Goal: Task Accomplishment & Management: Use online tool/utility

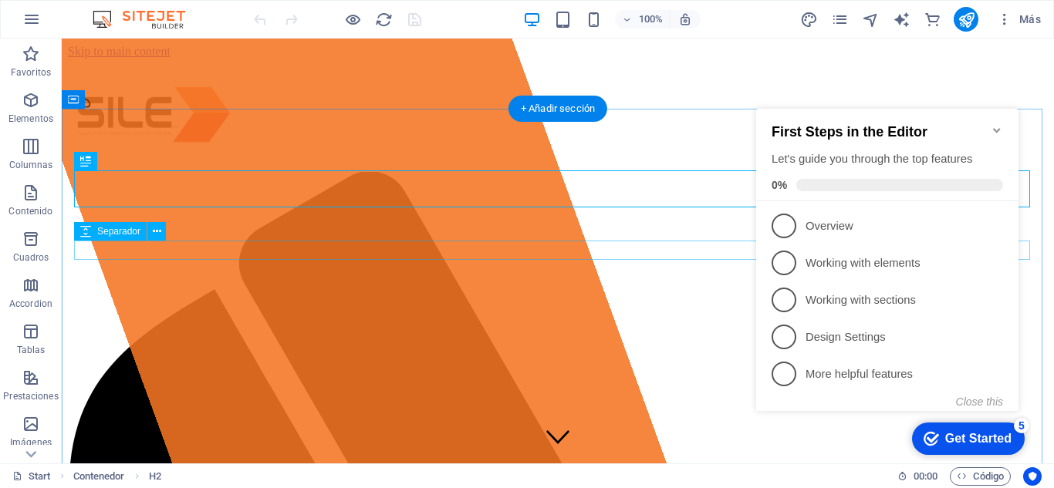
scroll to position [659, 0]
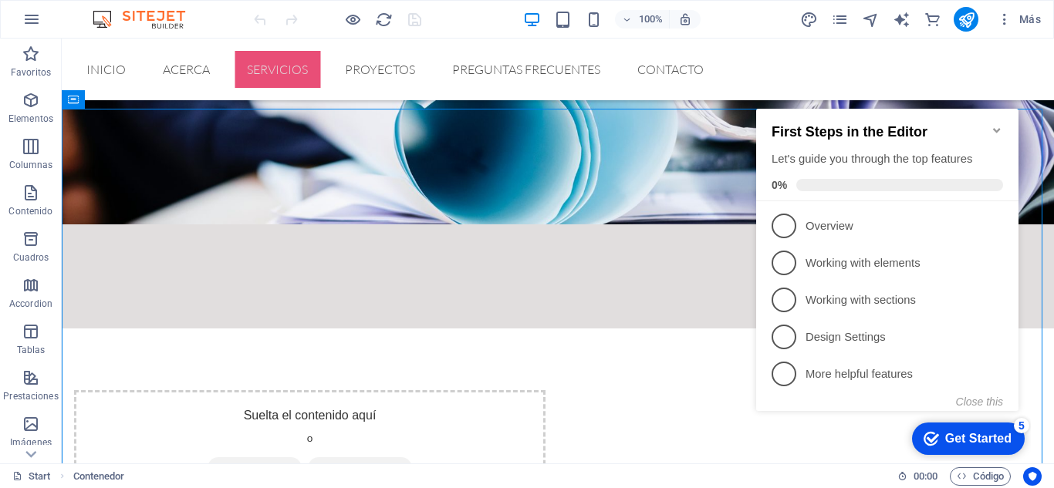
click at [1000, 128] on icon "Minimize checklist" at bounding box center [996, 130] width 7 height 5
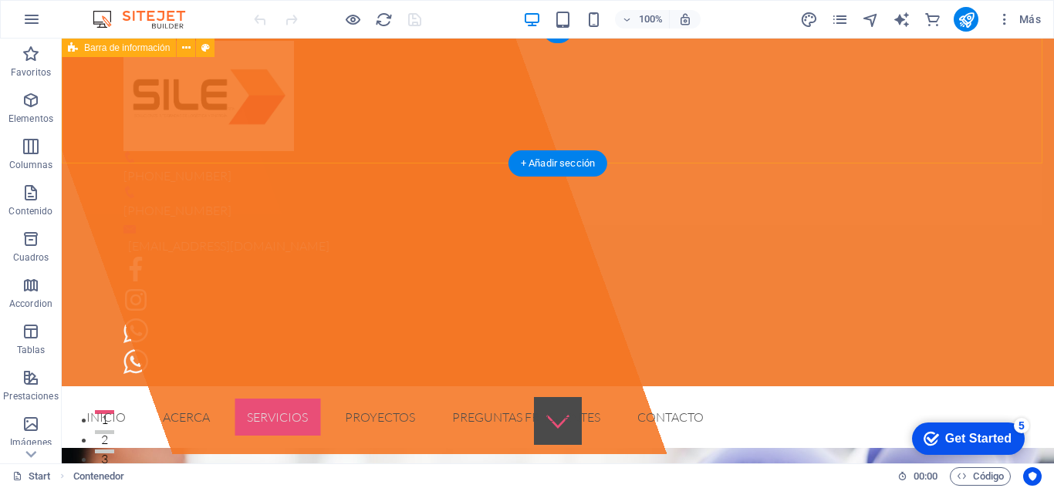
scroll to position [9, 0]
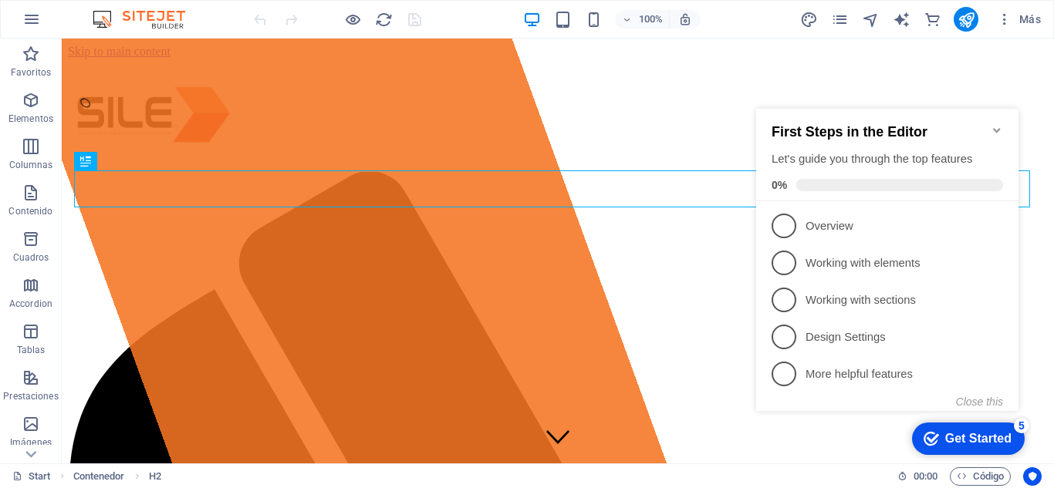
scroll to position [659, 0]
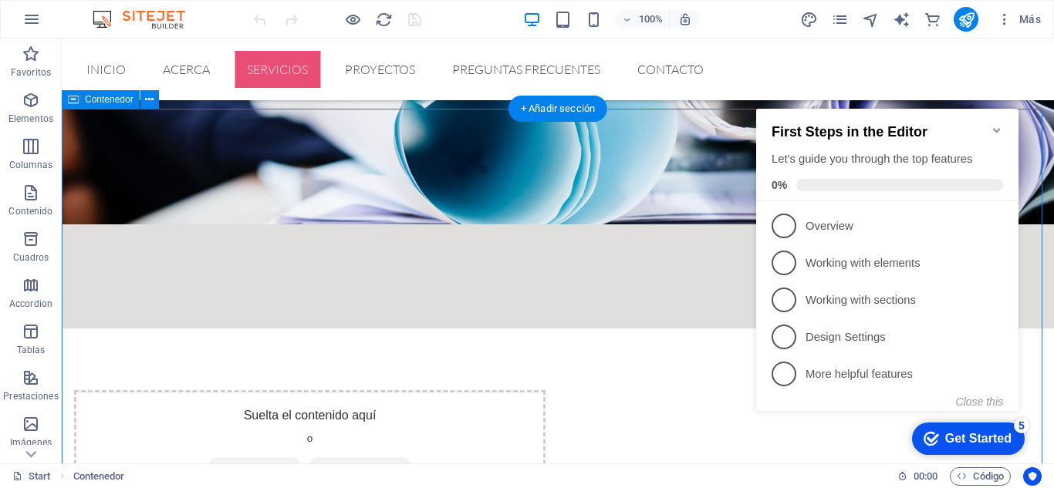
click at [997, 128] on icon "Minimize checklist" at bounding box center [996, 130] width 7 height 5
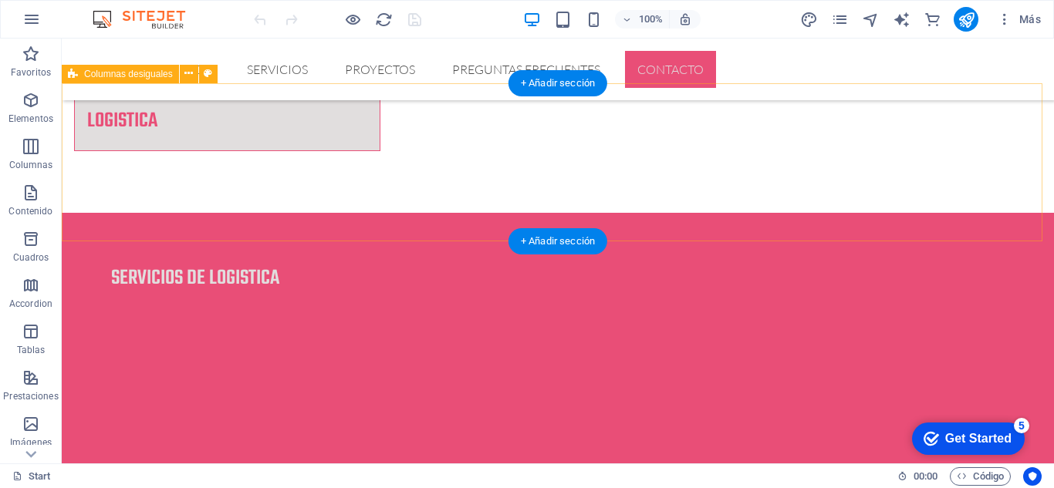
scroll to position [2602, 0]
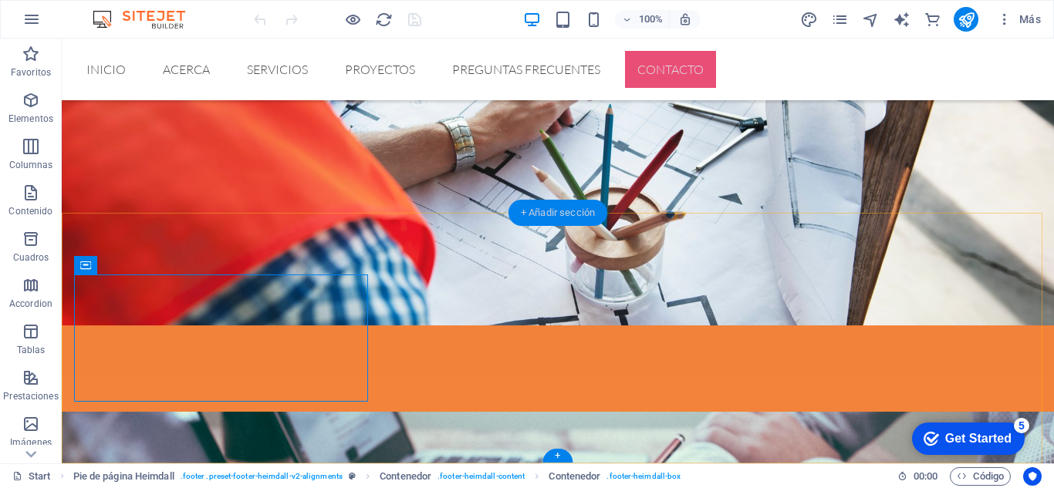
click at [566, 211] on div "+ Añadir sección" at bounding box center [557, 213] width 99 height 26
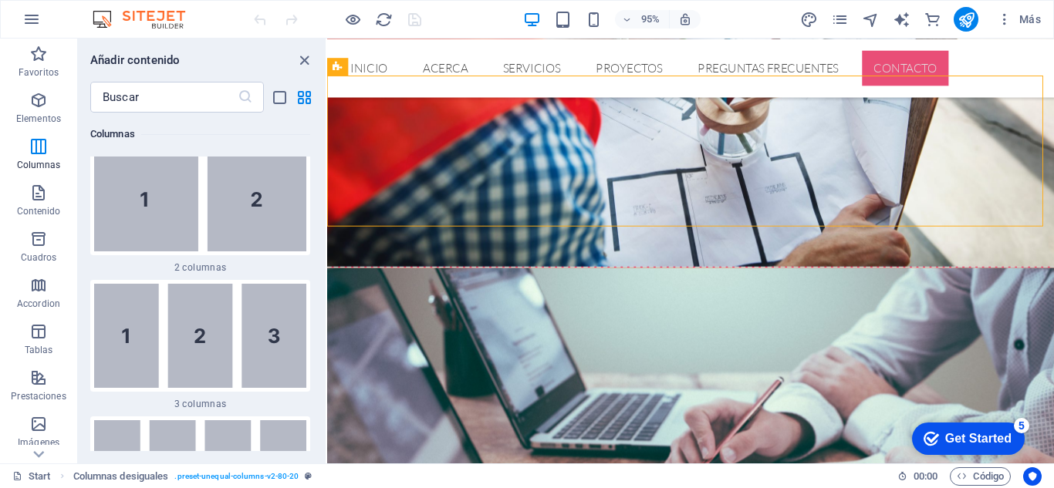
scroll to position [1030, 0]
click at [432, 218] on icon at bounding box center [436, 217] width 8 height 15
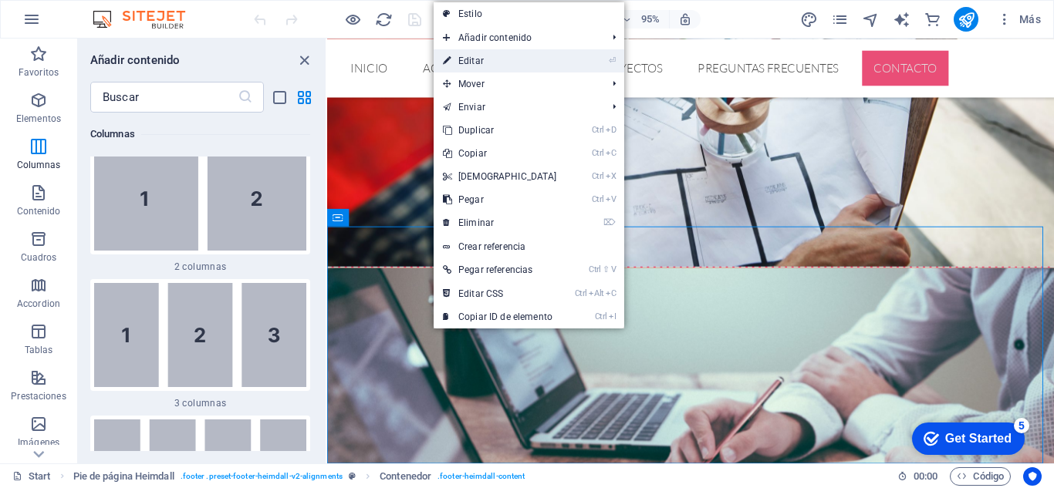
click at [503, 57] on link "⏎ Editar" at bounding box center [499, 60] width 133 height 23
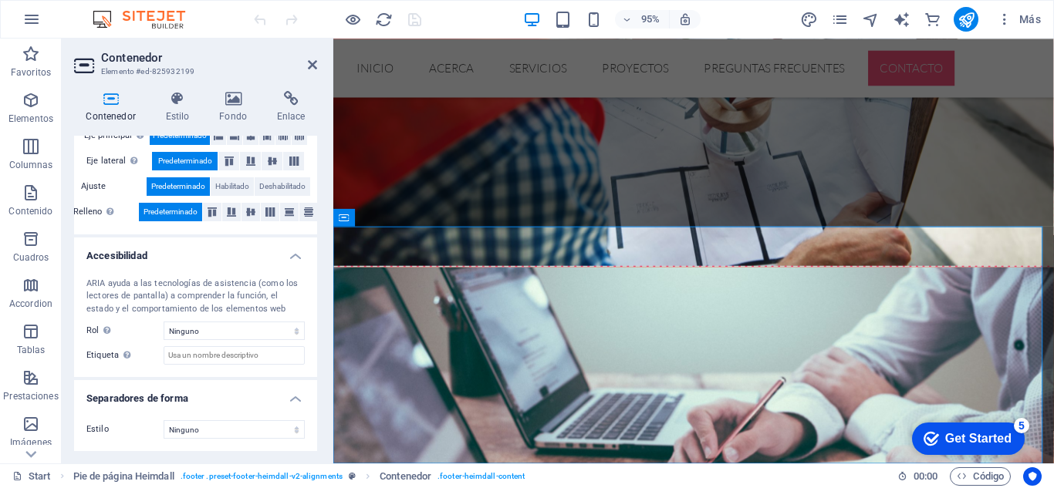
scroll to position [0, 0]
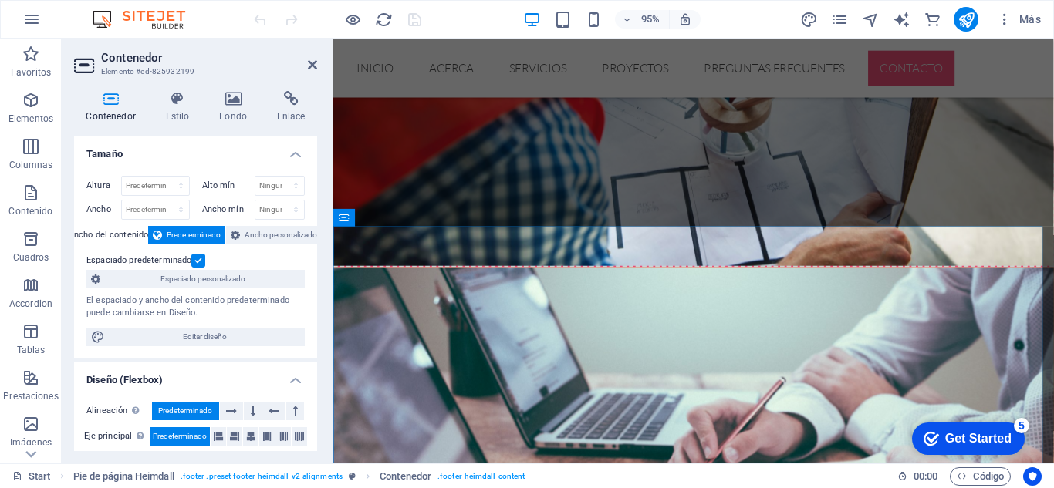
click at [115, 112] on h4 "Contenedor" at bounding box center [113, 107] width 79 height 32
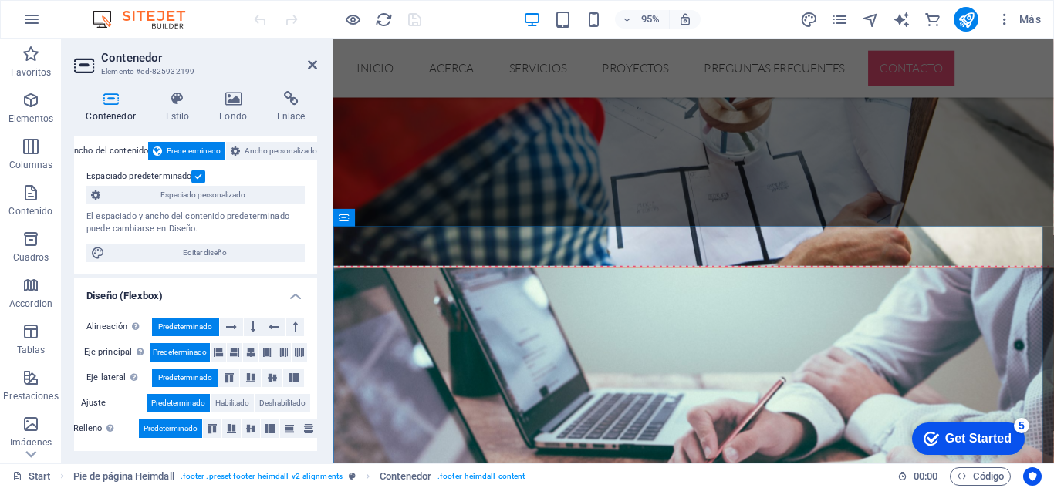
scroll to position [85, 0]
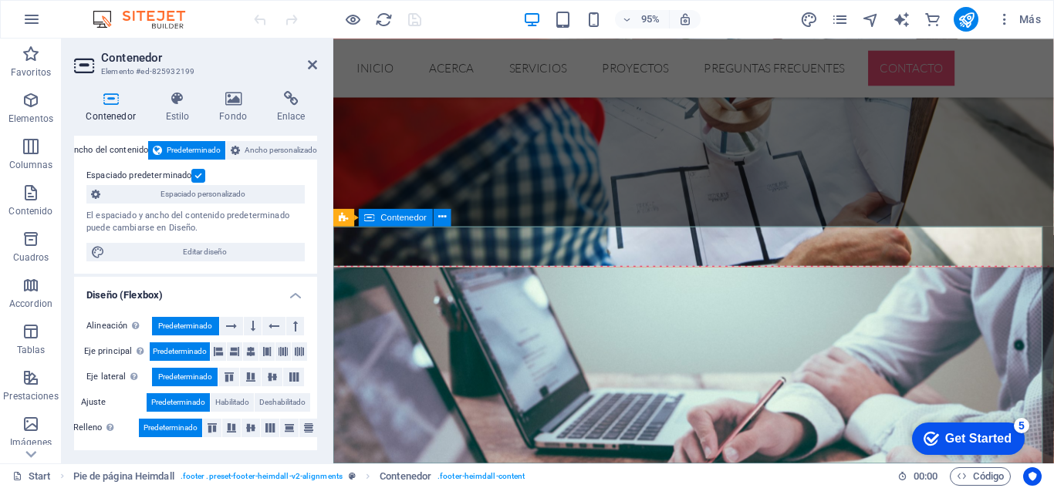
click at [312, 62] on icon at bounding box center [312, 65] width 9 height 12
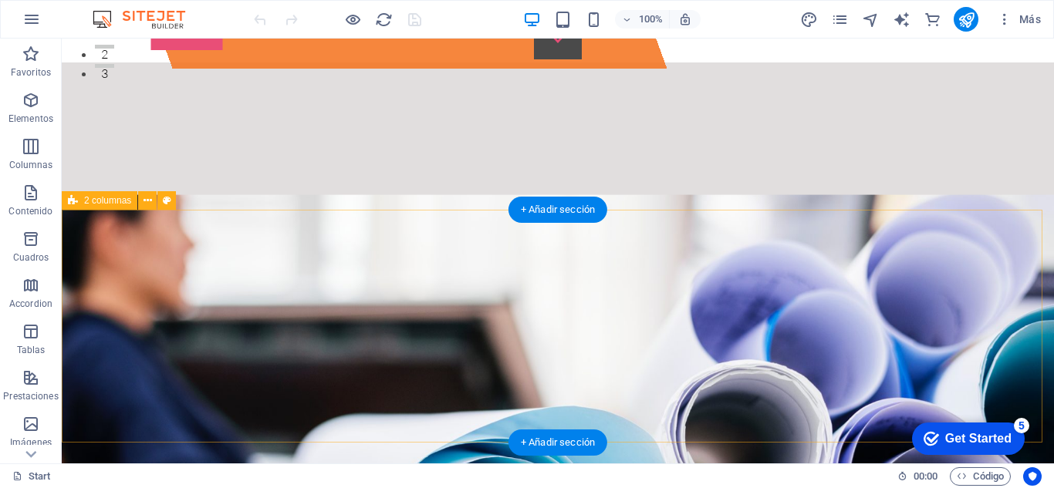
scroll to position [401, 0]
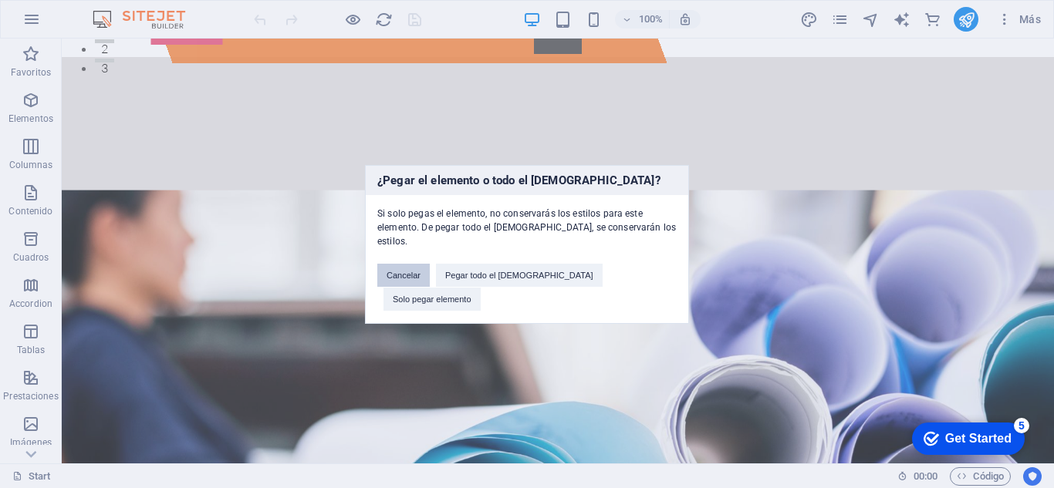
click at [430, 284] on button "Cancelar" at bounding box center [403, 275] width 52 height 23
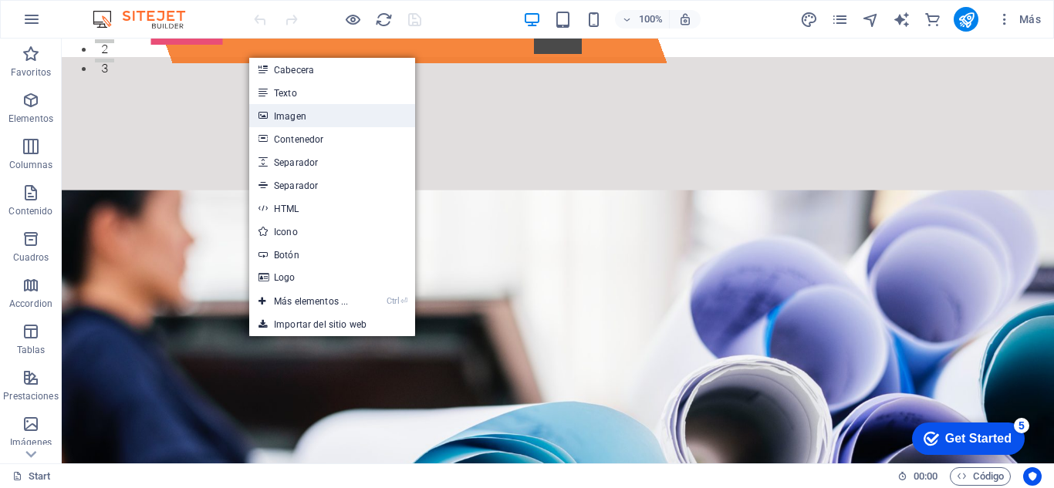
click at [296, 115] on link "Imagen" at bounding box center [332, 115] width 166 height 23
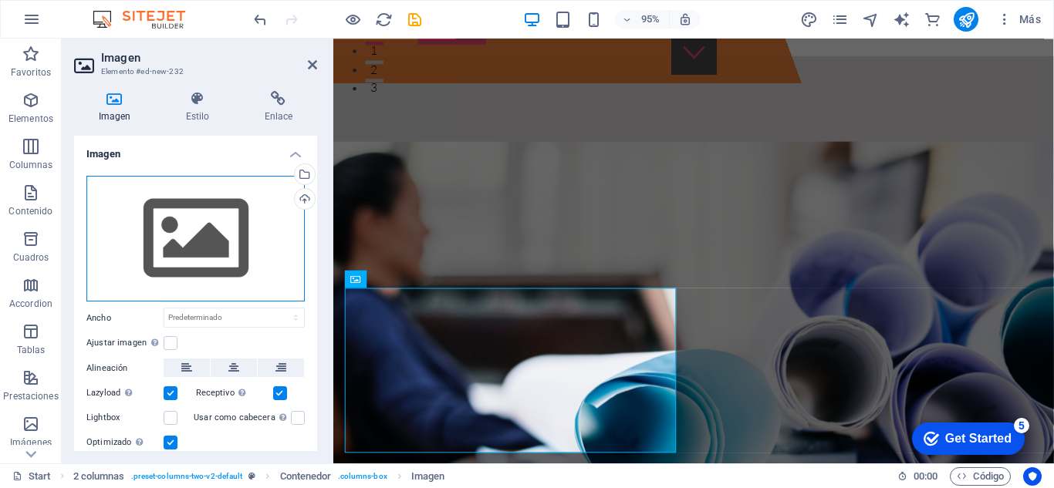
click at [219, 218] on div "Arrastra archivos aquí, haz clic para escoger archivos o selecciona archivos de…" at bounding box center [195, 239] width 218 height 126
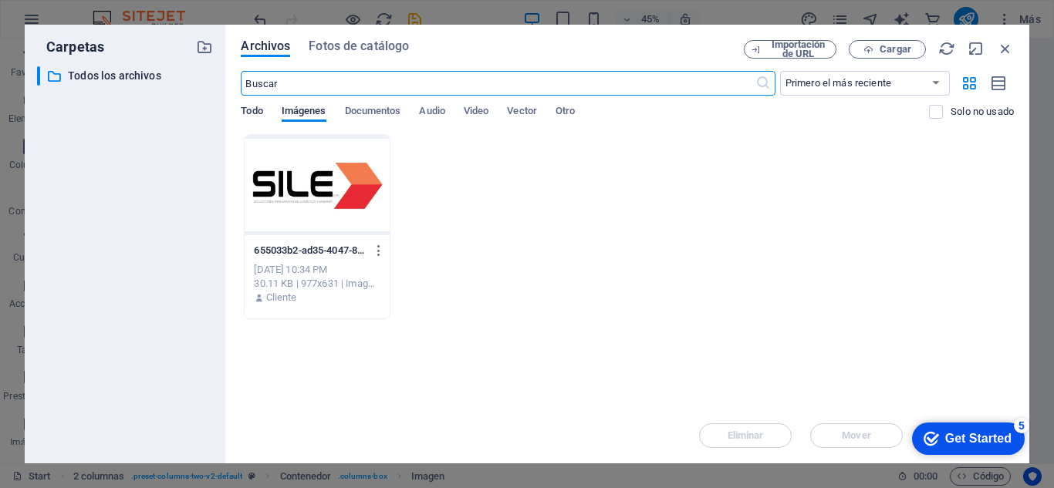
click at [255, 110] on span "Todo" at bounding box center [252, 113] width 22 height 22
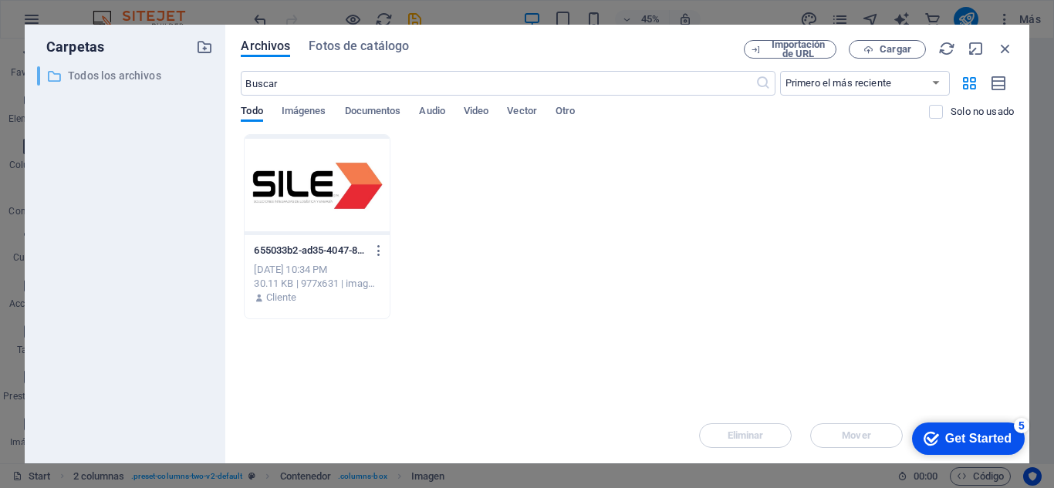
click at [121, 79] on p "Todos los archivos" at bounding box center [126, 76] width 117 height 18
click at [110, 76] on p "Todos los archivos" at bounding box center [126, 76] width 117 height 18
click at [305, 116] on span "Imágenes" at bounding box center [304, 113] width 45 height 22
click at [877, 52] on span "Cargar" at bounding box center [886, 50] width 63 height 10
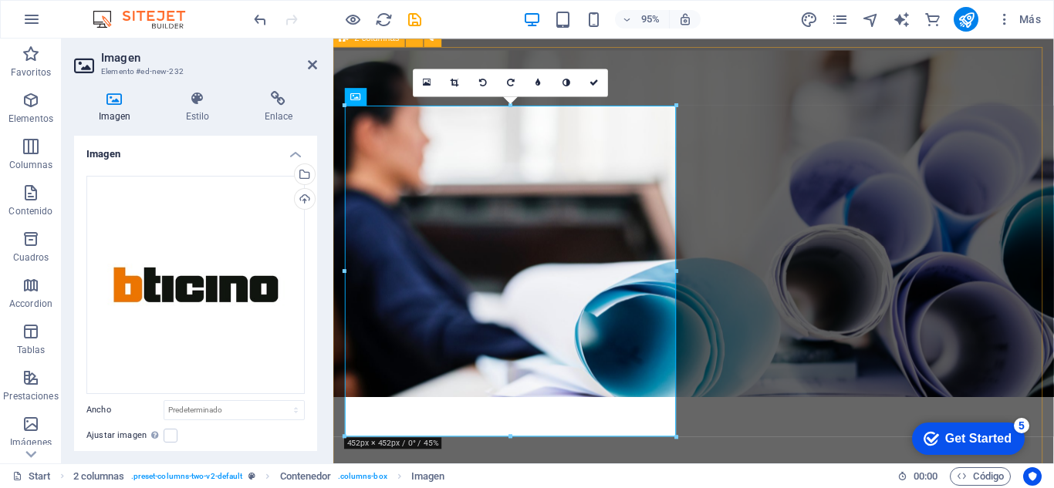
scroll to position [594, 0]
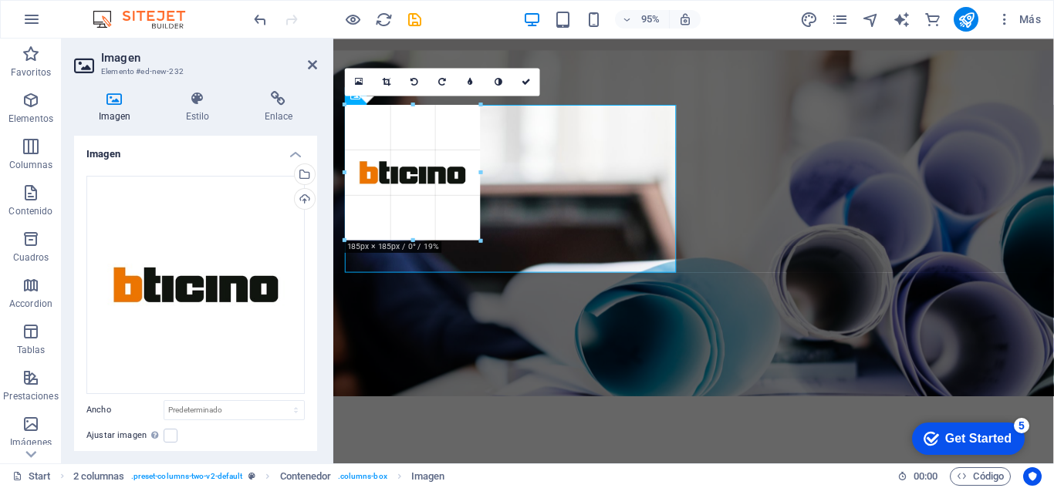
drag, startPoint x: 676, startPoint y: 437, endPoint x: 469, endPoint y: 170, distance: 337.6
type input "185"
select select "px"
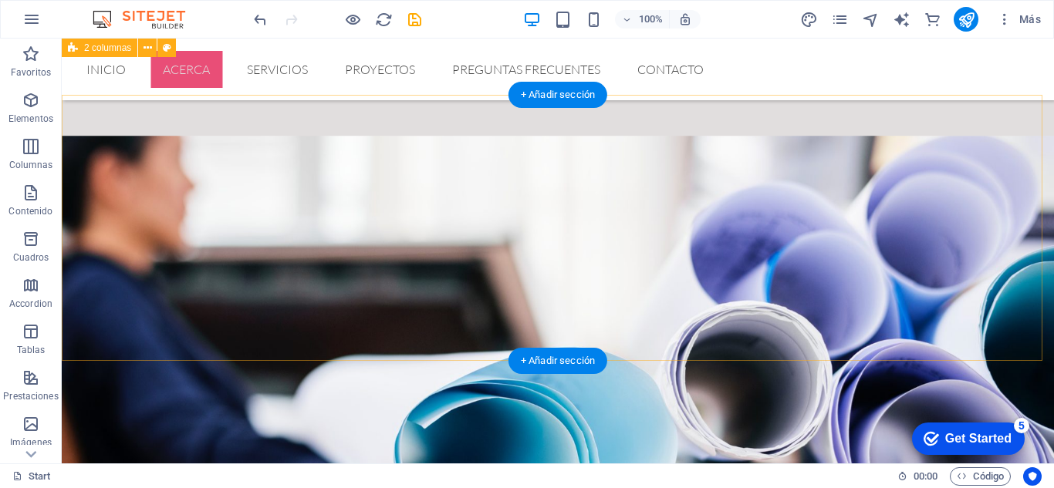
scroll to position [501, 0]
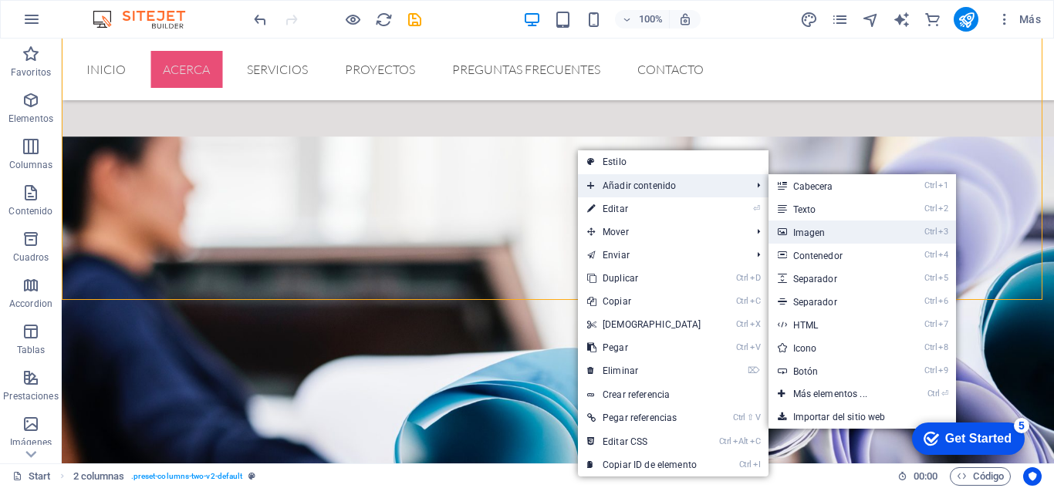
click at [811, 234] on link "Ctrl 3 Imagen" at bounding box center [833, 232] width 130 height 23
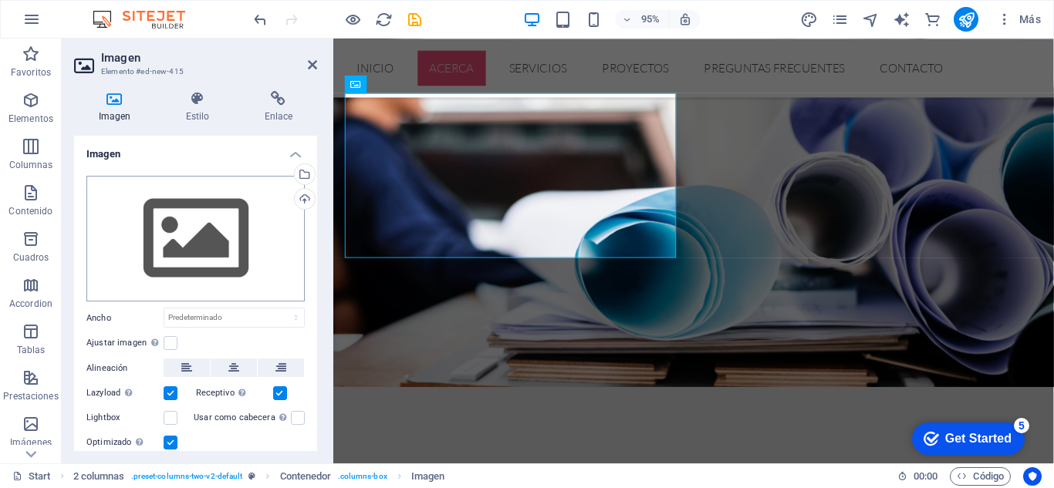
scroll to position [545, 0]
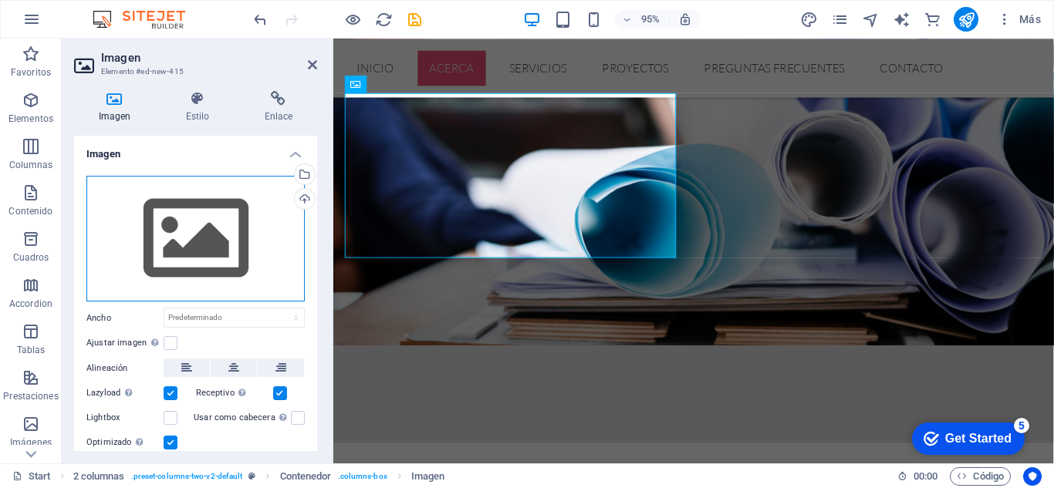
click at [182, 244] on div "Arrastra archivos aquí, haz clic para escoger archivos o selecciona archivos de…" at bounding box center [195, 239] width 218 height 126
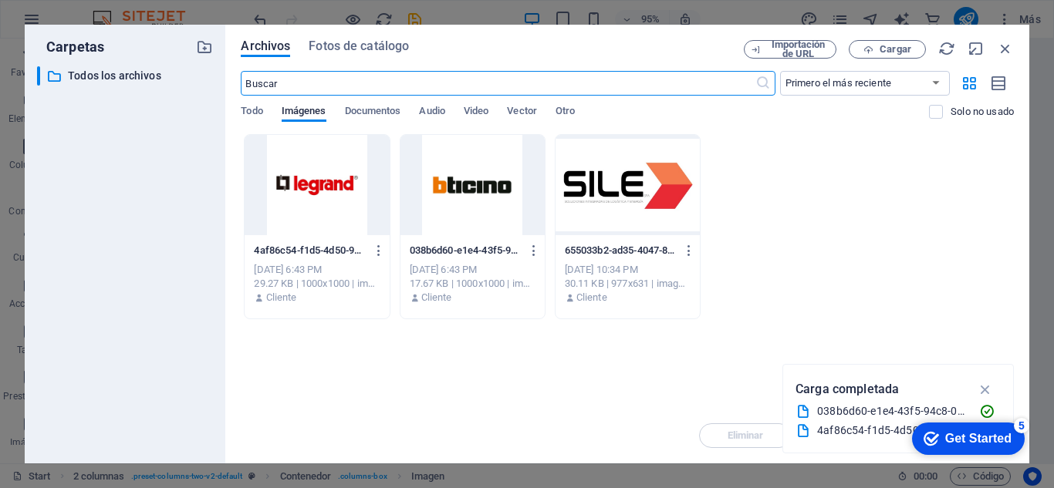
scroll to position [966, 0]
click at [315, 180] on div at bounding box center [316, 185] width 144 height 100
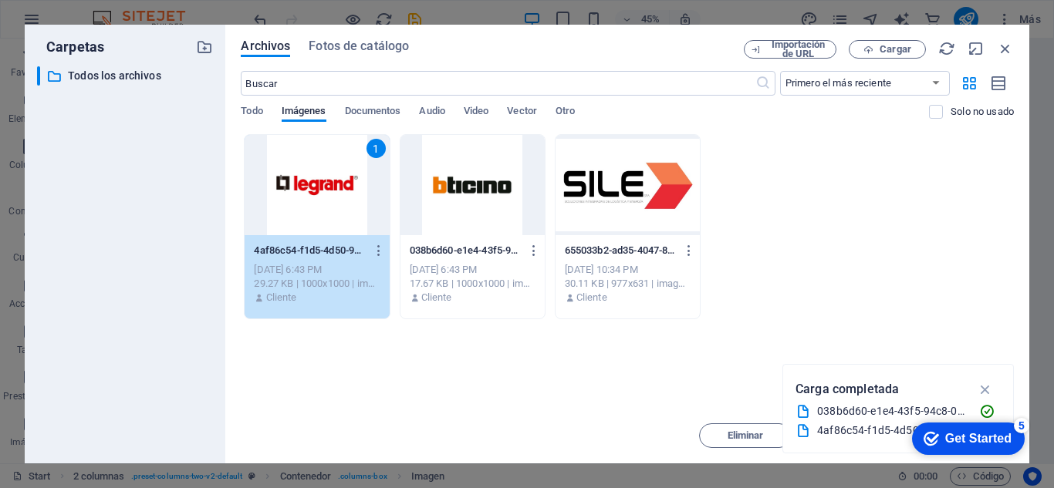
click at [315, 180] on div "1" at bounding box center [316, 185] width 144 height 100
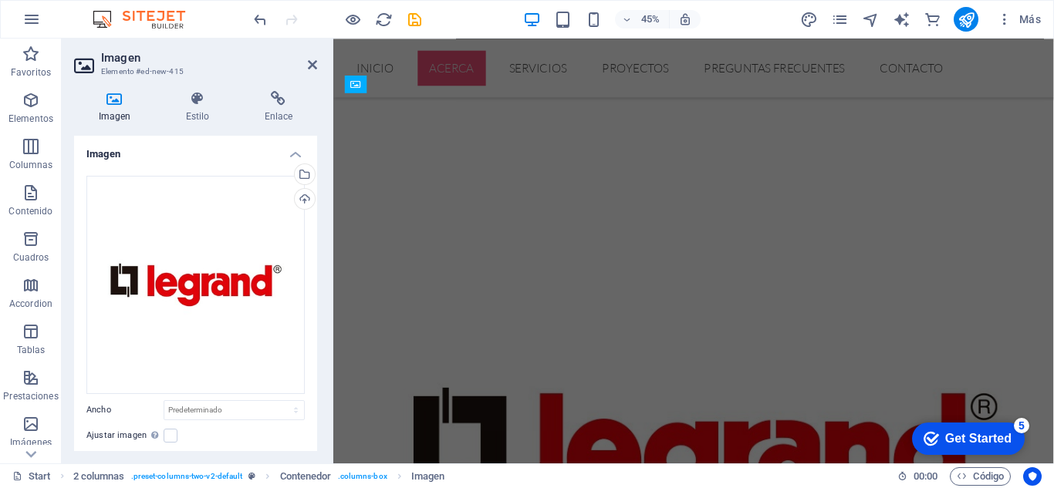
scroll to position [545, 0]
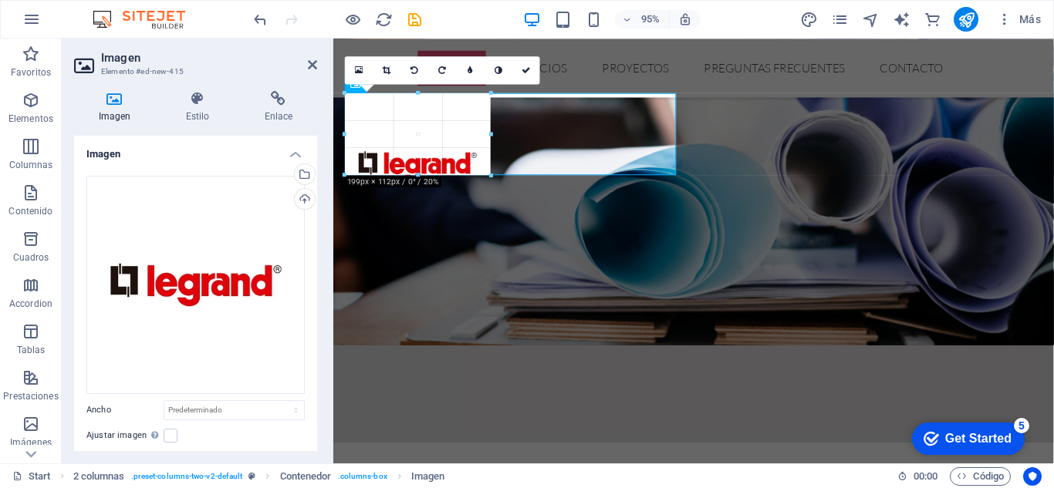
drag, startPoint x: 633, startPoint y: 92, endPoint x: 478, endPoint y: 177, distance: 176.7
type input "199"
select select "px"
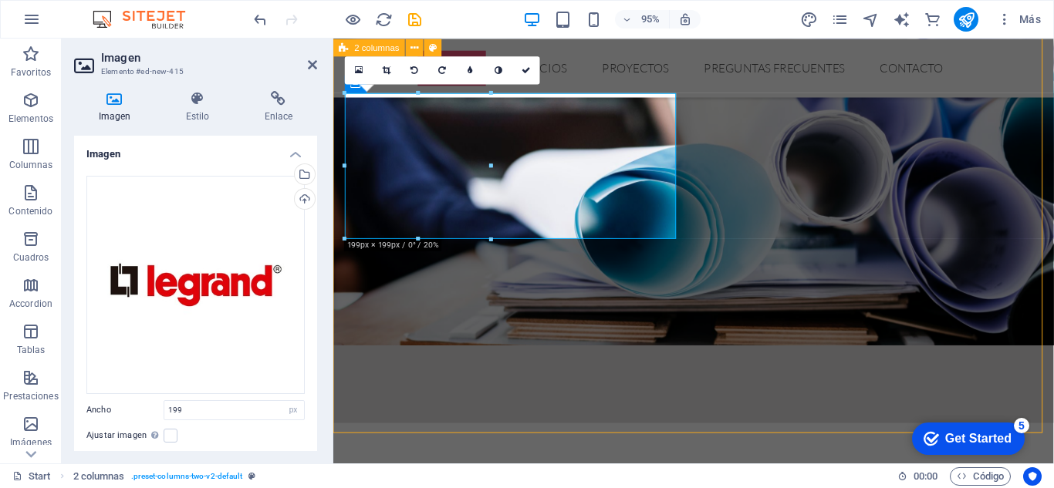
scroll to position [501, 0]
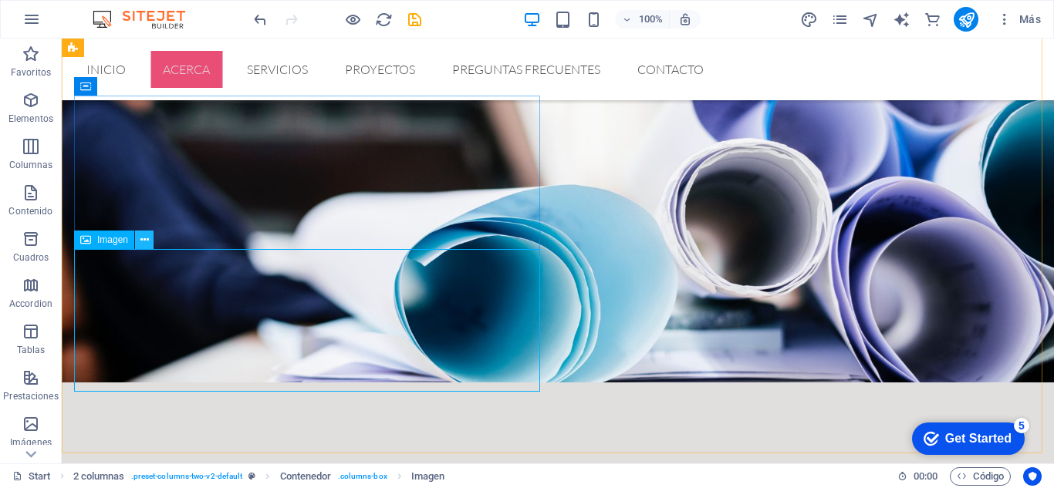
click at [143, 238] on icon at bounding box center [144, 240] width 8 height 16
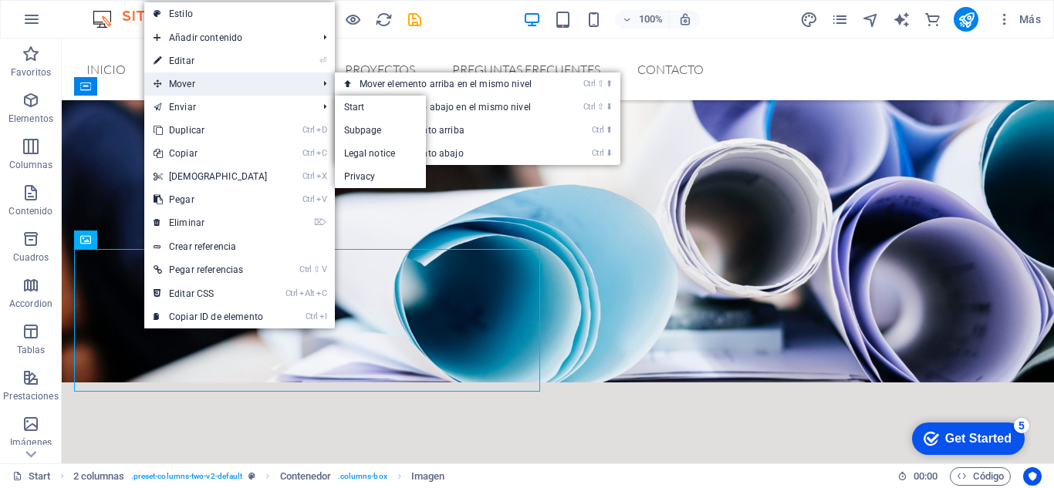
click at [196, 89] on span "Mover" at bounding box center [227, 84] width 167 height 23
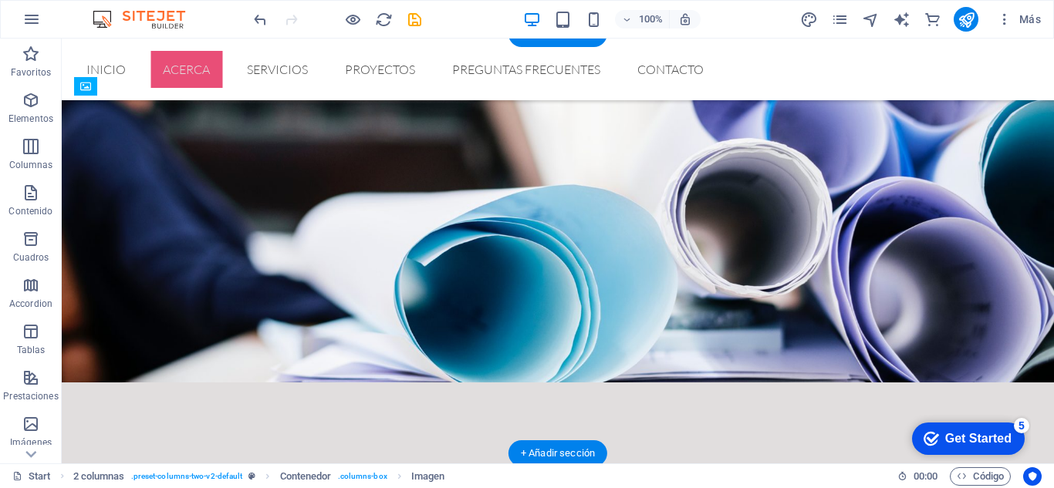
drag, startPoint x: 185, startPoint y: 330, endPoint x: 486, endPoint y: 170, distance: 340.9
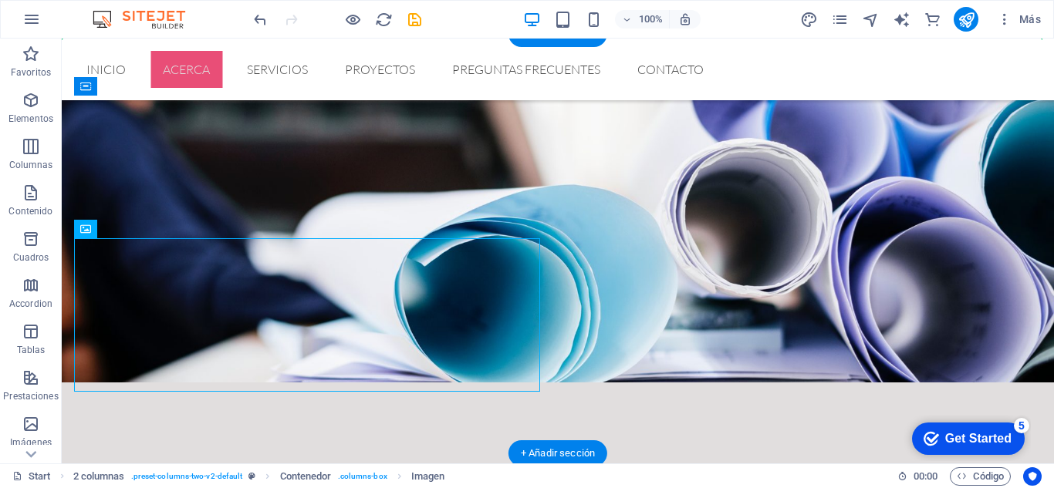
drag, startPoint x: 115, startPoint y: 311, endPoint x: 713, endPoint y: 168, distance: 614.5
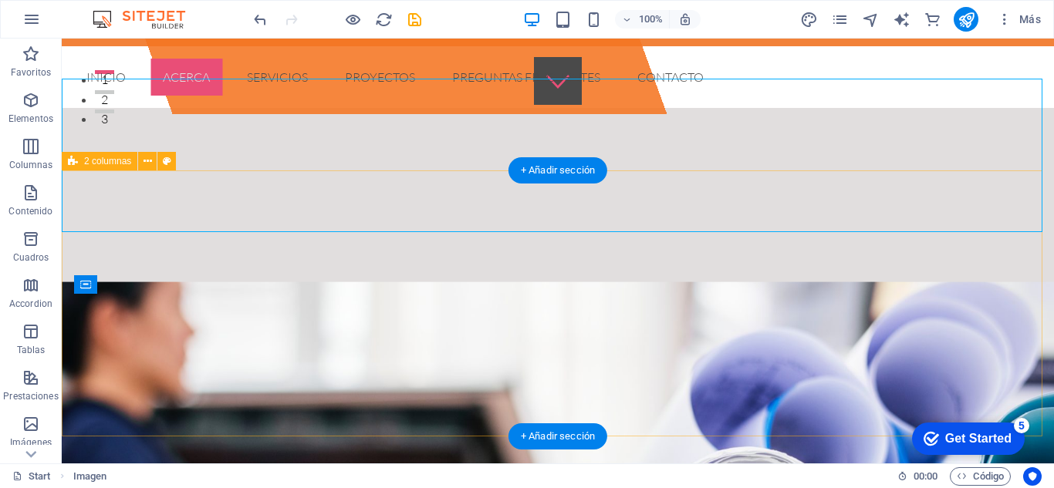
scroll to position [518, 0]
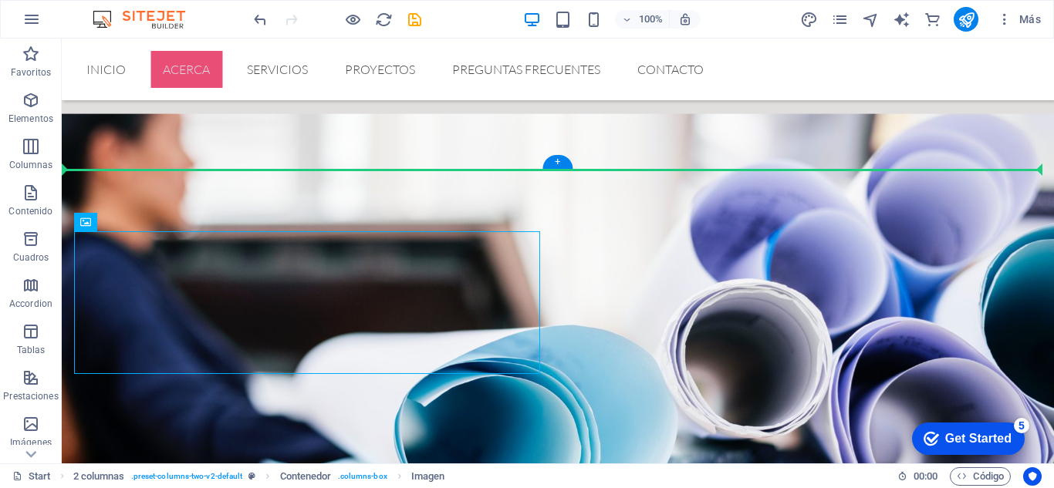
drag, startPoint x: 197, startPoint y: 303, endPoint x: 474, endPoint y: 140, distance: 322.2
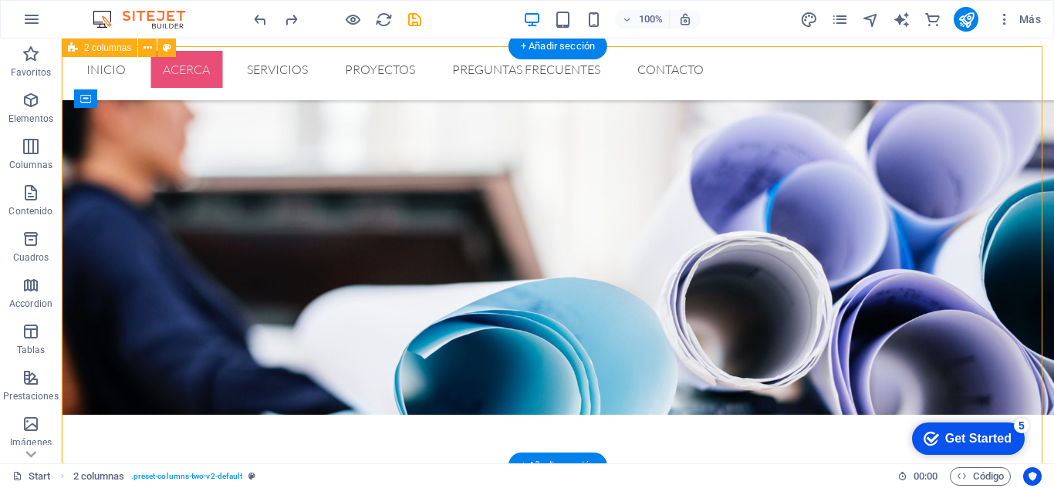
scroll to position [459, 0]
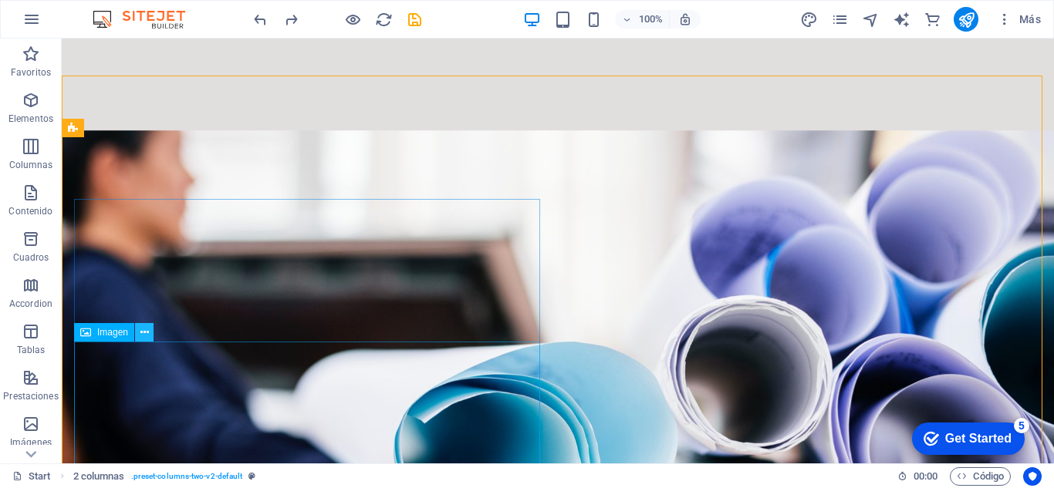
click at [141, 334] on icon at bounding box center [144, 333] width 8 height 16
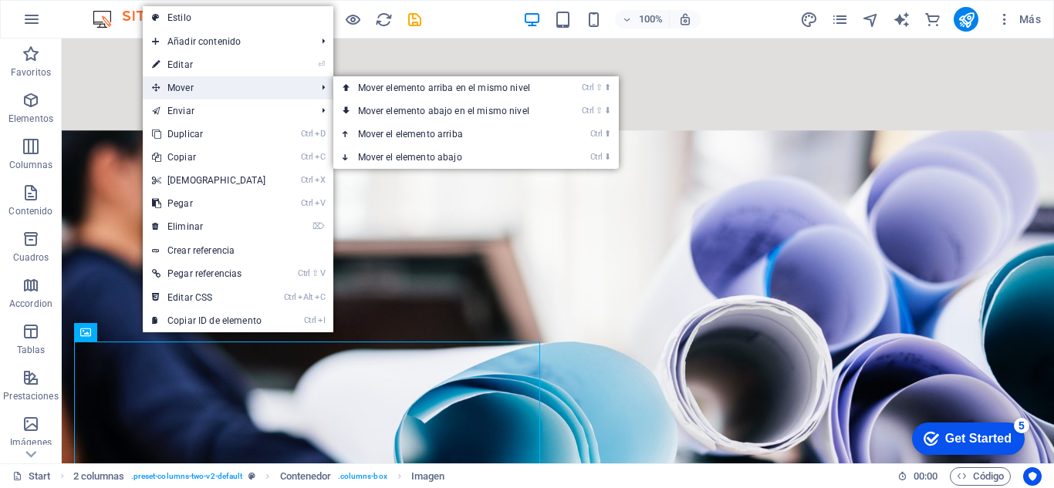
click at [181, 87] on span "Mover" at bounding box center [226, 87] width 167 height 23
click at [369, 86] on link "Ctrl ⇧ ⬆ Mover elemento arriba en el mismo nivel" at bounding box center [447, 87] width 228 height 23
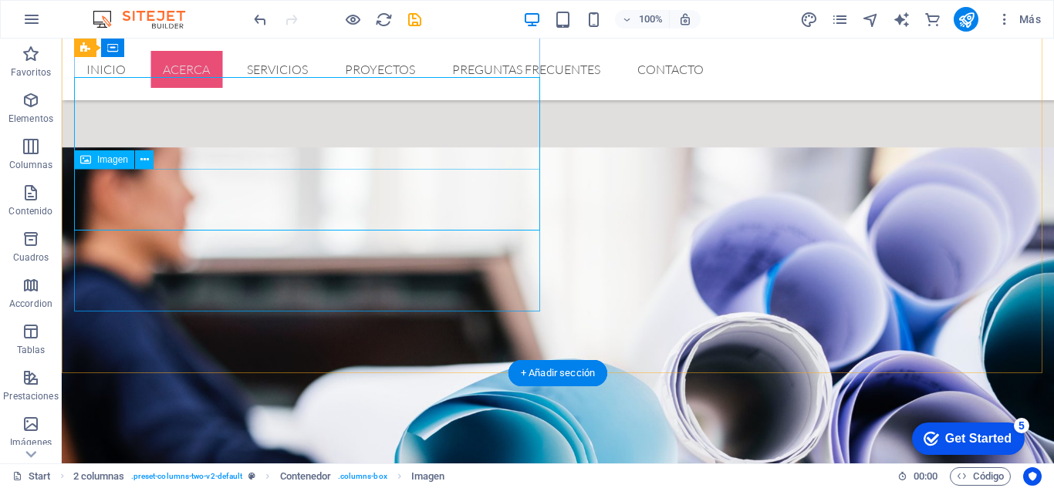
scroll to position [581, 0]
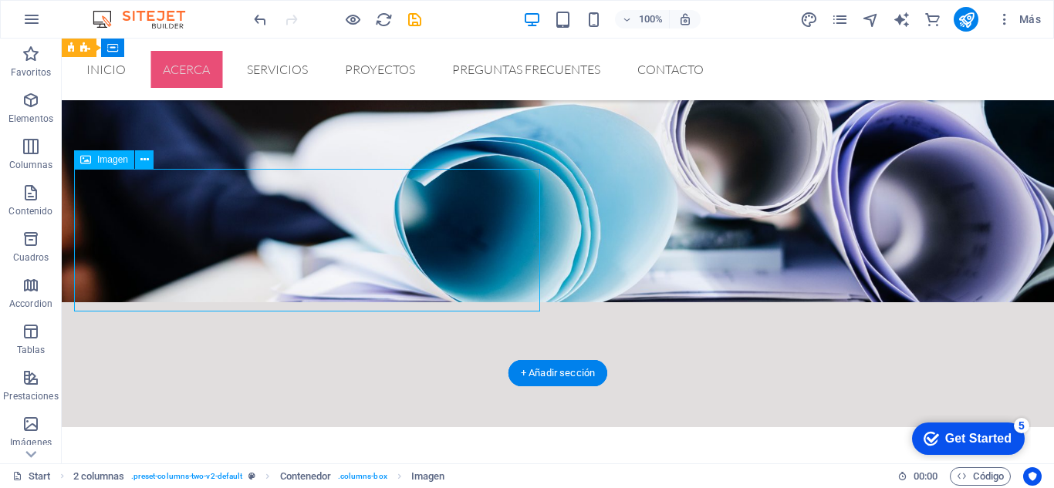
scroll to position [625, 0]
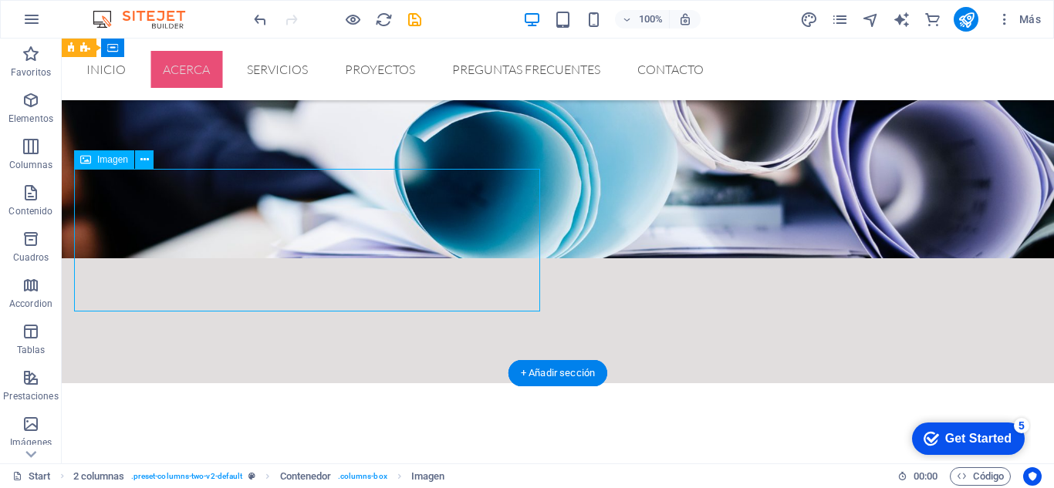
select select "px"
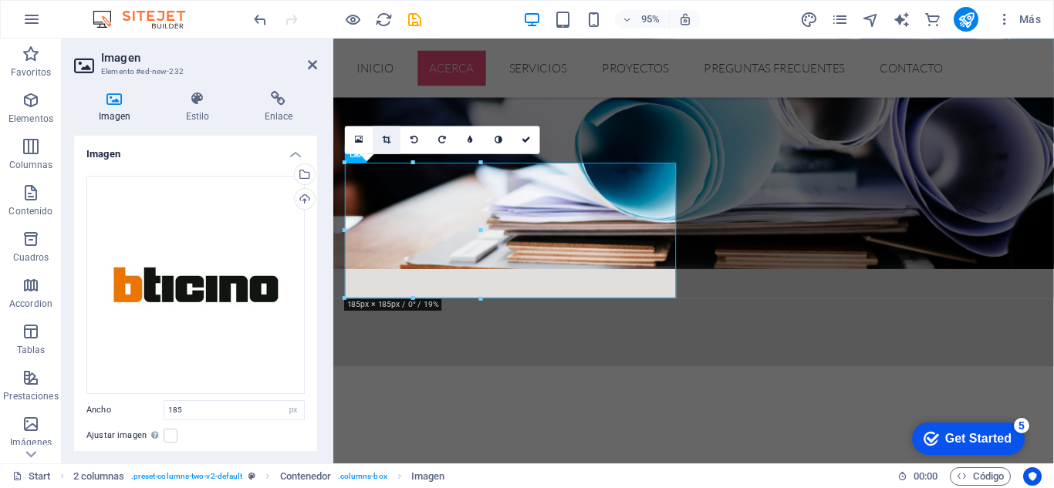
click at [389, 138] on icon at bounding box center [387, 139] width 8 height 8
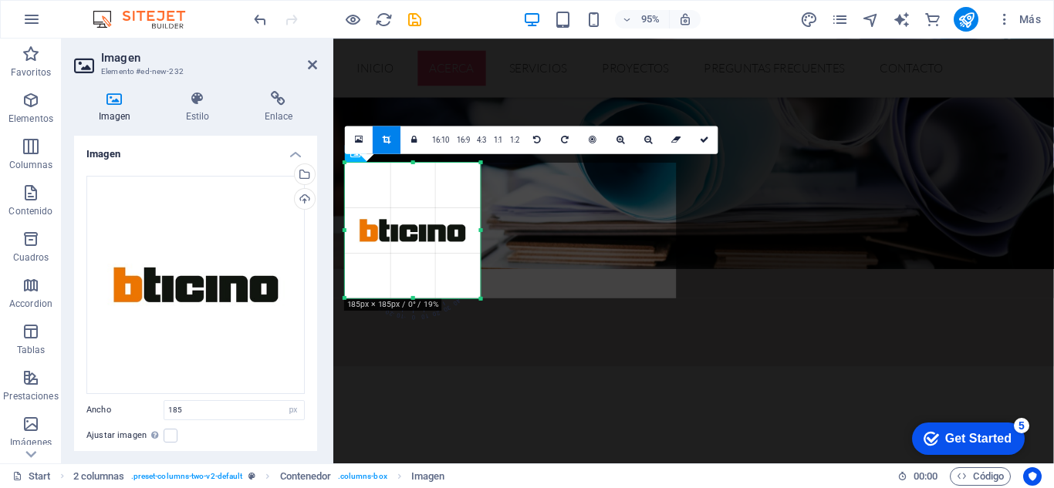
click at [478, 231] on div at bounding box center [480, 230] width 5 height 136
click at [700, 137] on icon at bounding box center [704, 139] width 9 height 8
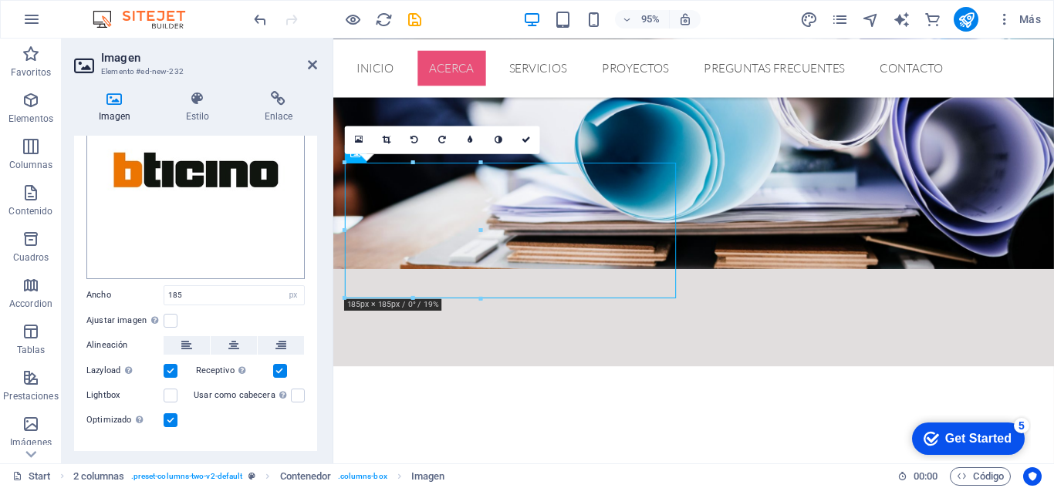
scroll to position [116, 0]
click at [249, 290] on input "185" at bounding box center [234, 294] width 140 height 19
type input "100"
click at [265, 421] on div "Optimizado Las imágenes se comprimen para así mejorar la velocidad de las págin…" at bounding box center [195, 419] width 218 height 19
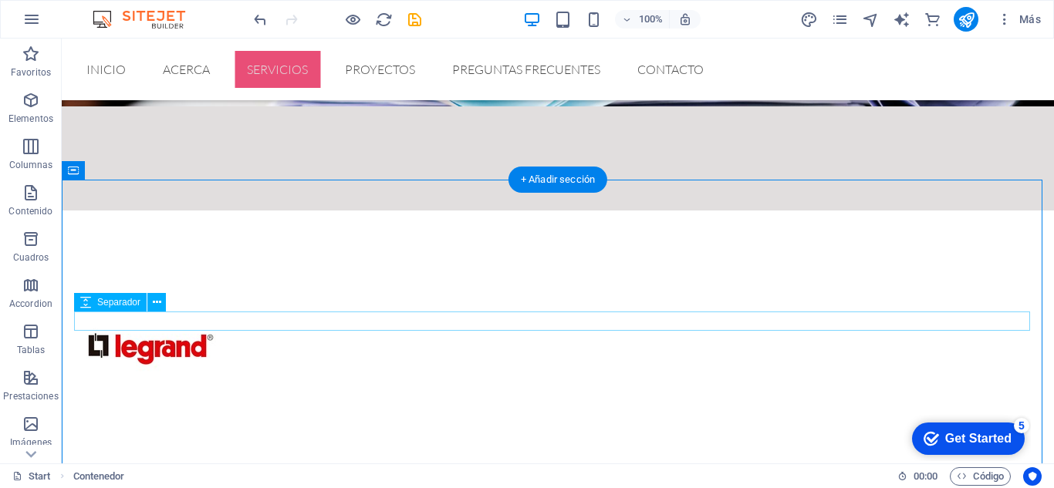
scroll to position [773, 0]
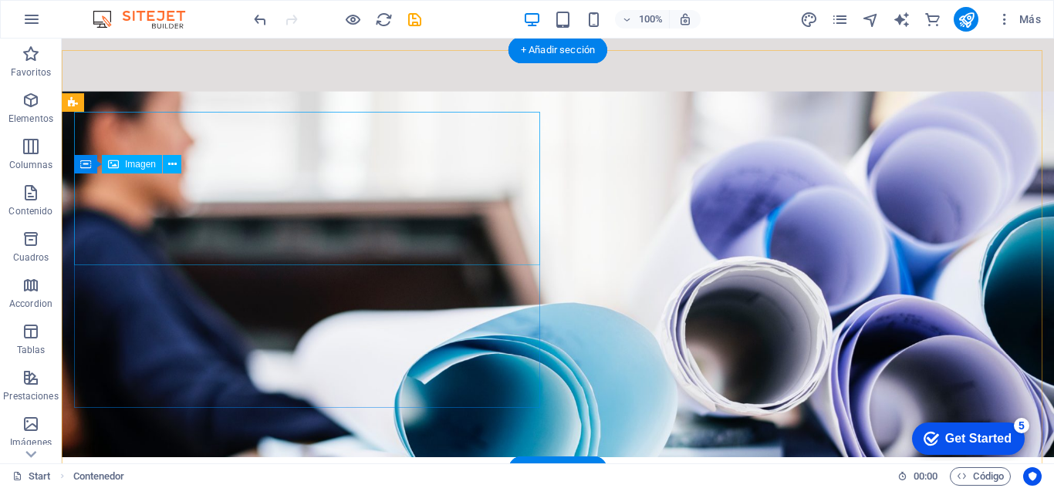
scroll to position [461, 0]
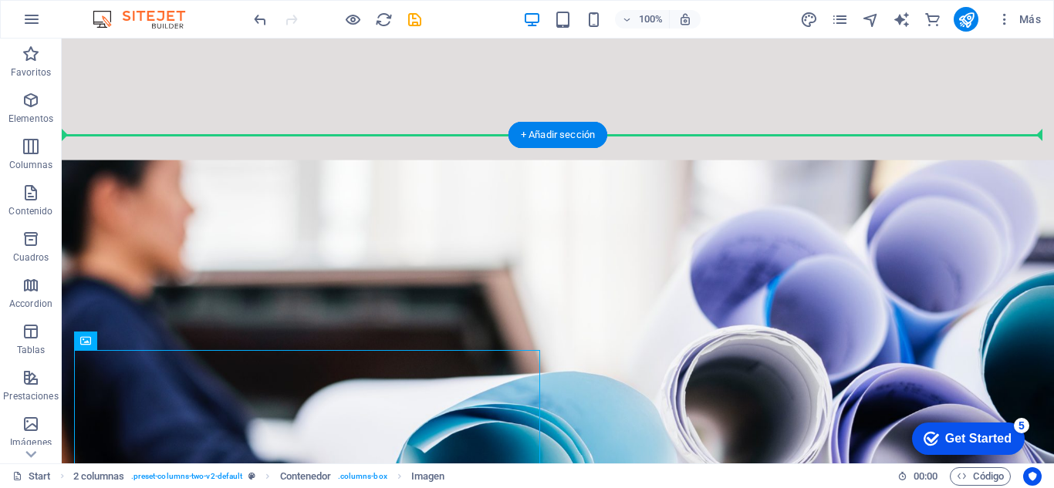
drag, startPoint x: 172, startPoint y: 382, endPoint x: 909, endPoint y: 252, distance: 747.9
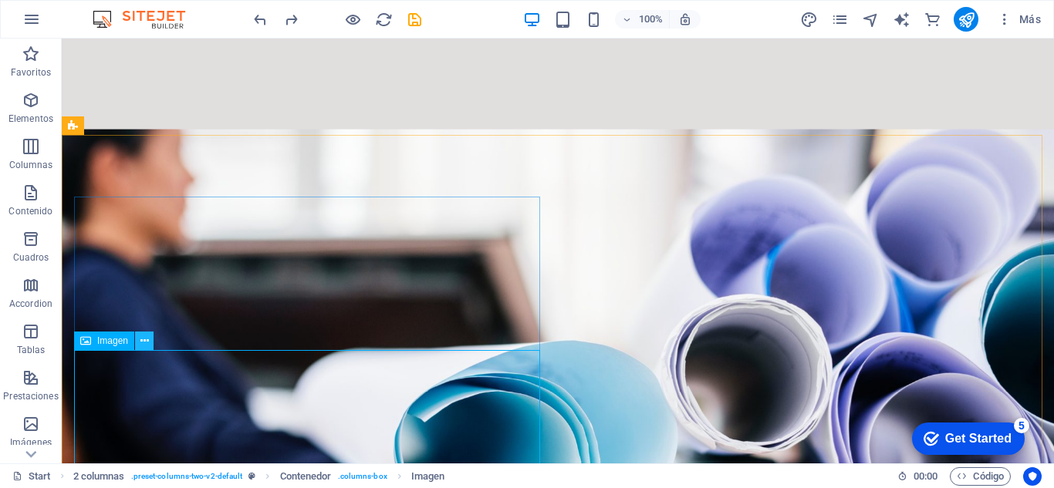
click at [147, 339] on icon at bounding box center [144, 341] width 8 height 16
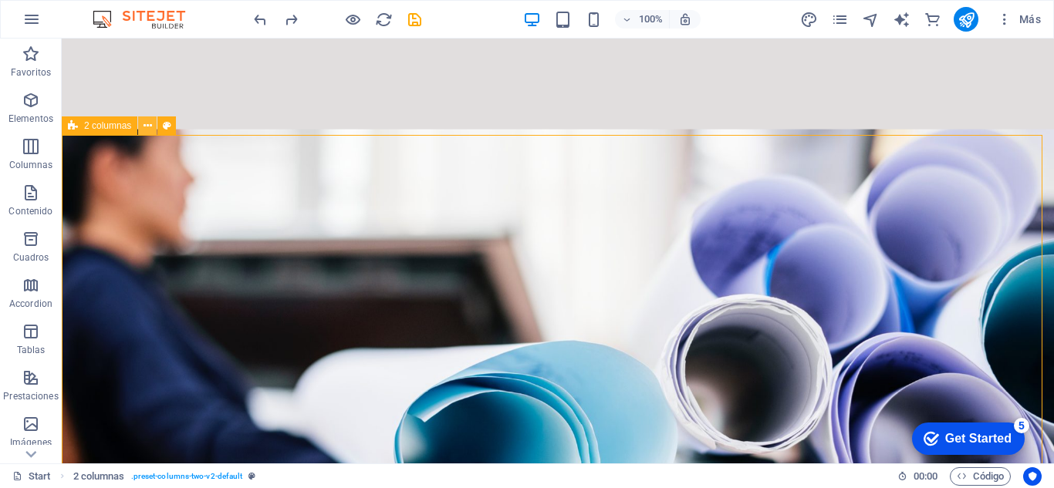
click at [144, 124] on icon at bounding box center [147, 126] width 8 height 16
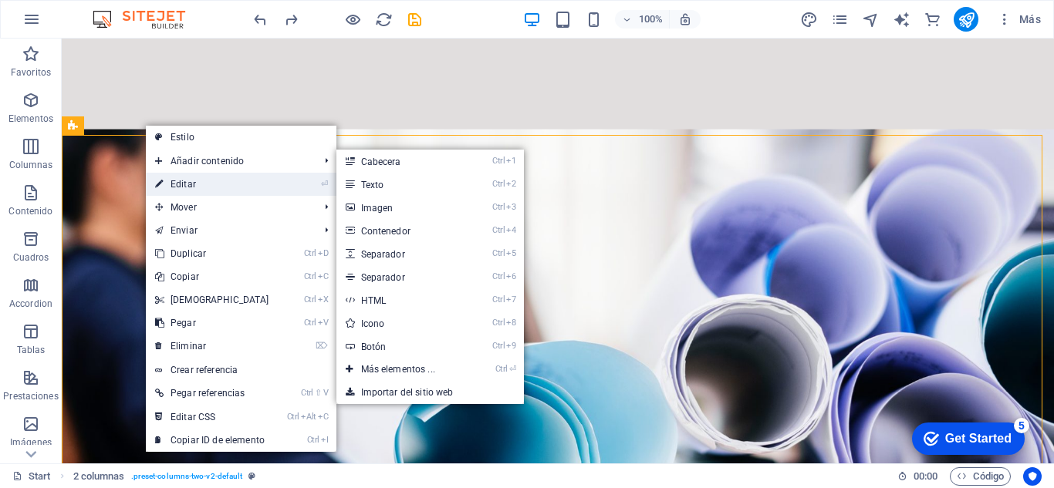
click at [177, 187] on link "⏎ Editar" at bounding box center [212, 184] width 133 height 23
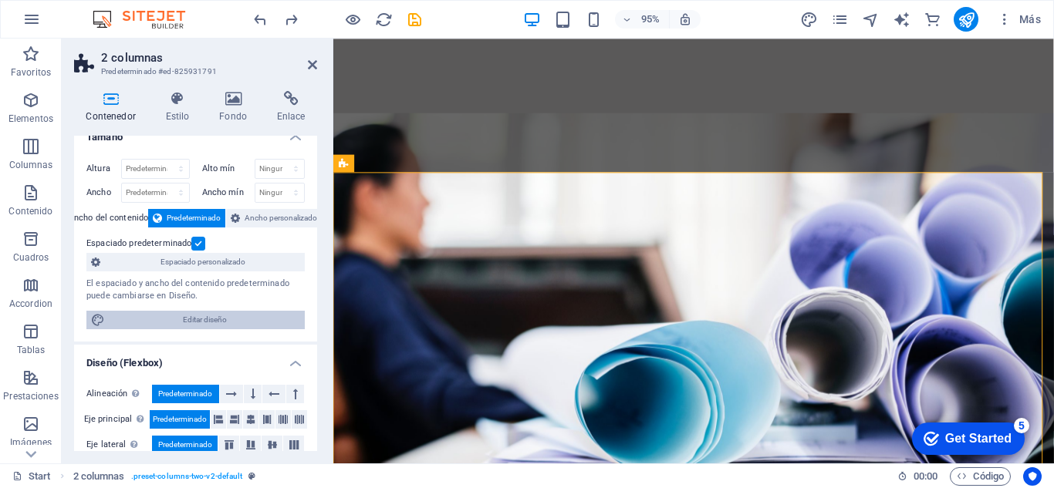
scroll to position [0, 0]
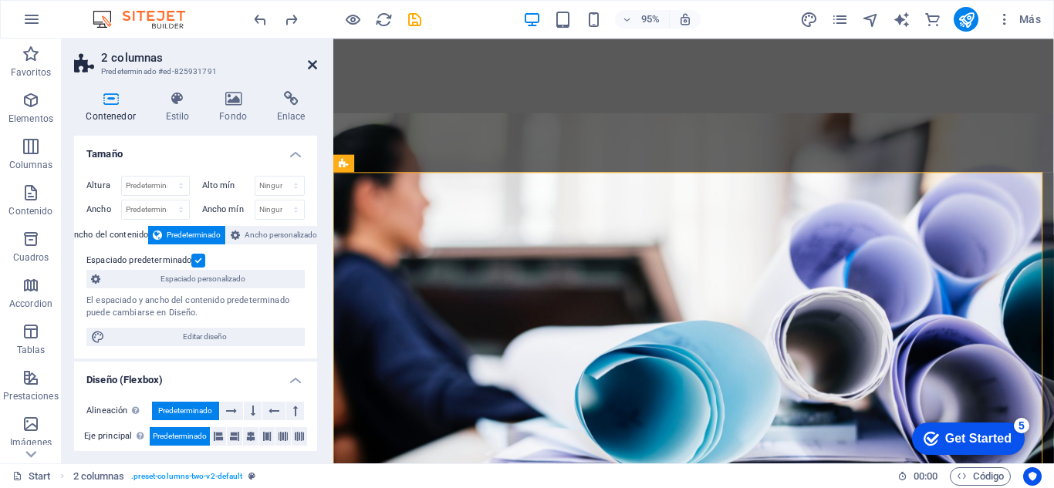
click at [312, 62] on icon at bounding box center [312, 65] width 9 height 12
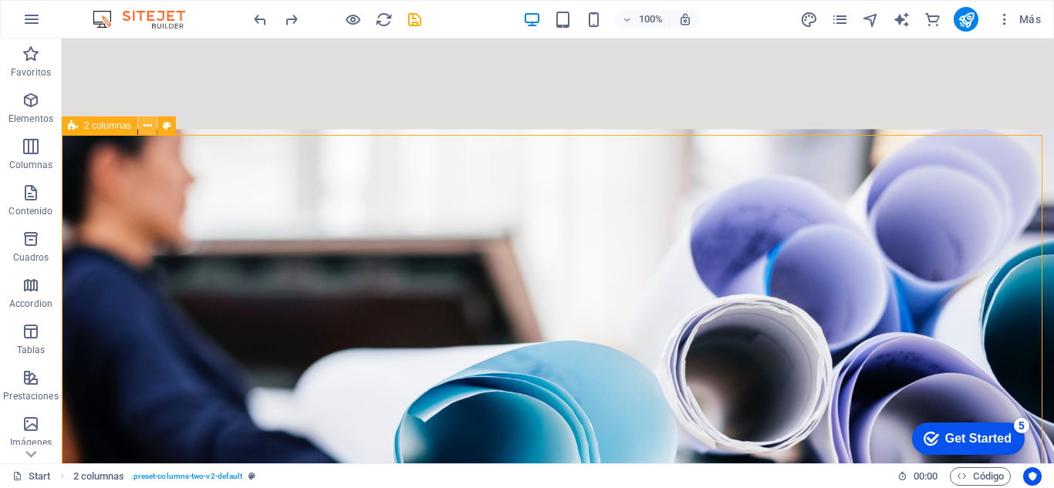
click at [147, 129] on icon at bounding box center [147, 126] width 8 height 16
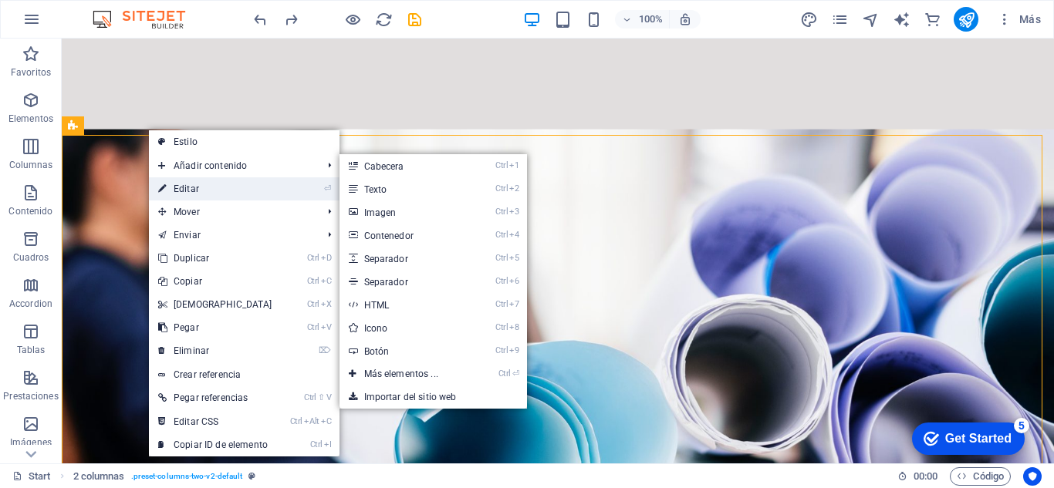
click at [193, 187] on link "⏎ Editar" at bounding box center [215, 188] width 133 height 23
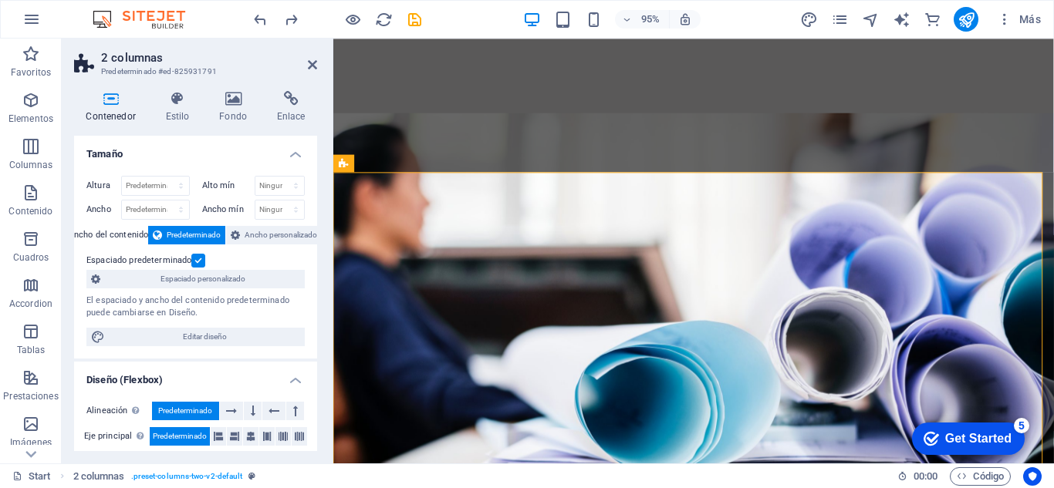
click at [137, 57] on h2 "2 columnas" at bounding box center [209, 58] width 216 height 14
click at [102, 57] on h2 "2 columnas" at bounding box center [209, 58] width 216 height 14
click at [75, 72] on icon at bounding box center [85, 64] width 23 height 22
click at [314, 64] on icon at bounding box center [312, 65] width 9 height 12
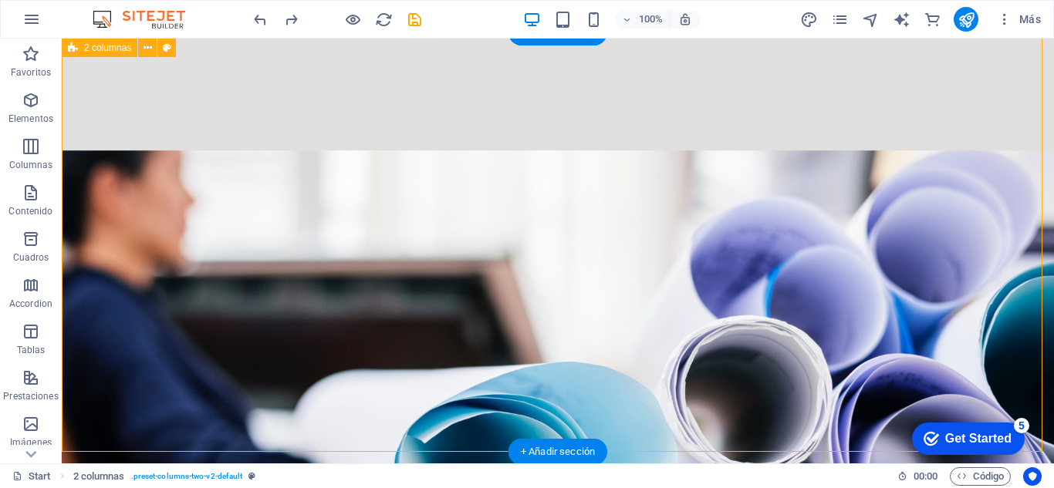
scroll to position [564, 0]
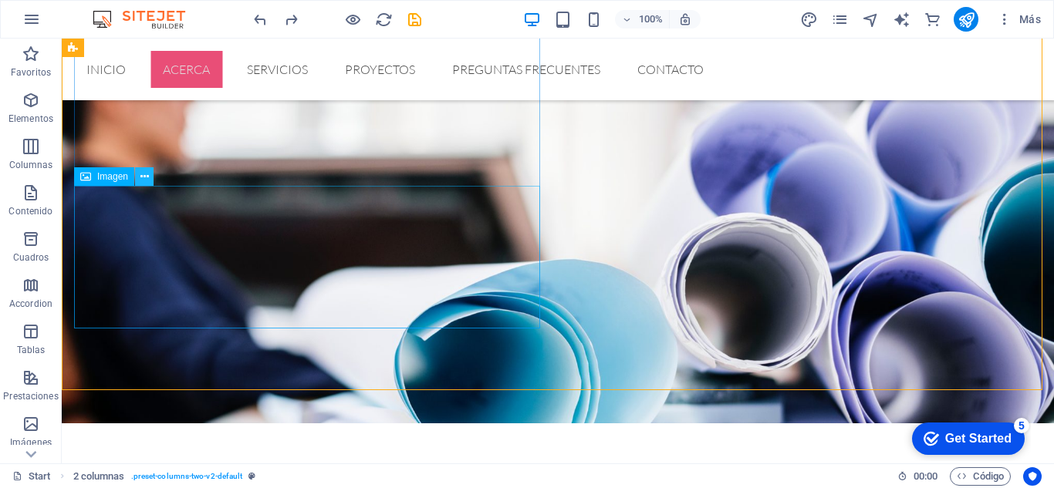
click at [143, 178] on icon at bounding box center [144, 177] width 8 height 16
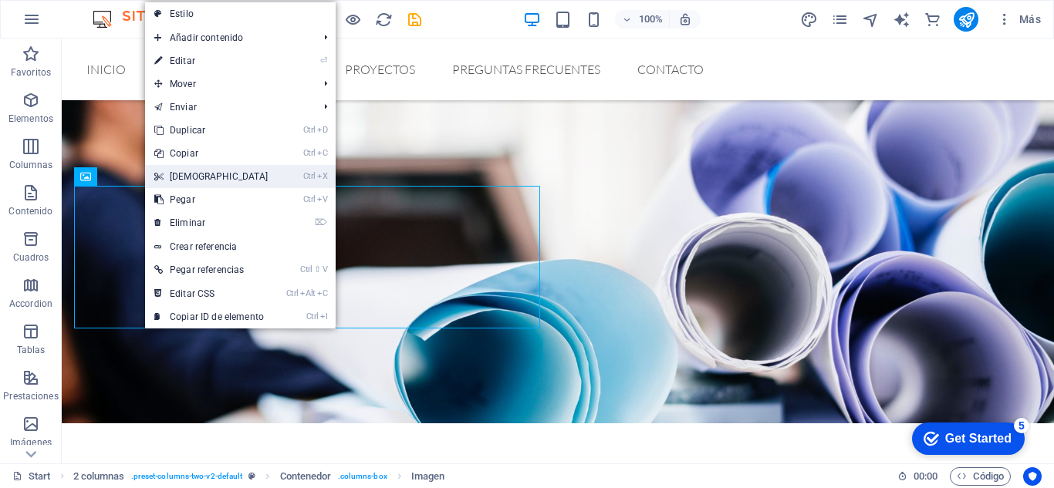
click at [180, 174] on link "Ctrl X Cortar" at bounding box center [211, 176] width 133 height 23
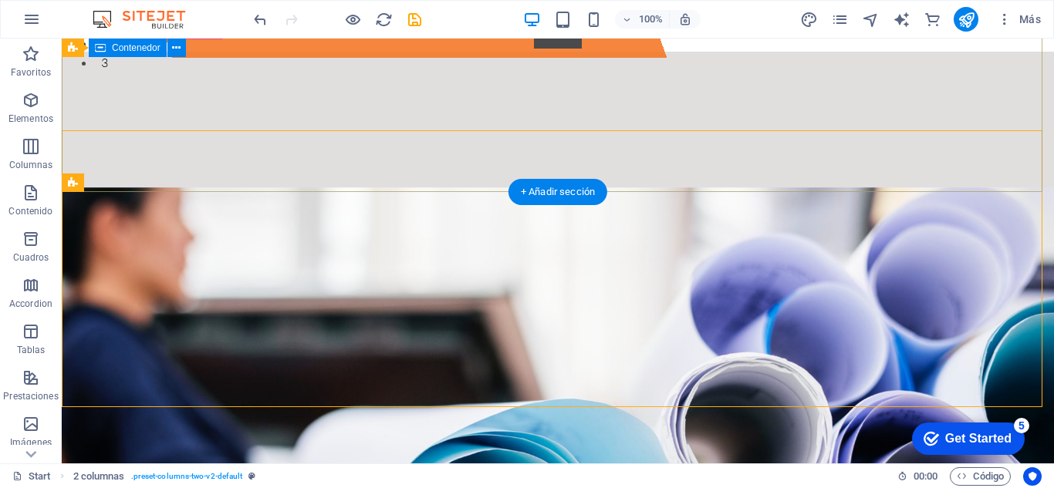
scroll to position [404, 0]
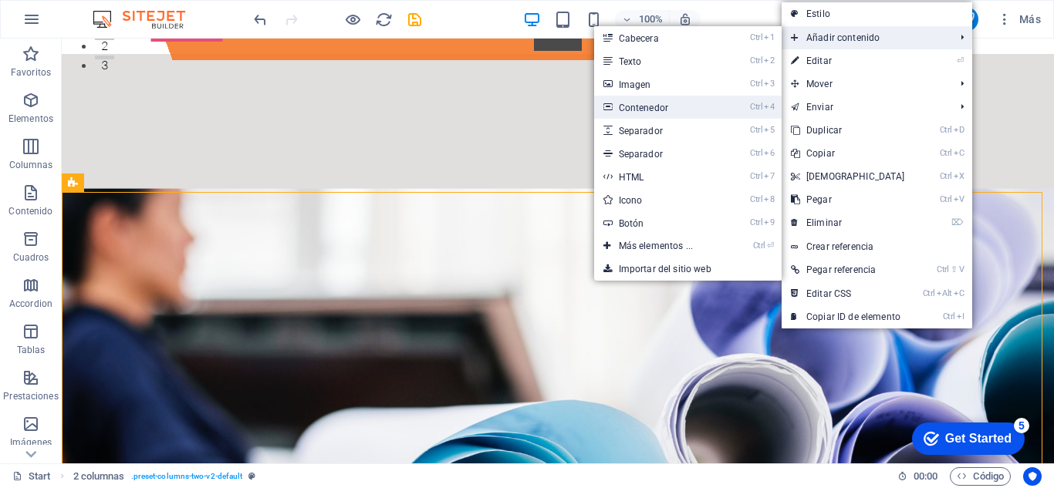
drag, startPoint x: 648, startPoint y: 110, endPoint x: 330, endPoint y: 74, distance: 319.7
click at [648, 110] on link "Ctrl 4 Contenedor" at bounding box center [659, 107] width 130 height 23
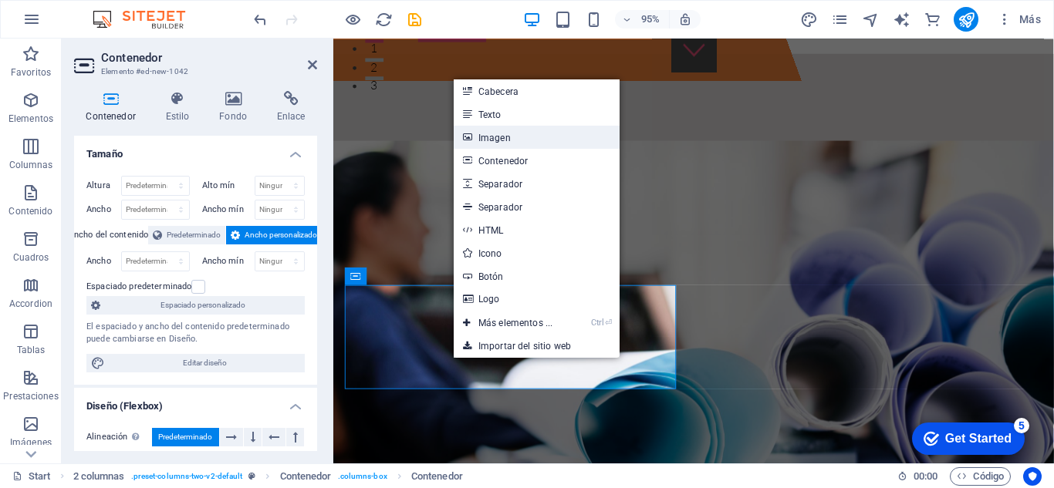
drag, startPoint x: 511, startPoint y: 140, endPoint x: 187, endPoint y: 106, distance: 325.8
click at [511, 140] on link "Imagen" at bounding box center [537, 137] width 166 height 23
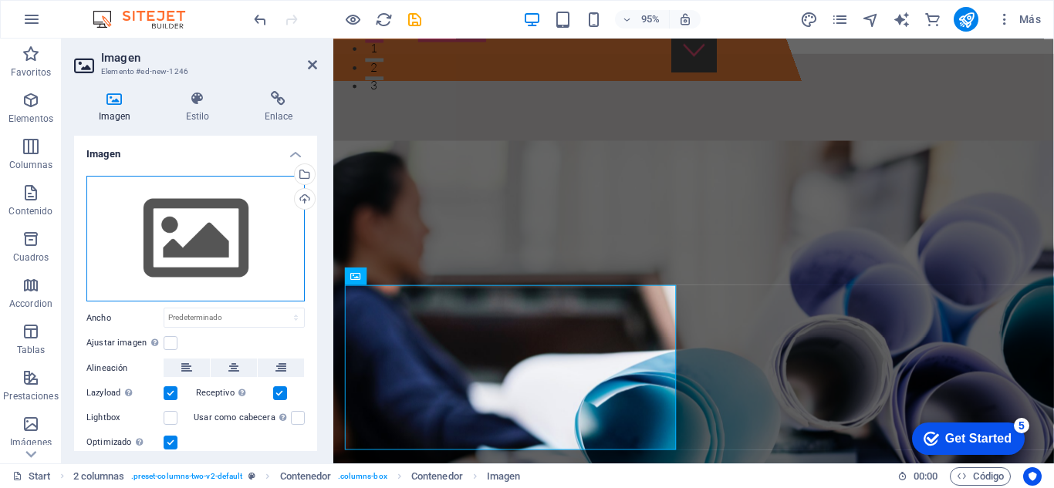
click at [178, 261] on div "Arrastra archivos aquí, haz clic para escoger archivos o selecciona archivos de…" at bounding box center [195, 239] width 218 height 126
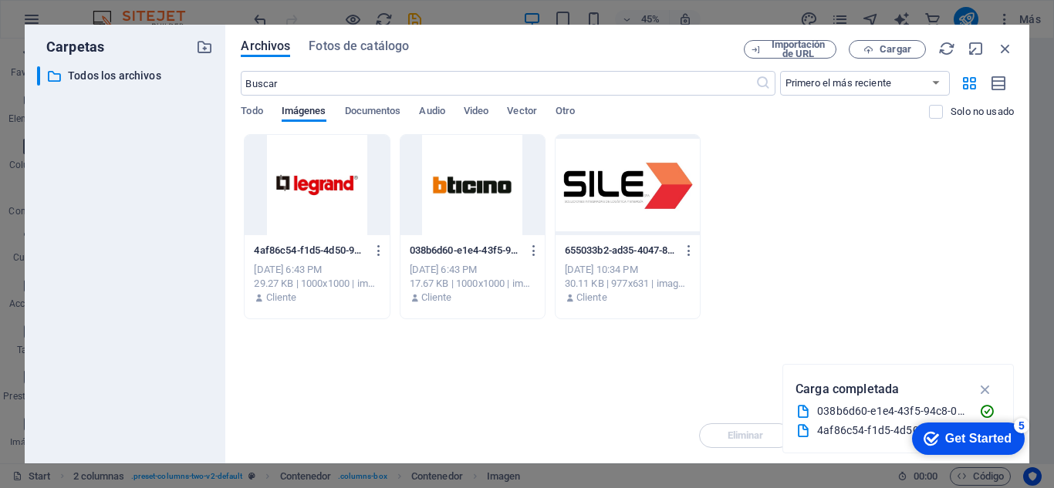
click at [310, 203] on div at bounding box center [316, 185] width 144 height 100
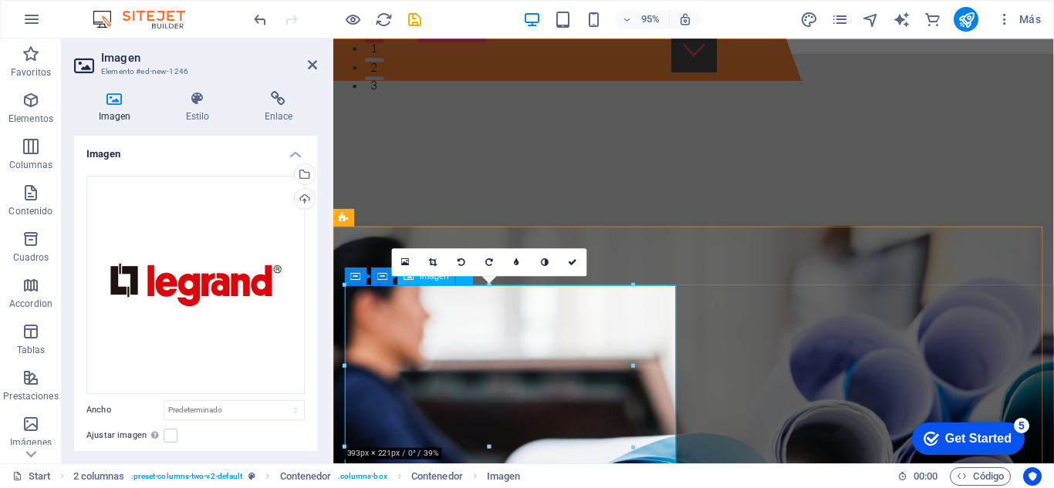
scroll to position [583, 0]
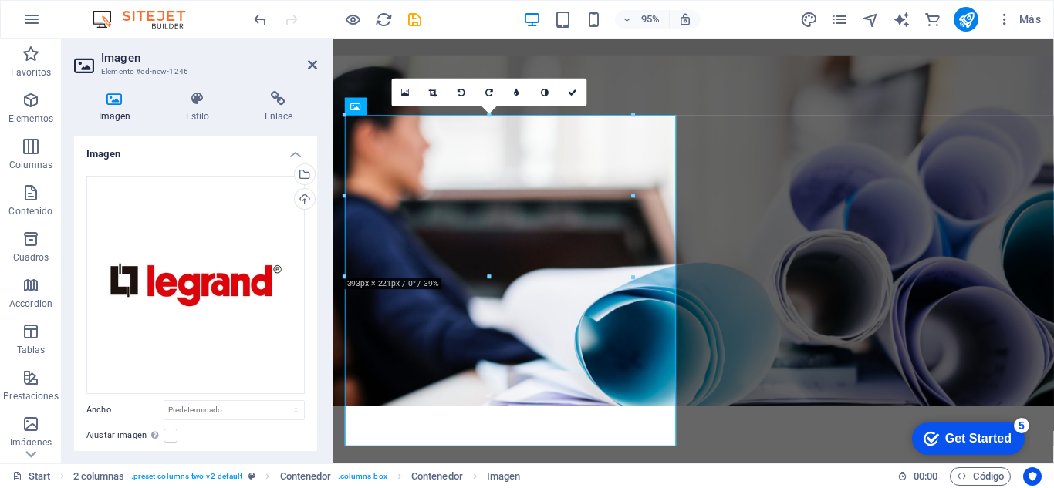
type input "391"
select select "px"
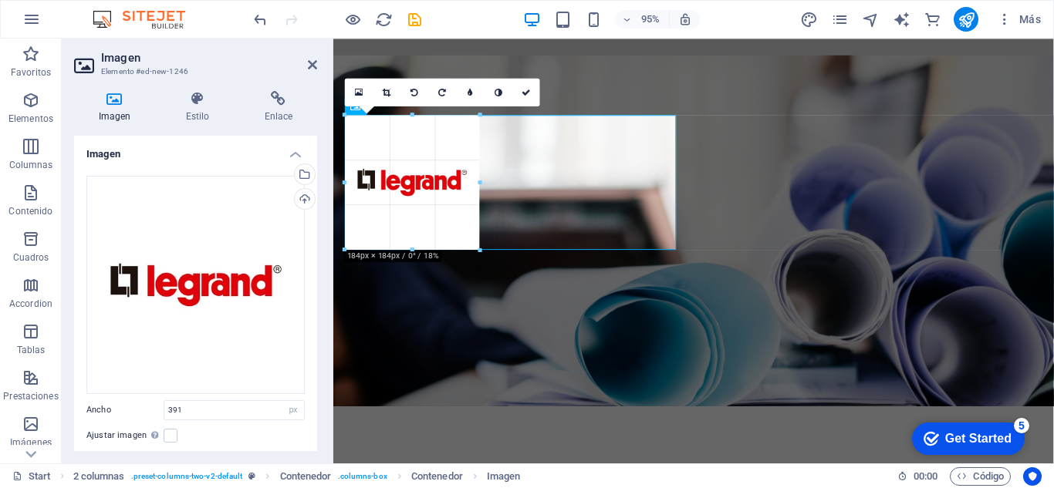
drag, startPoint x: 629, startPoint y: 274, endPoint x: 467, endPoint y: 214, distance: 172.8
type input "184"
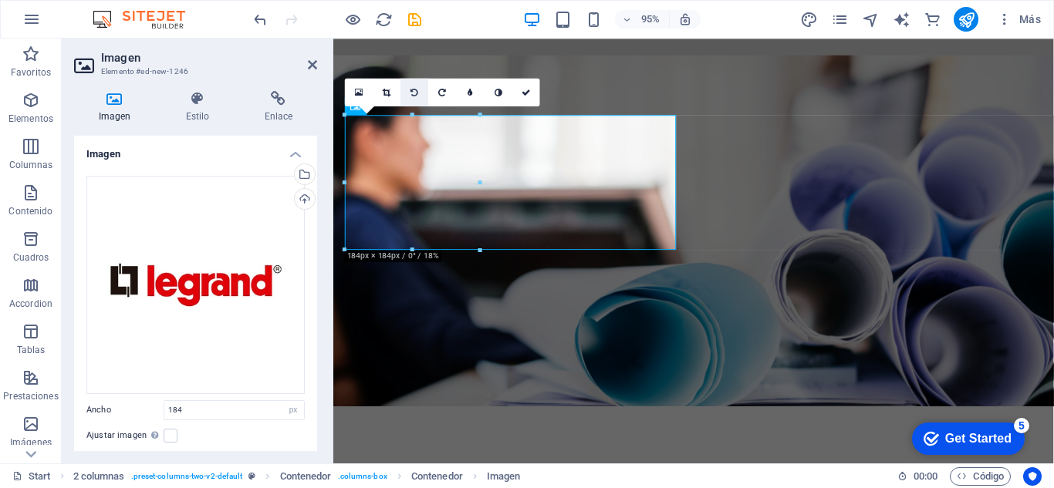
click at [411, 91] on icon at bounding box center [415, 91] width 8 height 8
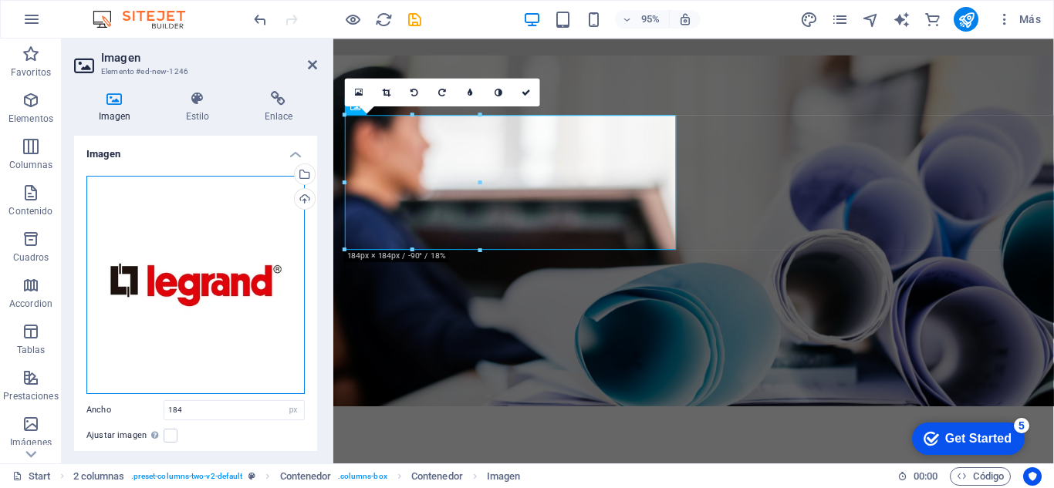
click at [214, 279] on div "Arrastra archivos aquí, haz clic para escoger archivos o selecciona archivos de…" at bounding box center [195, 285] width 218 height 218
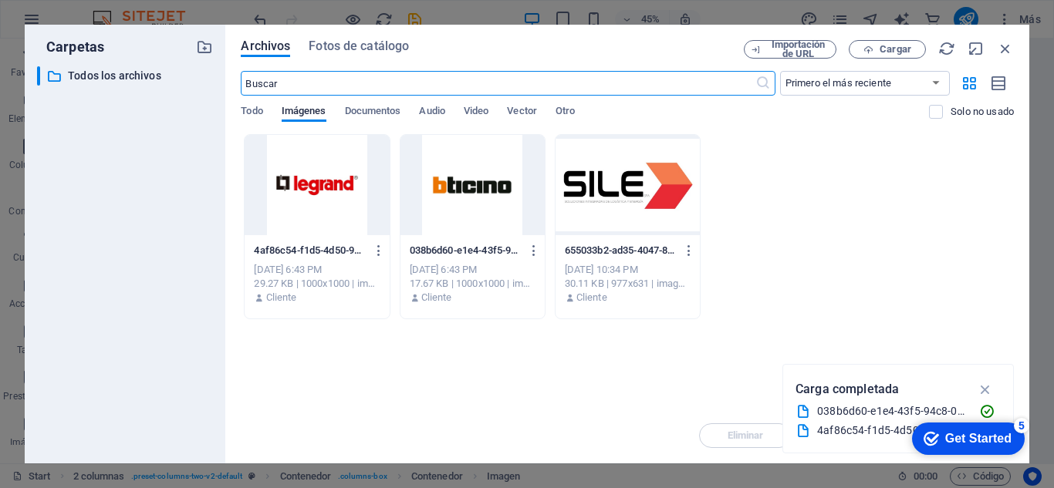
click at [471, 184] on div at bounding box center [472, 185] width 144 height 100
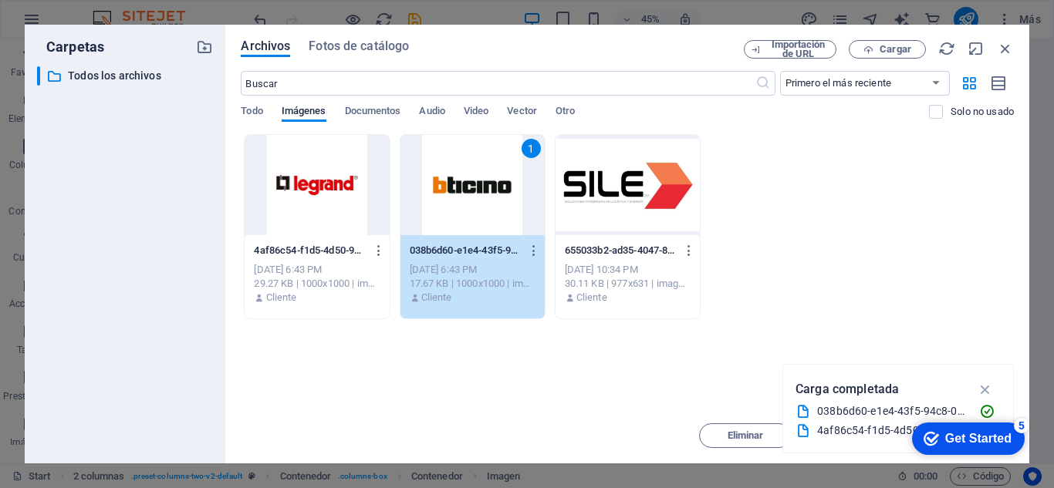
click at [471, 184] on div "1" at bounding box center [472, 185] width 144 height 100
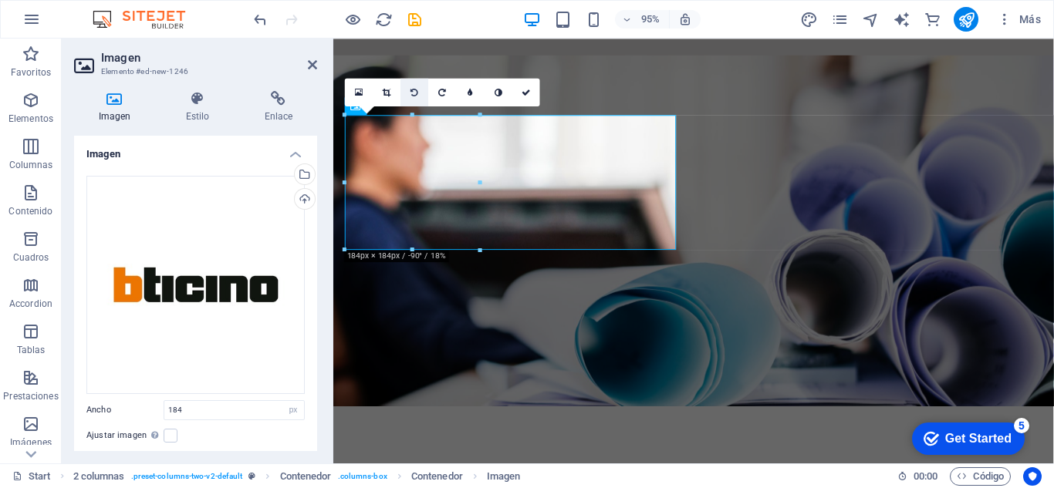
click at [413, 94] on icon at bounding box center [415, 91] width 8 height 8
click at [412, 94] on icon at bounding box center [415, 91] width 8 height 8
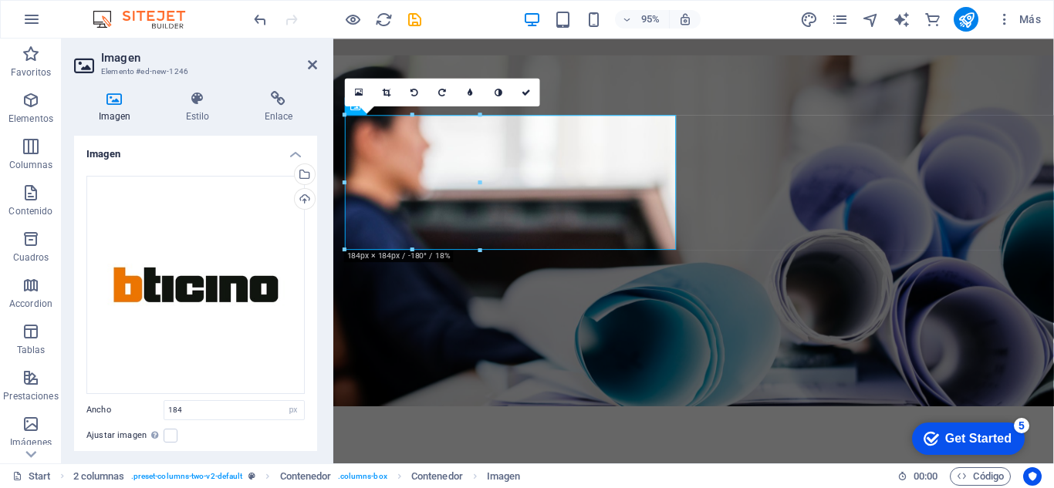
click at [412, 94] on icon at bounding box center [415, 91] width 8 height 8
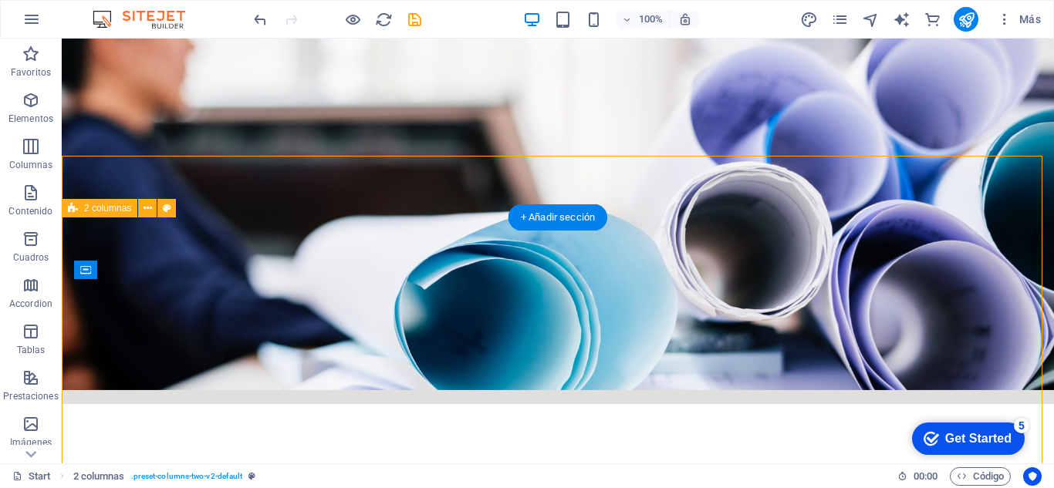
scroll to position [378, 0]
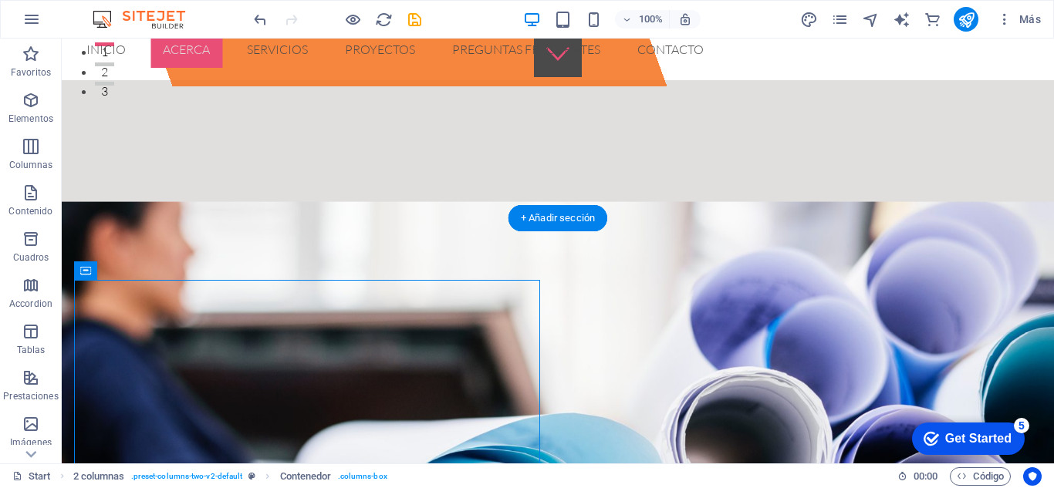
drag, startPoint x: 146, startPoint y: 306, endPoint x: 672, endPoint y: 315, distance: 526.1
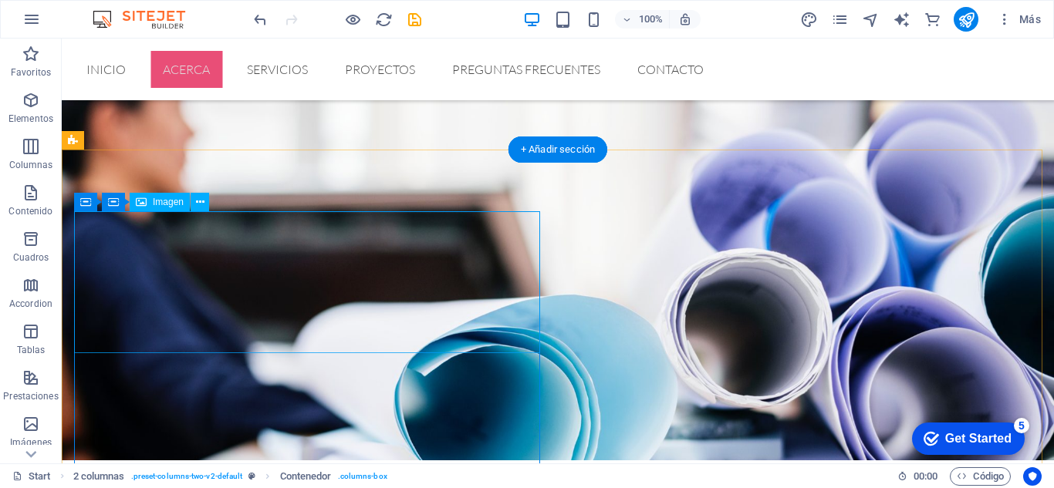
scroll to position [440, 0]
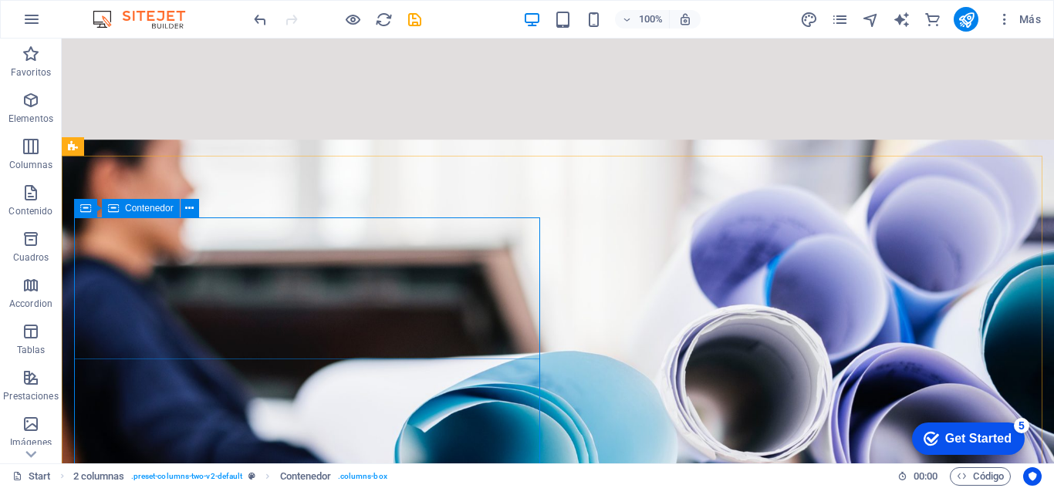
click at [114, 206] on icon at bounding box center [113, 208] width 11 height 19
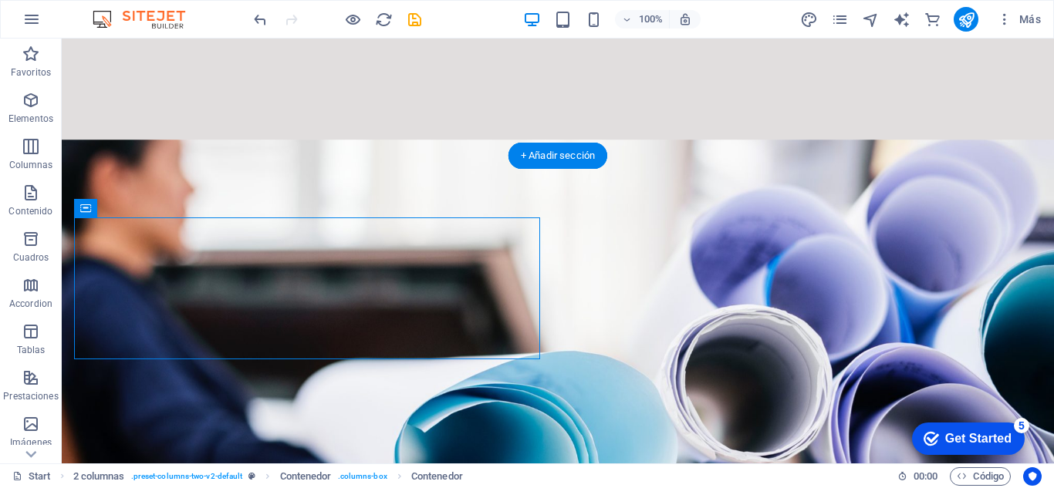
drag, startPoint x: 191, startPoint y: 248, endPoint x: 883, endPoint y: 402, distance: 708.8
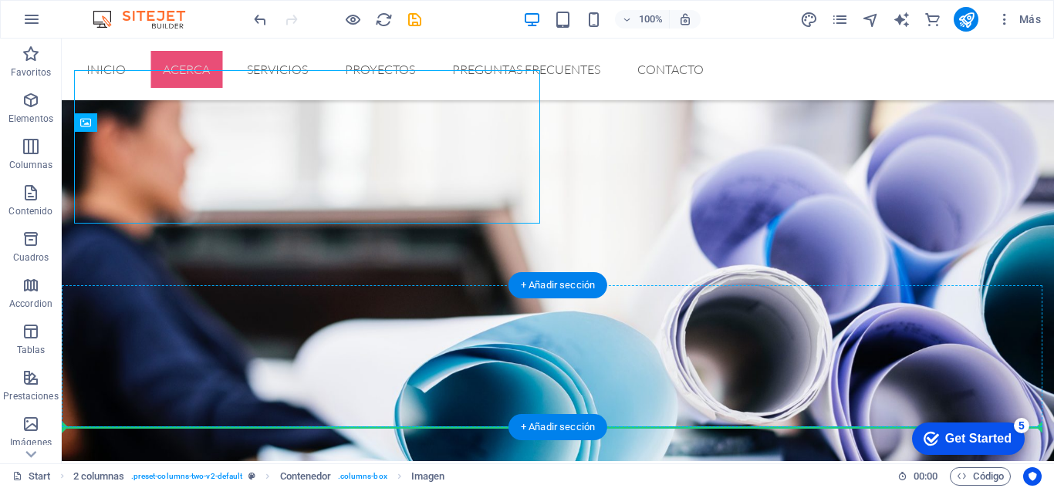
scroll to position [532, 0]
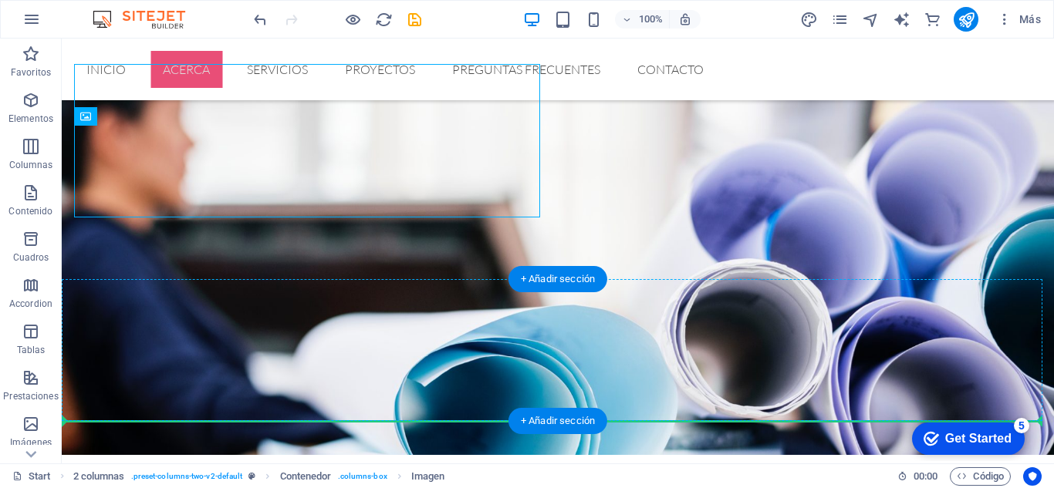
drag, startPoint x: 153, startPoint y: 302, endPoint x: 766, endPoint y: 378, distance: 617.0
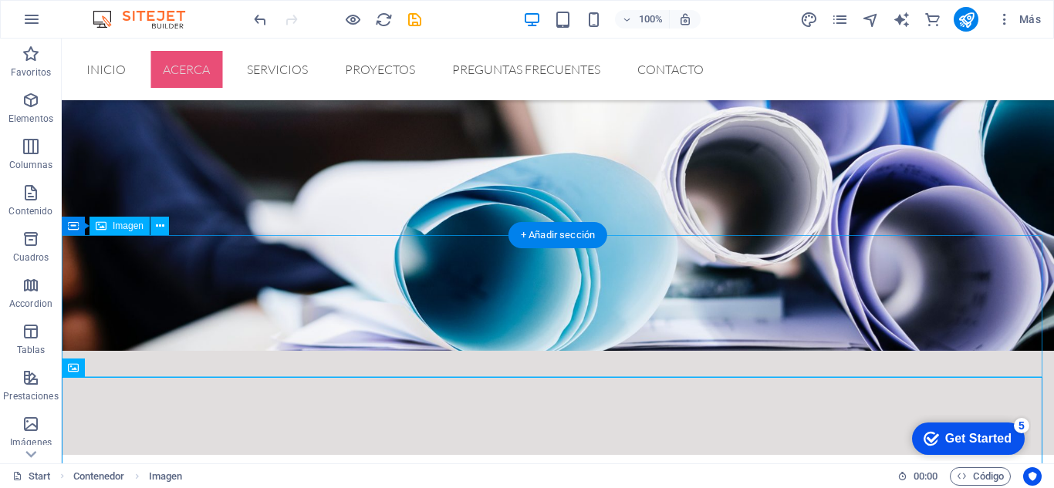
select select "px"
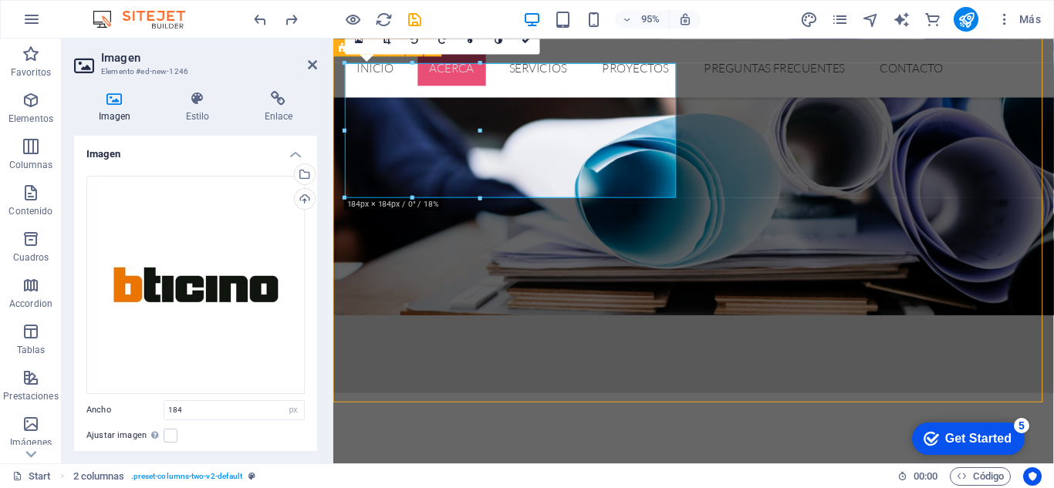
scroll to position [532, 0]
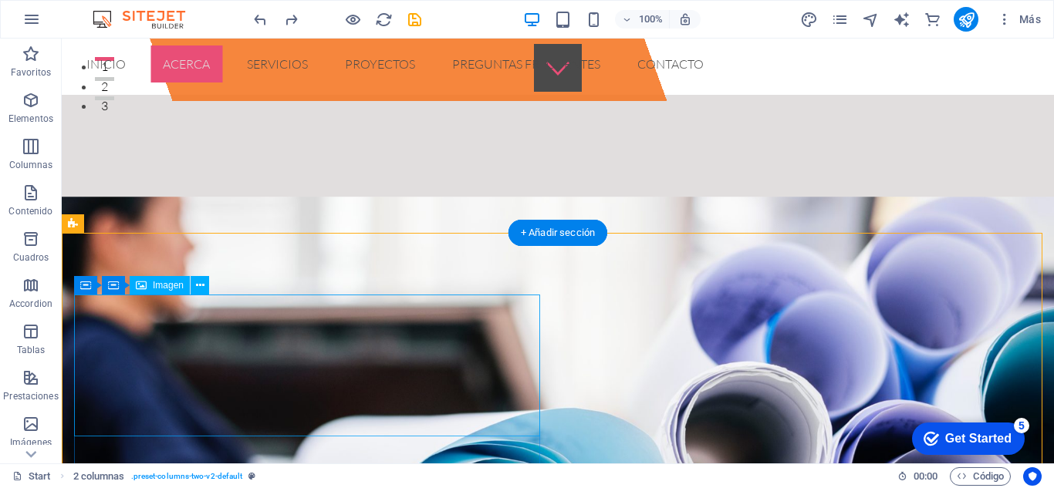
scroll to position [418, 0]
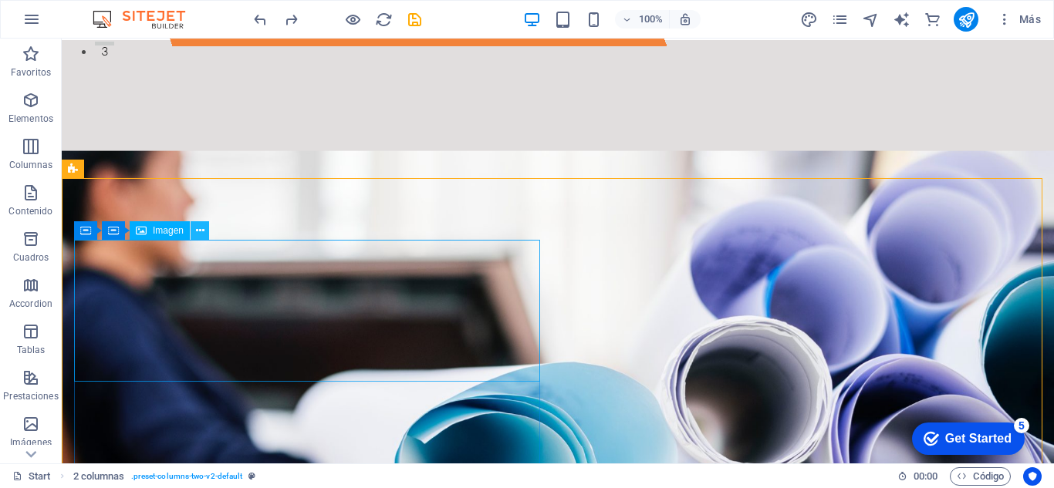
click at [194, 229] on button at bounding box center [200, 230] width 19 height 19
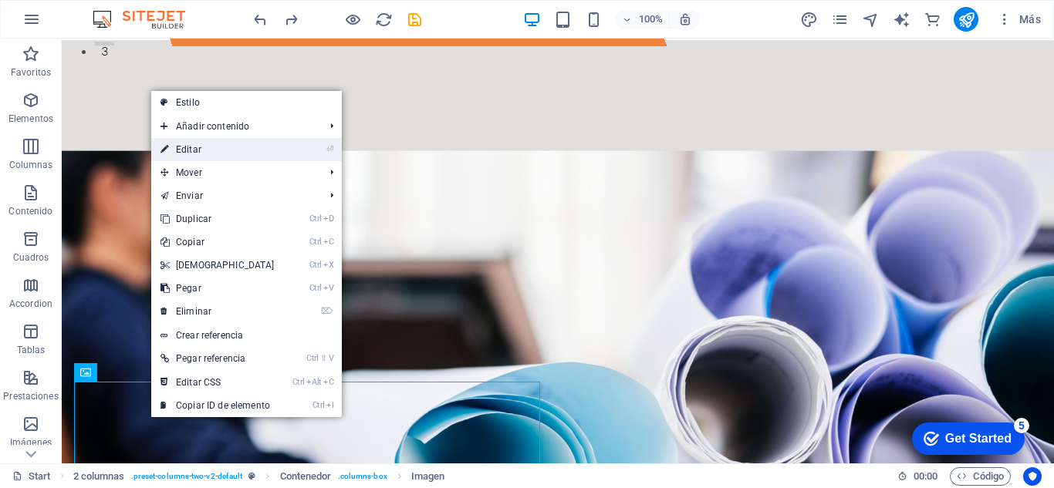
click at [203, 148] on link "⏎ Editar" at bounding box center [217, 149] width 133 height 23
select select "px"
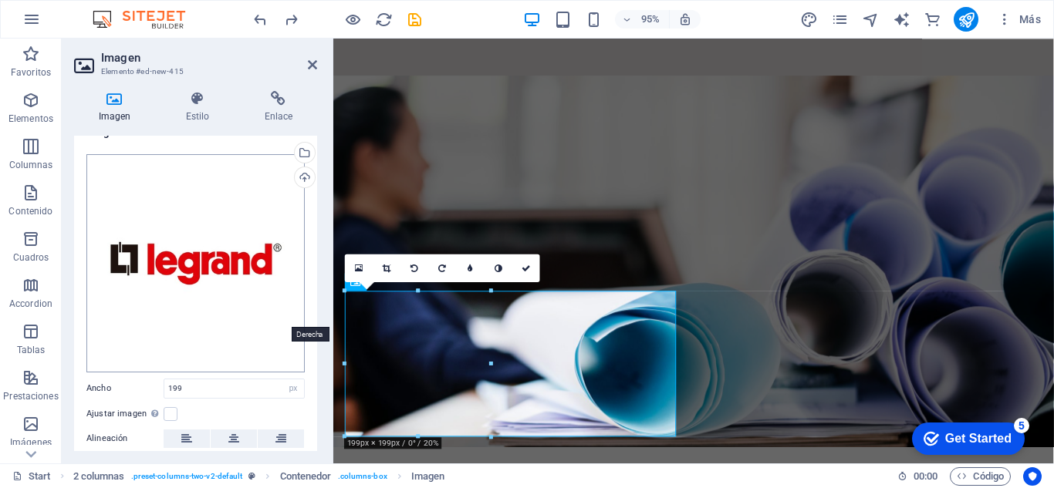
scroll to position [0, 0]
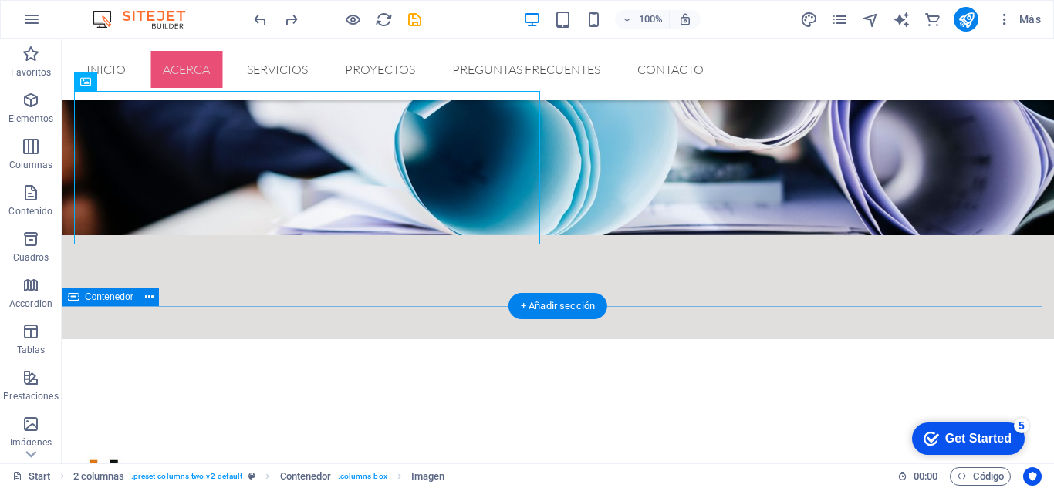
scroll to position [575, 0]
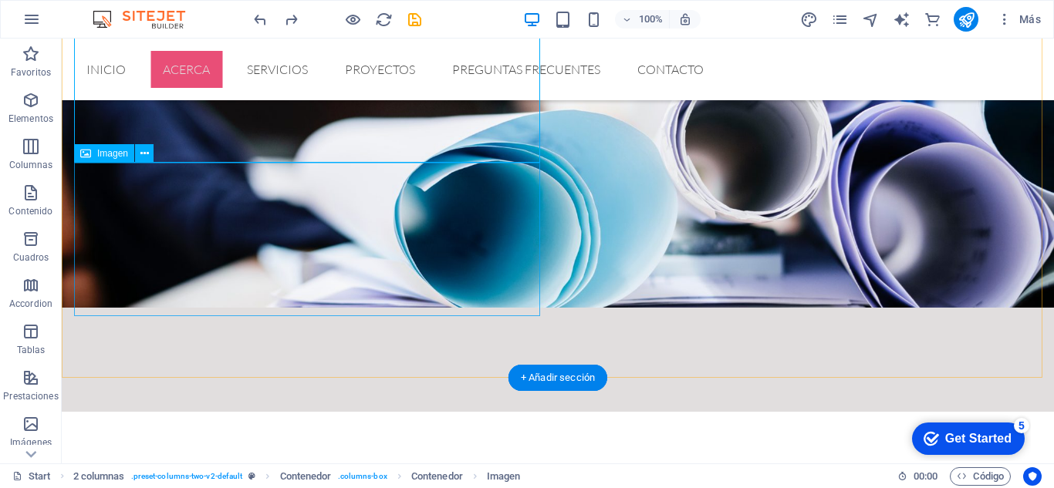
click at [141, 156] on icon at bounding box center [144, 154] width 8 height 16
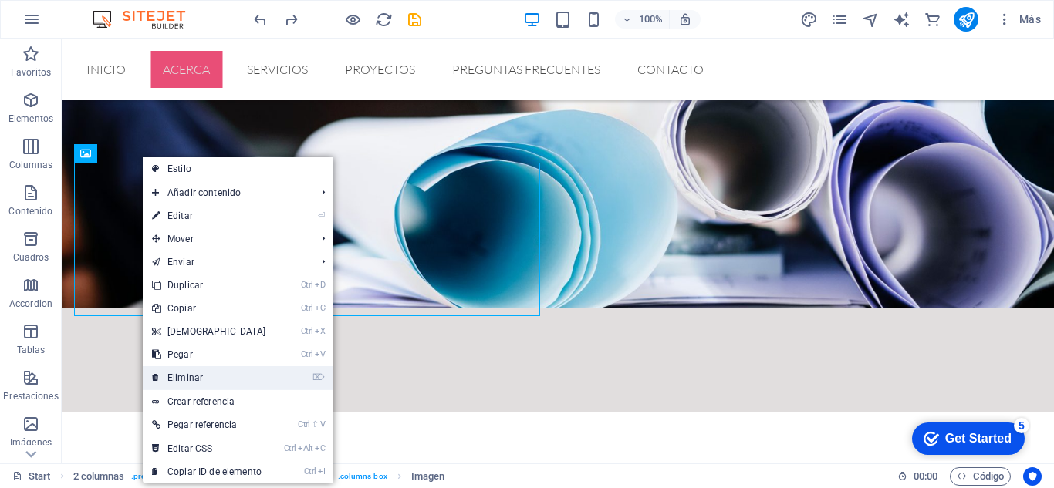
click at [193, 386] on link "⌦ Eliminar" at bounding box center [209, 377] width 133 height 23
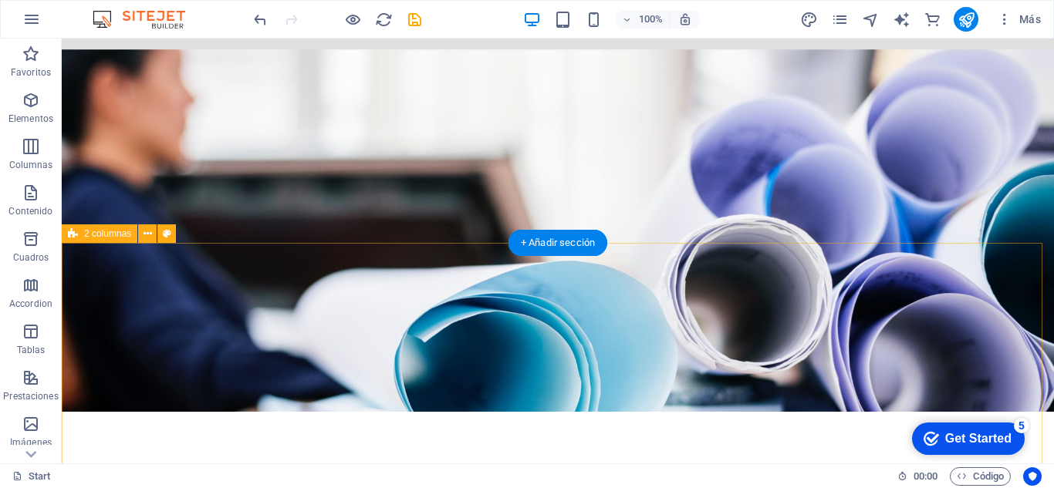
scroll to position [353, 0]
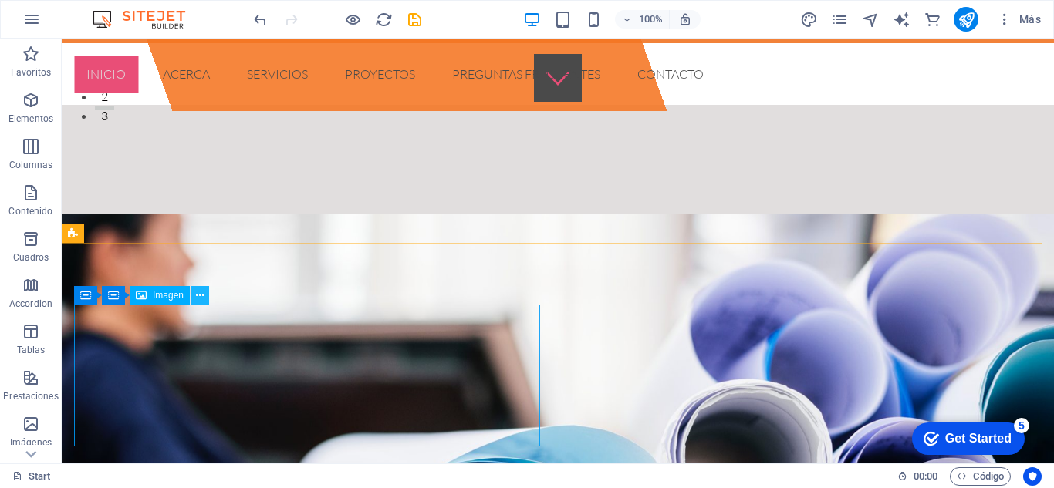
click at [199, 292] on icon at bounding box center [200, 296] width 8 height 16
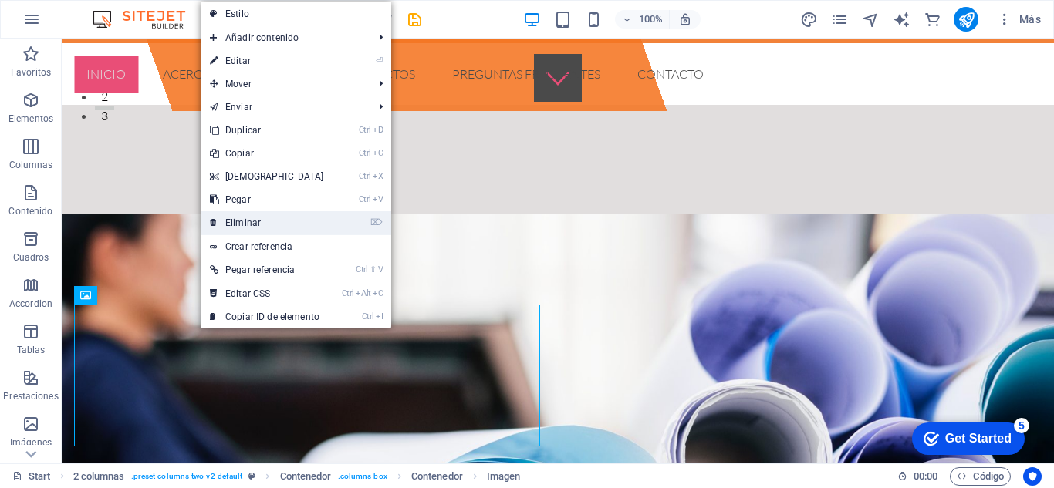
click at [265, 220] on link "⌦ Eliminar" at bounding box center [267, 222] width 133 height 23
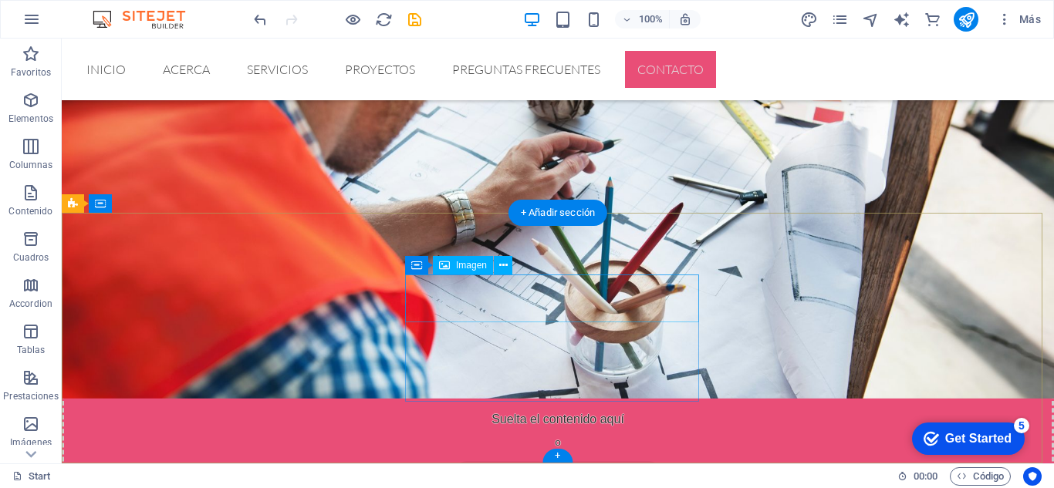
scroll to position [2602, 0]
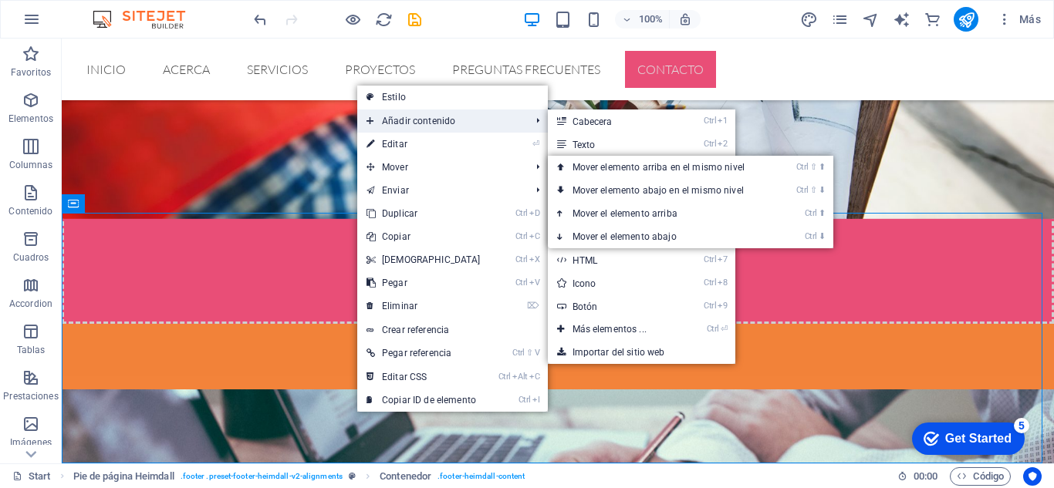
click at [416, 124] on span "Añadir contenido" at bounding box center [440, 121] width 167 height 23
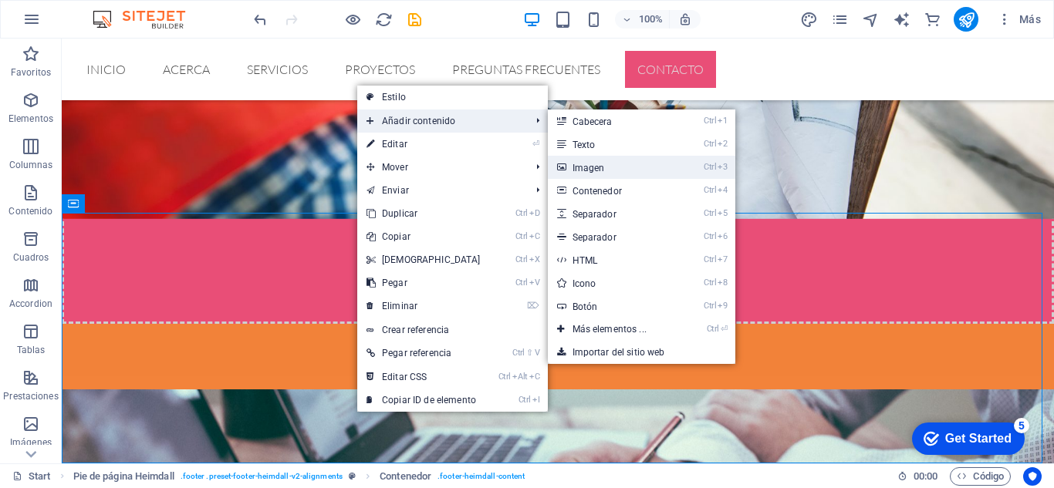
click at [602, 169] on link "Ctrl 3 Imagen" at bounding box center [613, 167] width 130 height 23
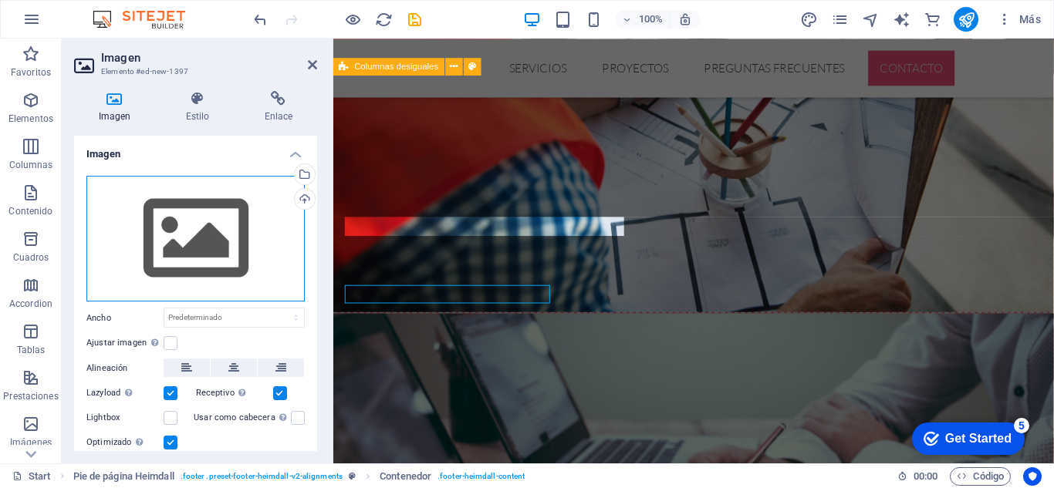
click at [177, 248] on div "Arrastra archivos aquí, haz clic para escoger archivos o selecciona archivos de…" at bounding box center [195, 239] width 218 height 126
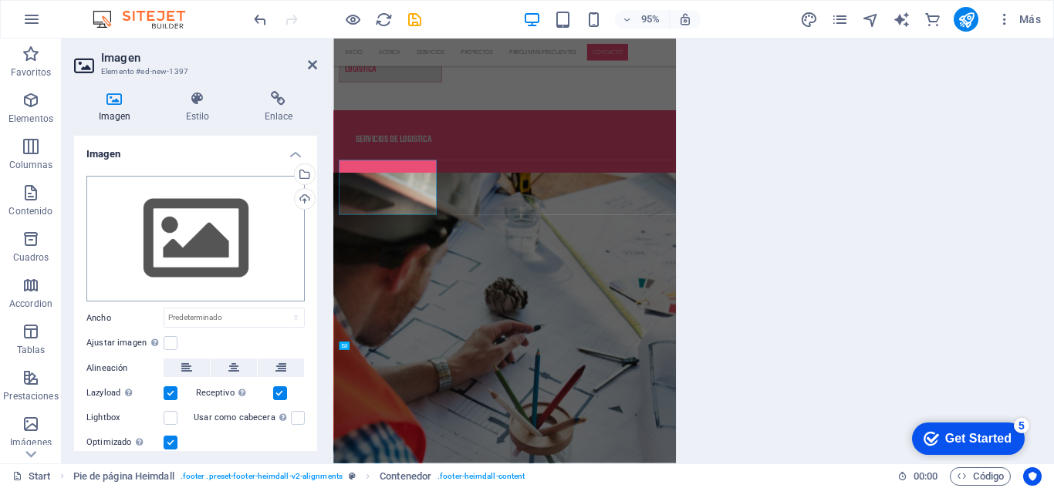
scroll to position [2639, 0]
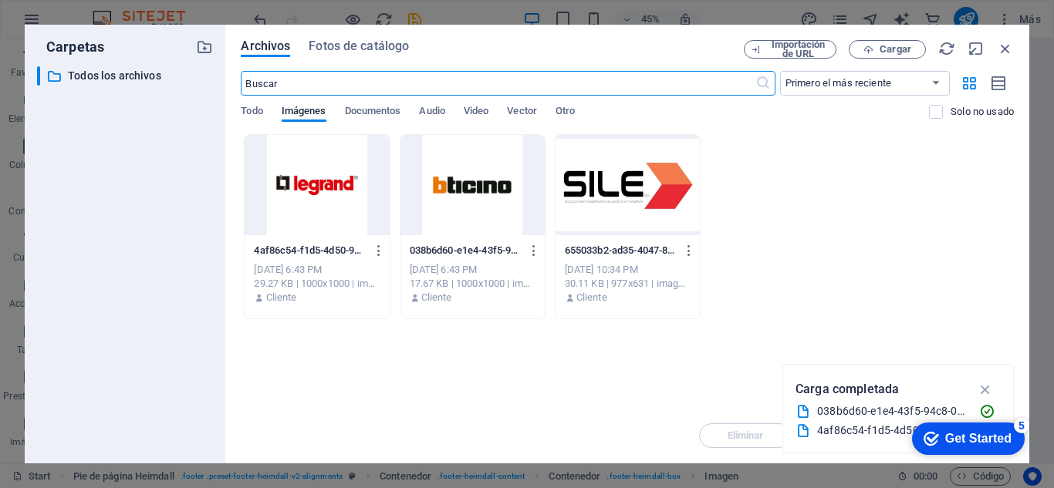
click at [308, 176] on div at bounding box center [316, 185] width 144 height 100
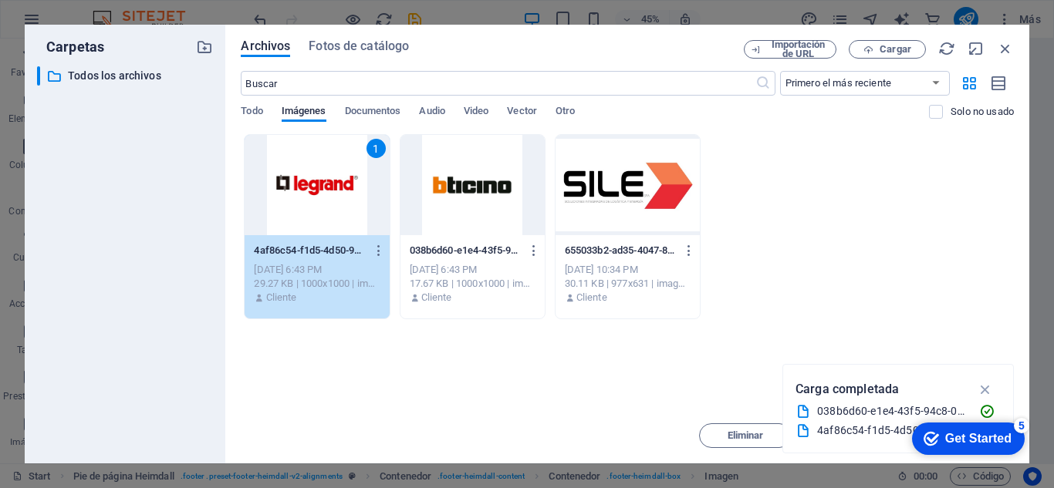
click at [454, 186] on div at bounding box center [472, 185] width 144 height 100
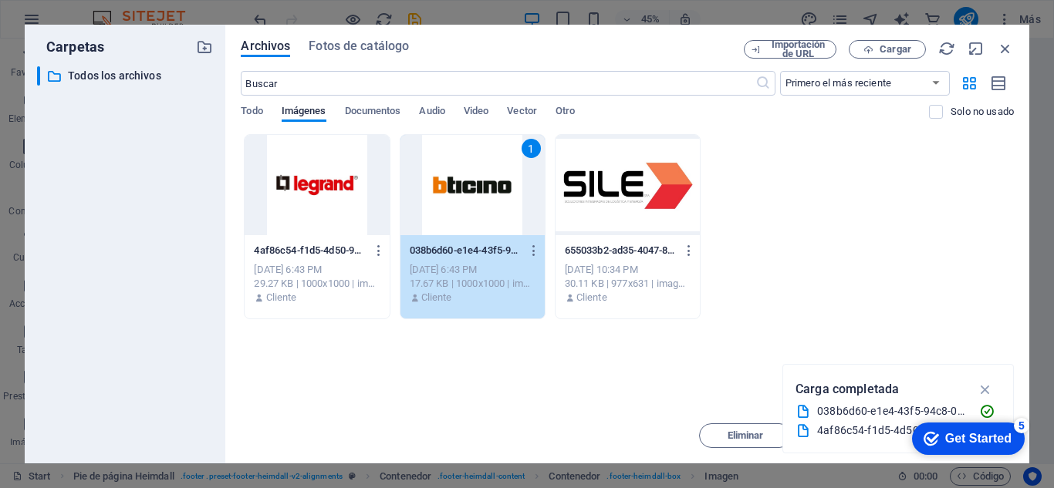
click at [329, 183] on div at bounding box center [316, 185] width 144 height 100
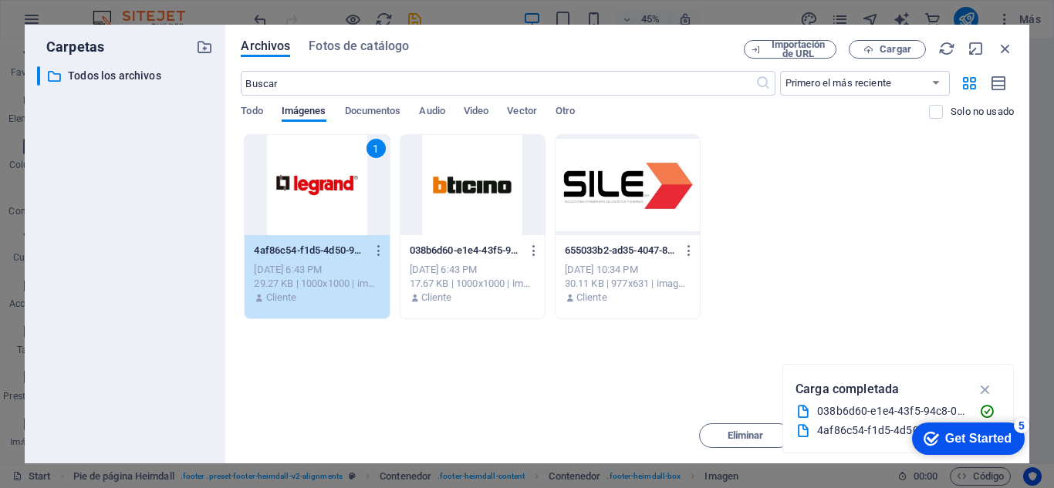
click at [425, 187] on div at bounding box center [472, 185] width 144 height 100
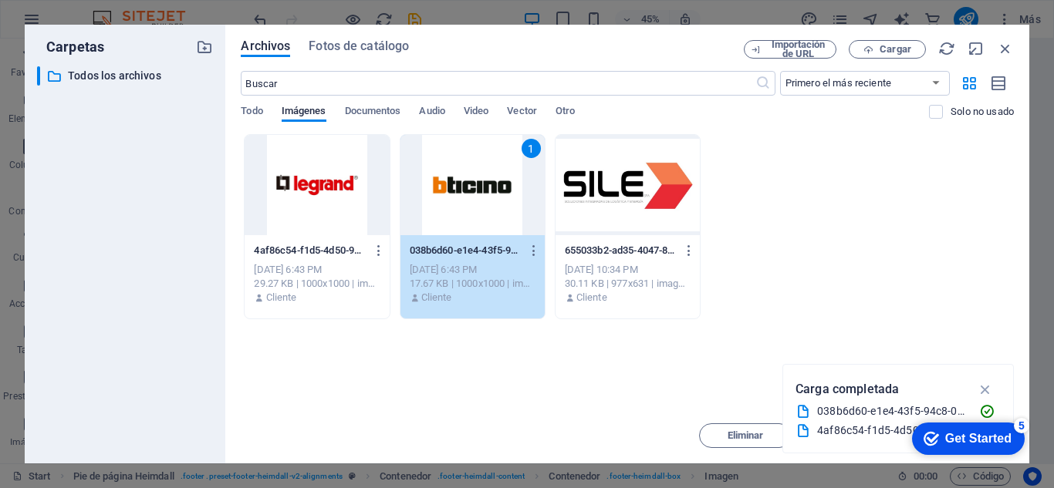
click at [355, 186] on div at bounding box center [316, 185] width 144 height 100
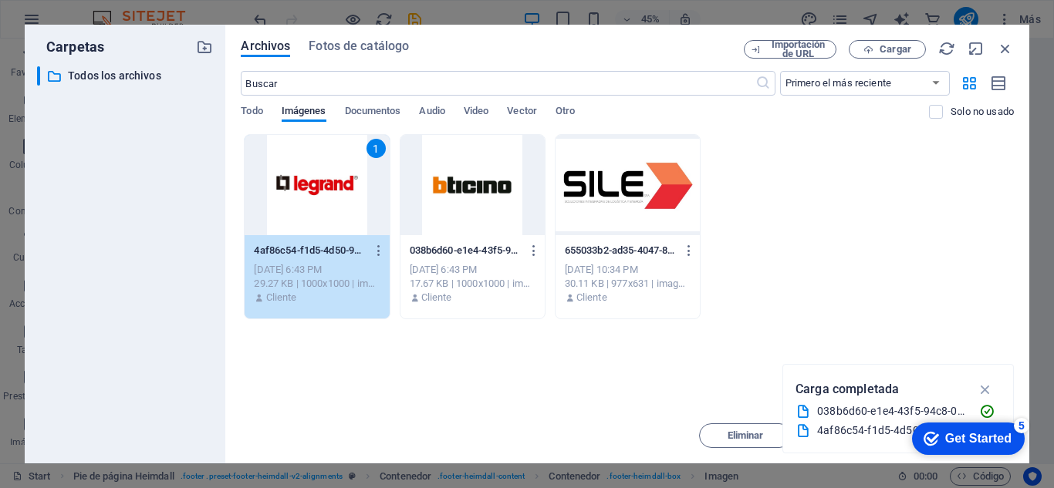
click at [331, 201] on div "1" at bounding box center [316, 185] width 144 height 100
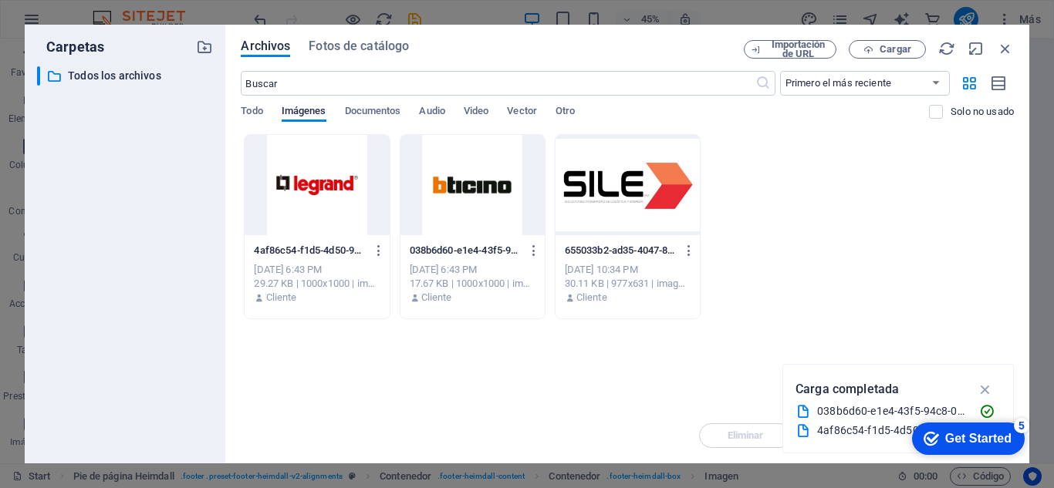
click at [331, 201] on div at bounding box center [316, 185] width 144 height 100
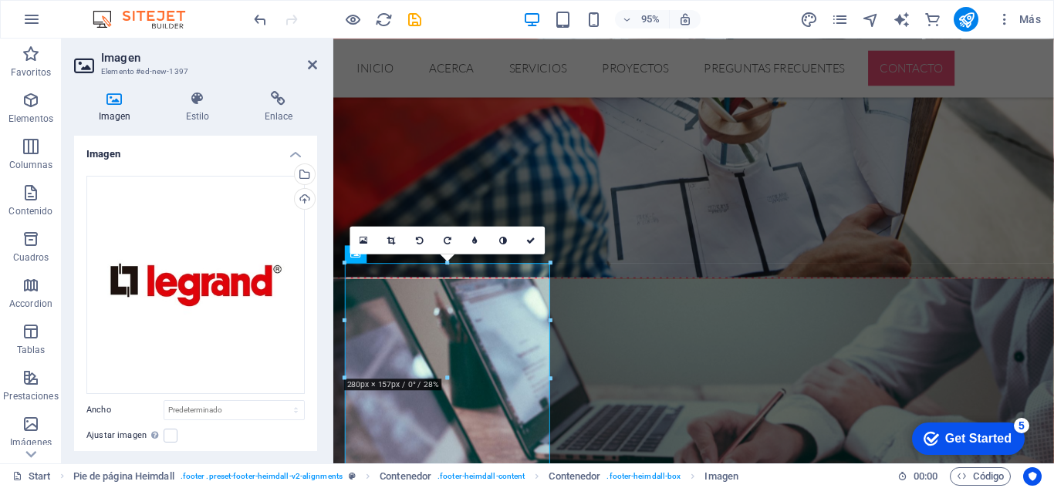
scroll to position [2673, 0]
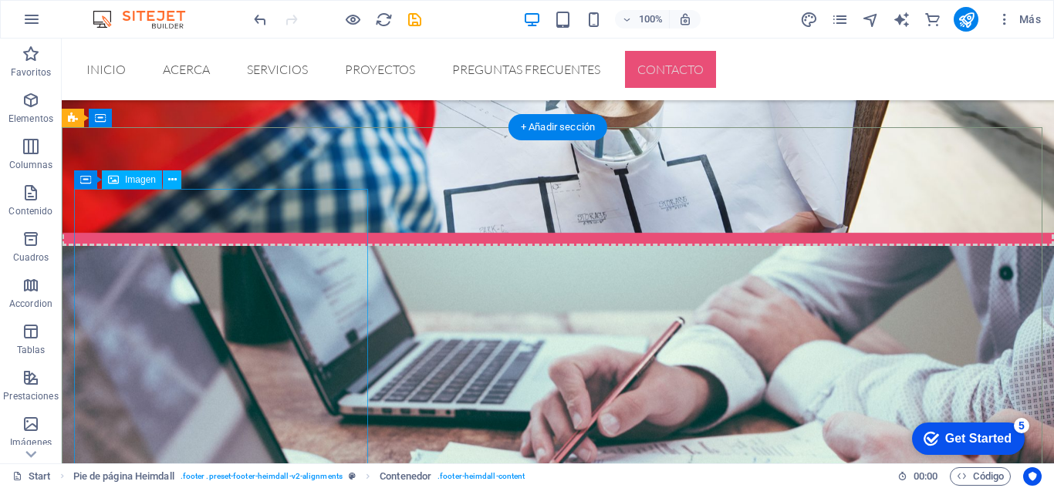
scroll to position [2678, 0]
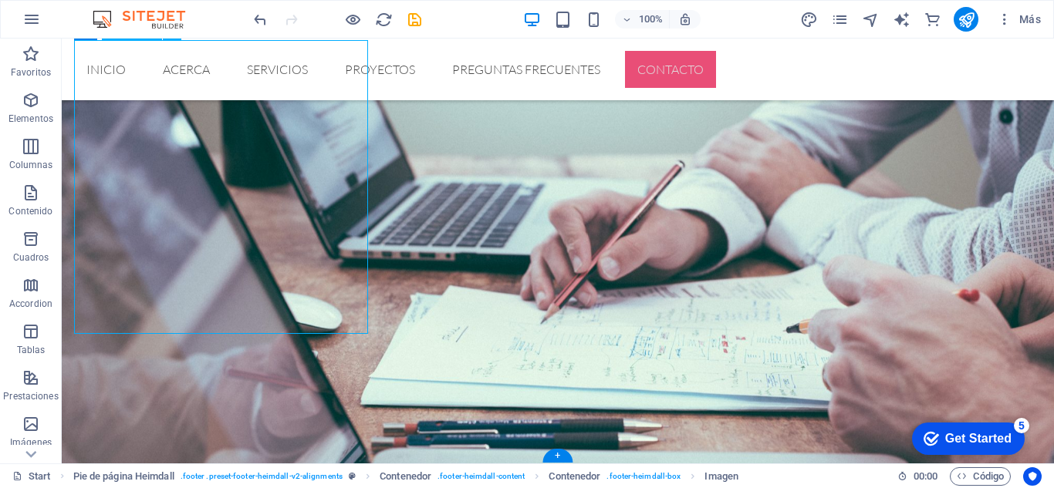
scroll to position [2835, 0]
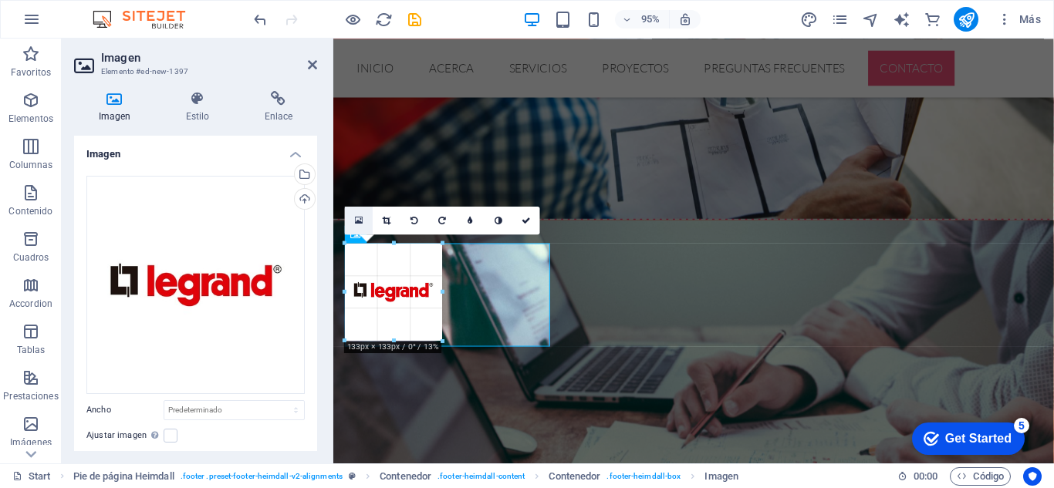
scroll to position [2694, 0]
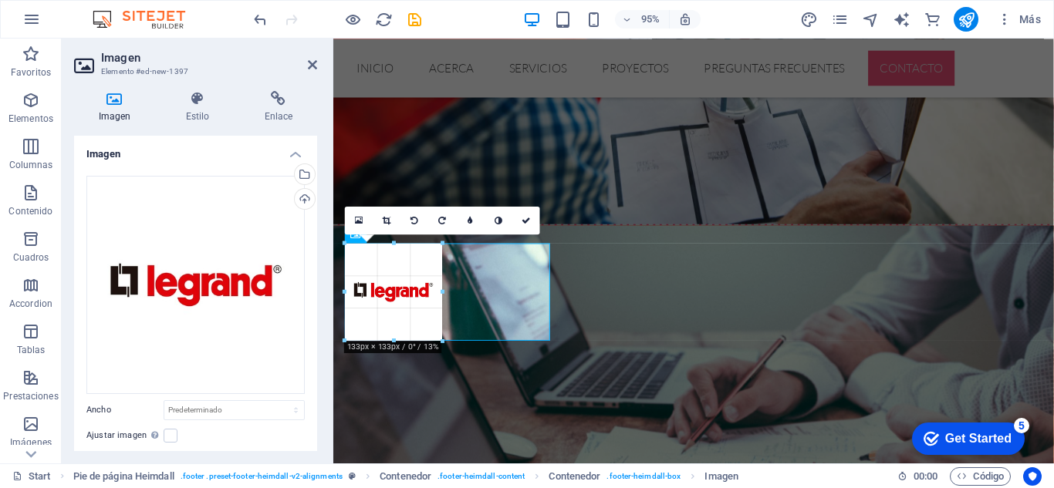
drag, startPoint x: 549, startPoint y: 342, endPoint x: 374, endPoint y: 234, distance: 206.1
type input "133"
select select "px"
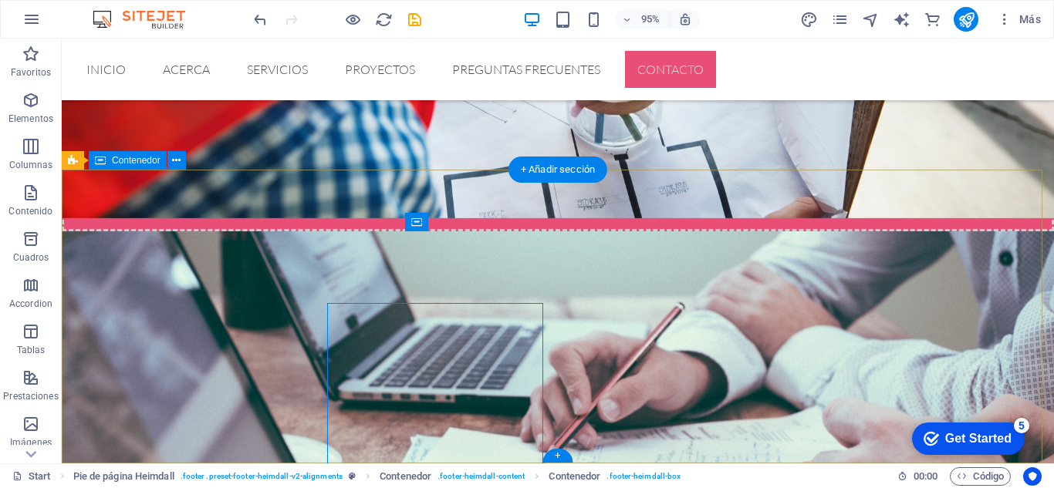
scroll to position [2645, 0]
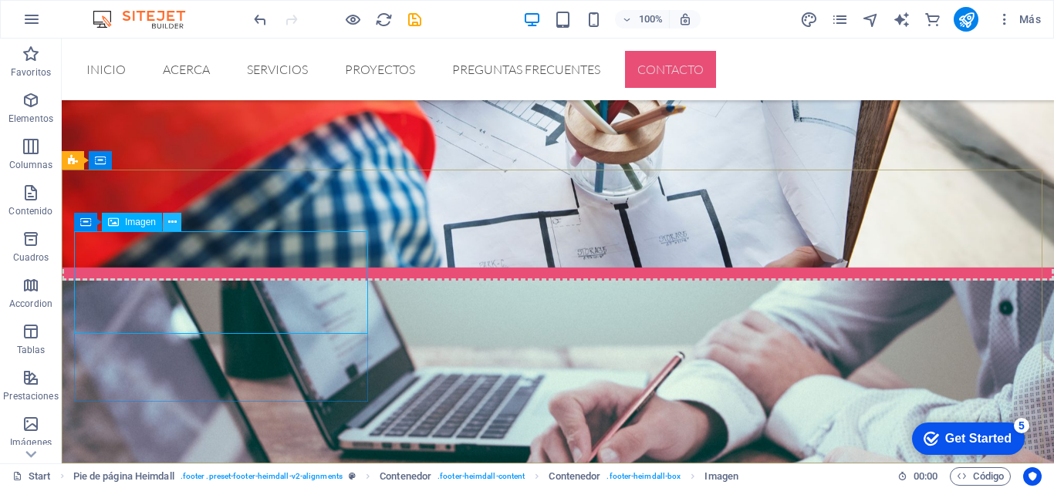
click at [177, 219] on button at bounding box center [172, 222] width 19 height 19
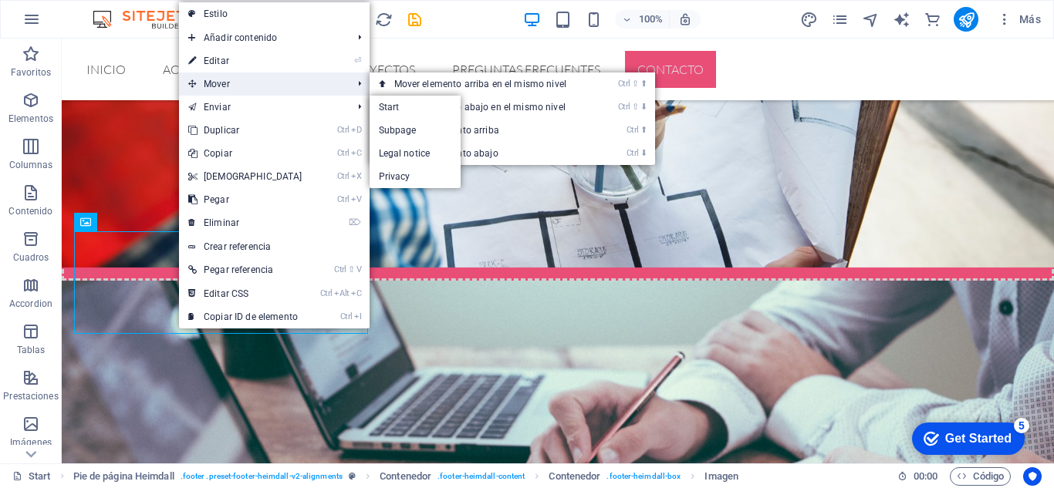
click at [246, 86] on span "Mover" at bounding box center [262, 84] width 167 height 23
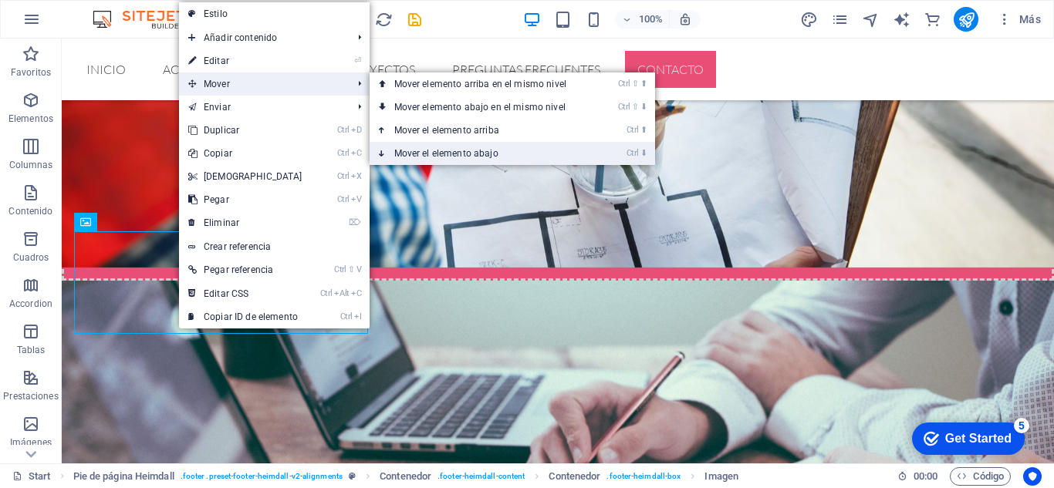
click at [420, 157] on link "Ctrl ⬇ Mover el elemento abajo" at bounding box center [483, 153] width 228 height 23
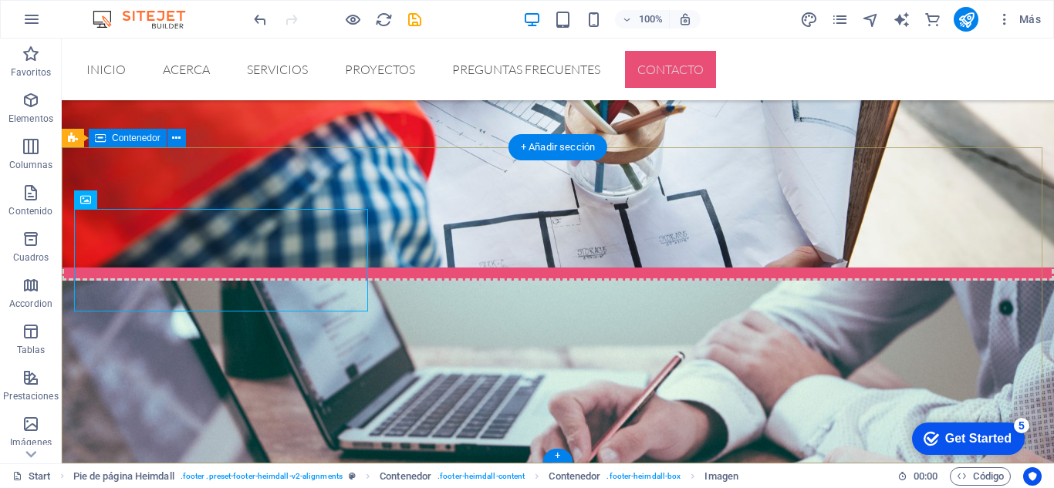
scroll to position [2667, 0]
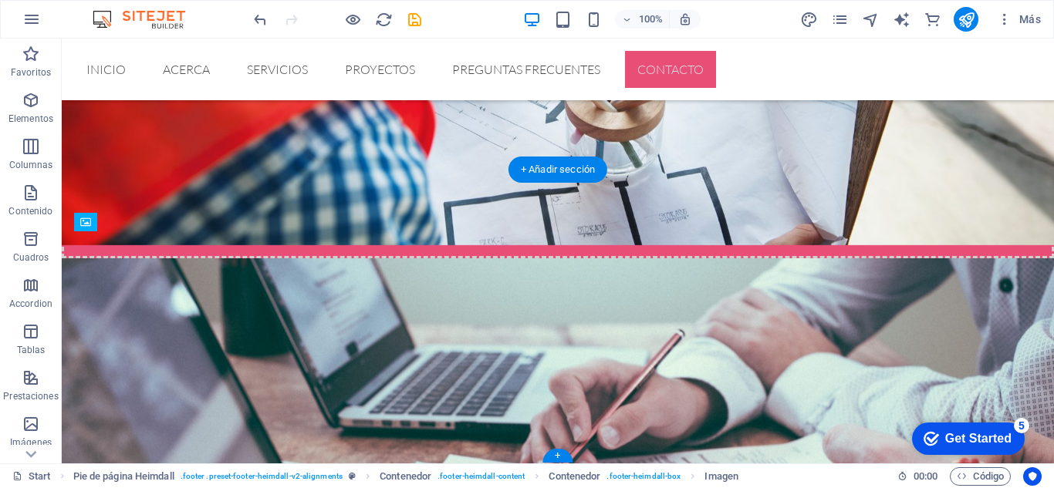
scroll to position [2645, 0]
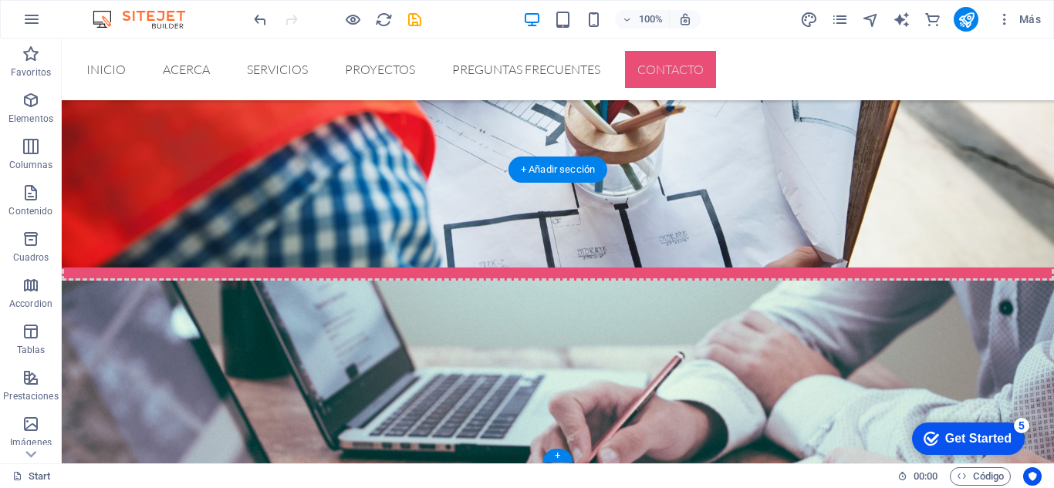
drag, startPoint x: 132, startPoint y: 262, endPoint x: 156, endPoint y: 366, distance: 106.8
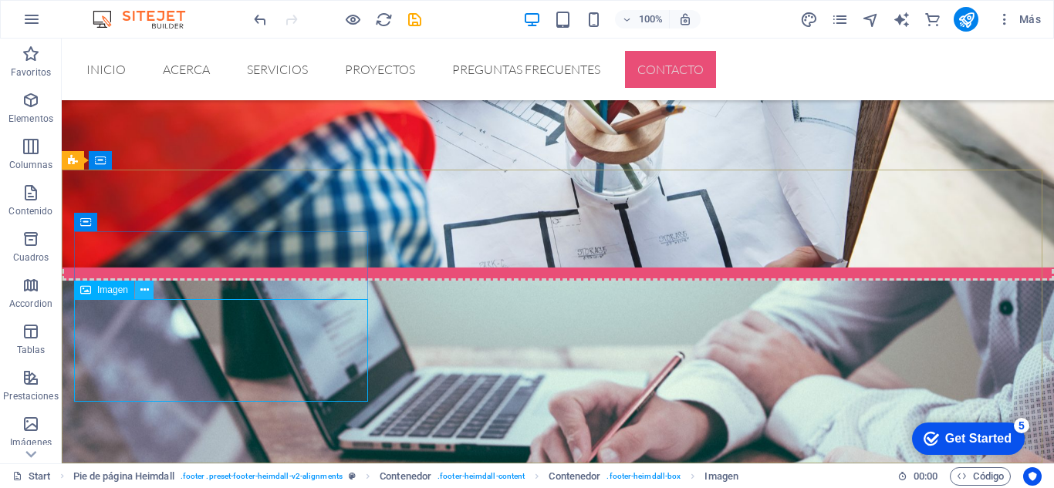
click at [143, 292] on icon at bounding box center [144, 290] width 8 height 16
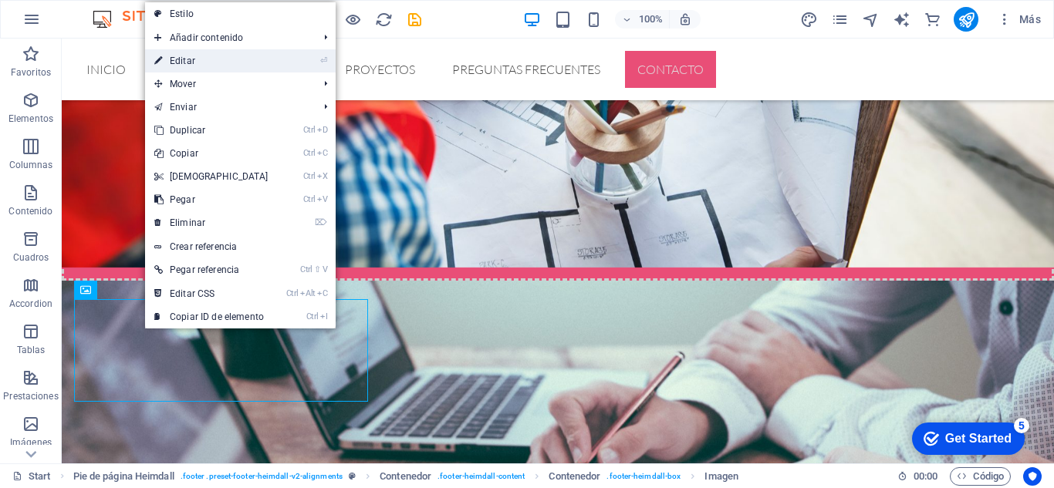
click at [201, 59] on link "⏎ Editar" at bounding box center [211, 60] width 133 height 23
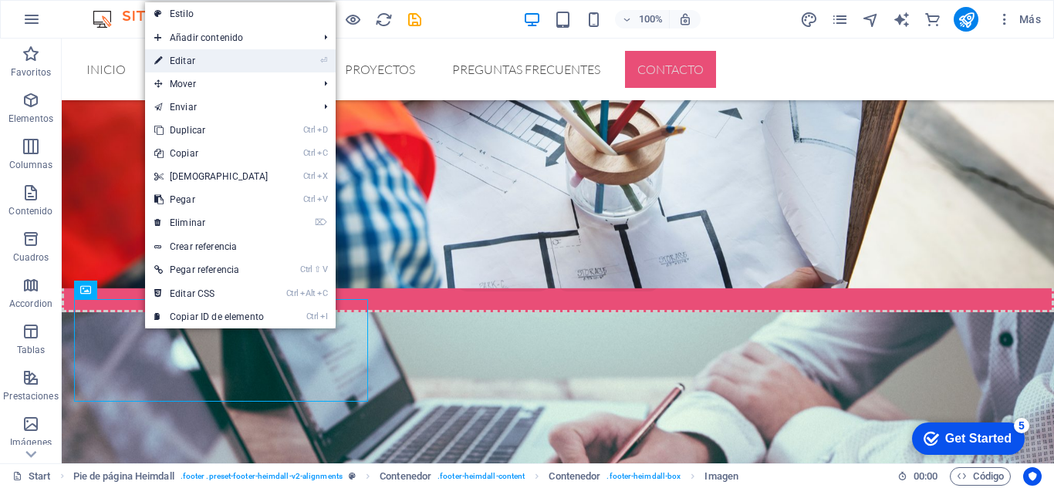
select select "px"
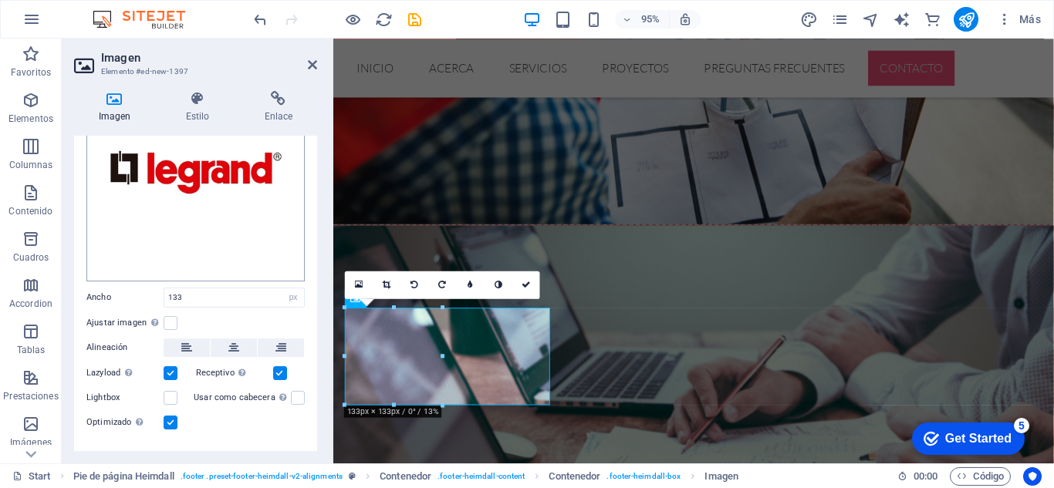
scroll to position [116, 0]
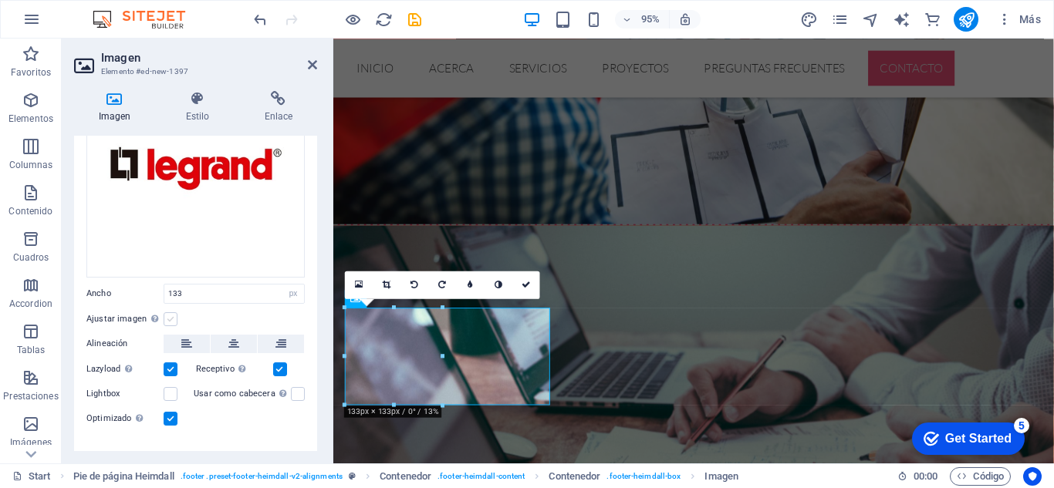
click at [173, 314] on label at bounding box center [171, 319] width 14 height 14
click at [0, 0] on input "Ajustar imagen Ajustar imagen automáticamente a un ancho y alto fijo" at bounding box center [0, 0] width 0 height 0
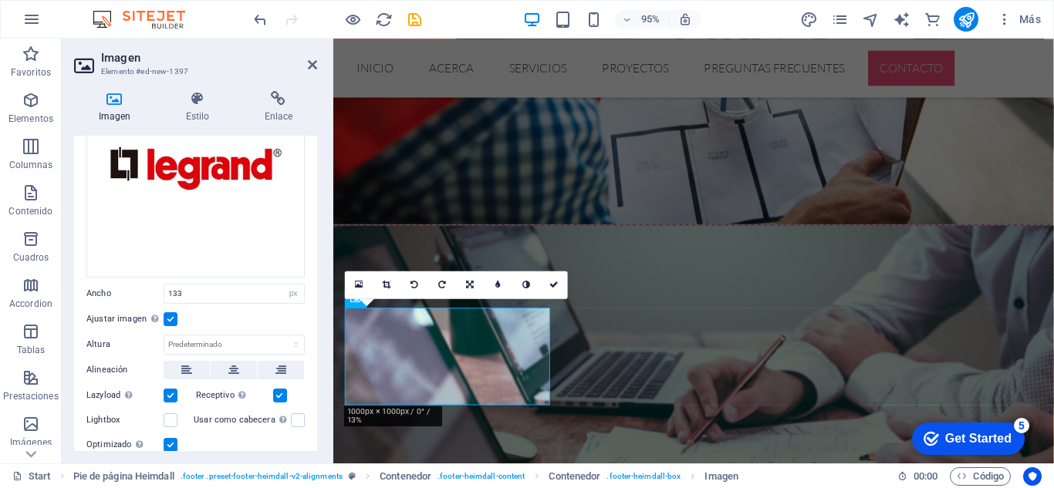
click at [173, 314] on label at bounding box center [171, 319] width 14 height 14
click at [0, 0] on input "Ajustar imagen Ajustar imagen automáticamente a un ancho y alto fijo" at bounding box center [0, 0] width 0 height 0
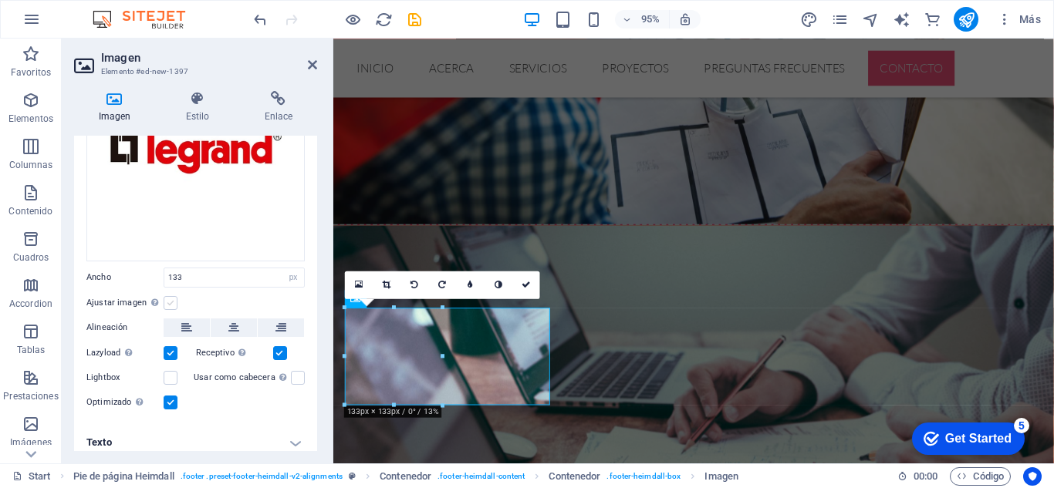
scroll to position [134, 0]
click at [172, 295] on label at bounding box center [171, 302] width 14 height 14
click at [0, 0] on input "Ajustar imagen Ajustar imagen automáticamente a un ancho y alto fijo" at bounding box center [0, 0] width 0 height 0
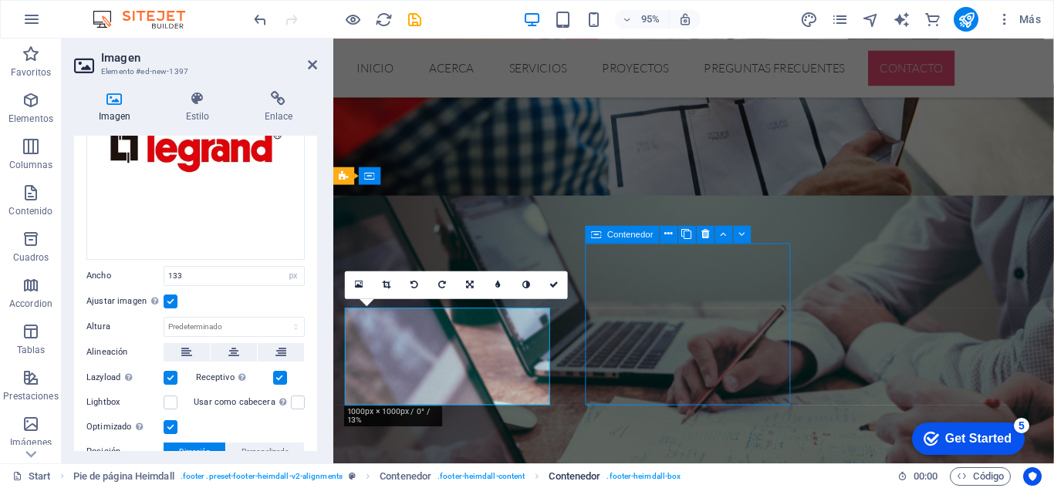
scroll to position [2645, 0]
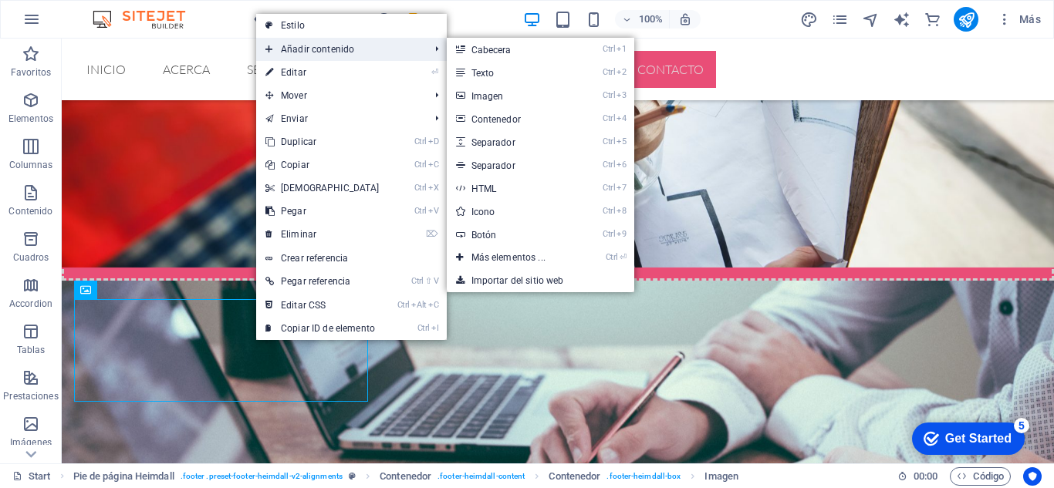
click at [318, 46] on span "Añadir contenido" at bounding box center [339, 49] width 167 height 23
click at [497, 89] on link "Ctrl 3 Imagen" at bounding box center [512, 95] width 130 height 23
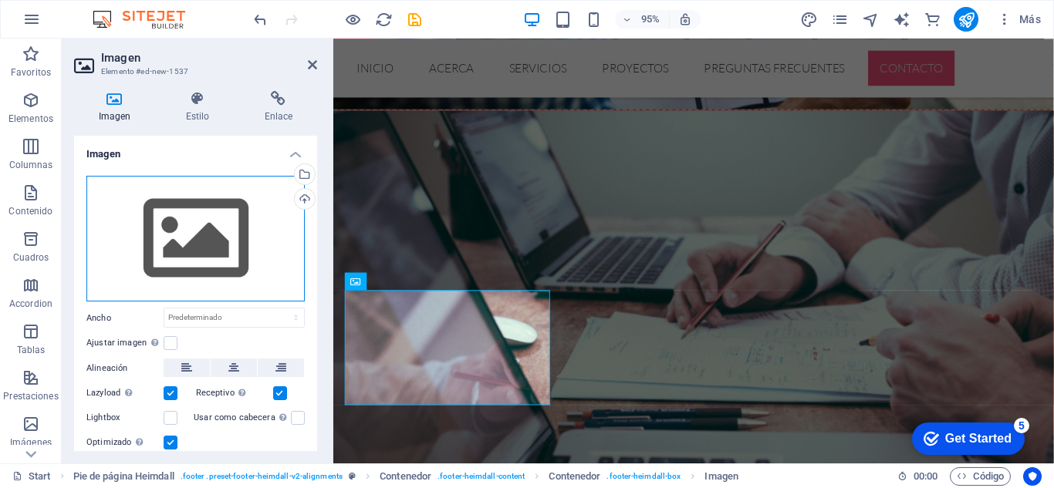
click at [197, 245] on div "Arrastra archivos aquí, haz clic para escoger archivos o selecciona archivos de…" at bounding box center [195, 239] width 218 height 126
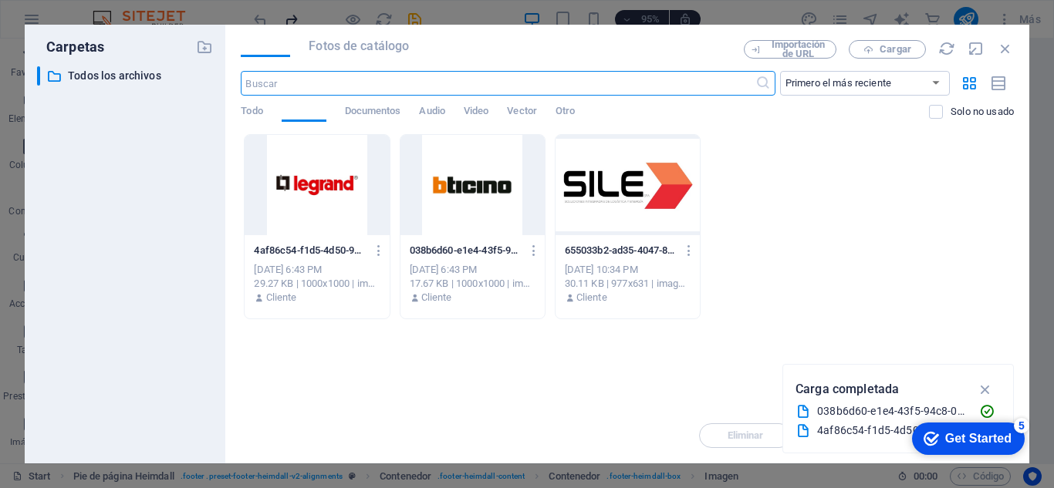
scroll to position [2741, 0]
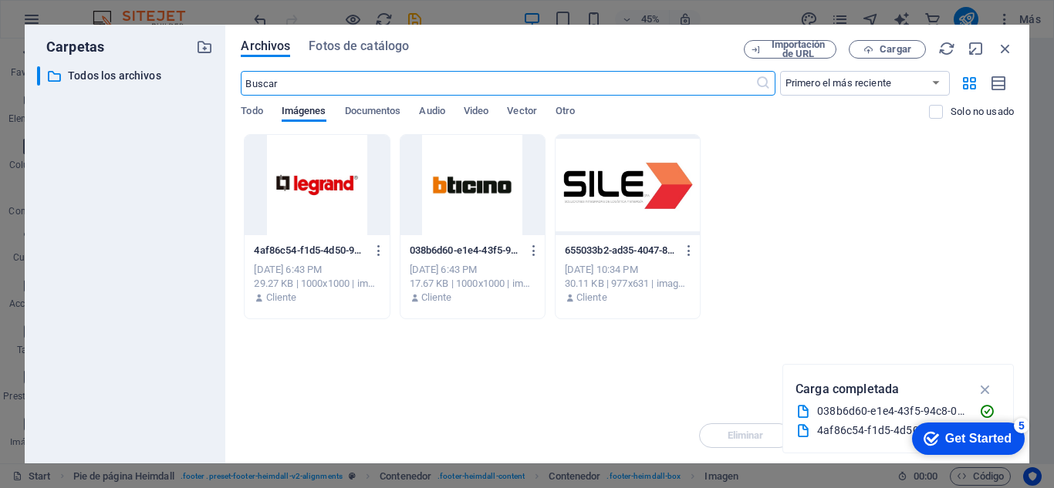
click at [479, 180] on div at bounding box center [472, 185] width 144 height 100
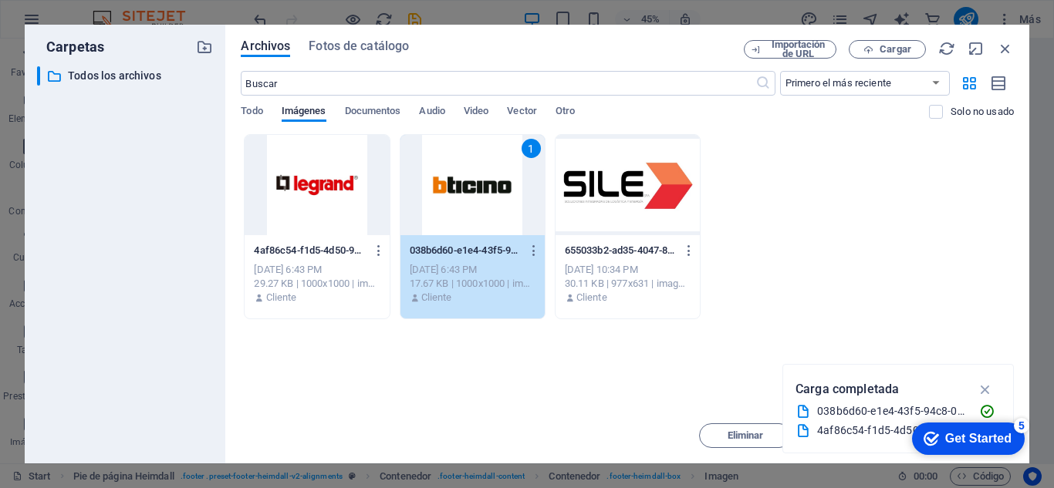
click at [479, 180] on div "1" at bounding box center [472, 185] width 144 height 100
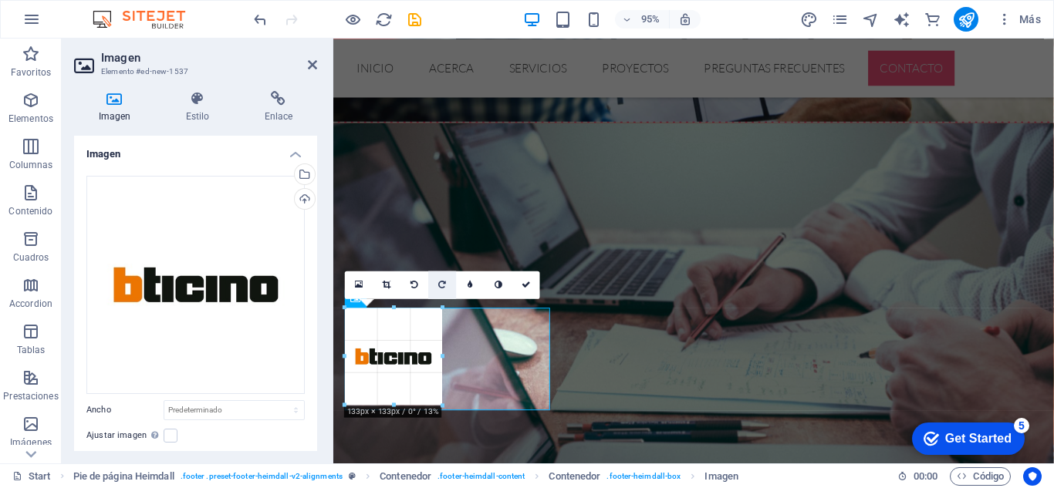
scroll to position [2797, 0]
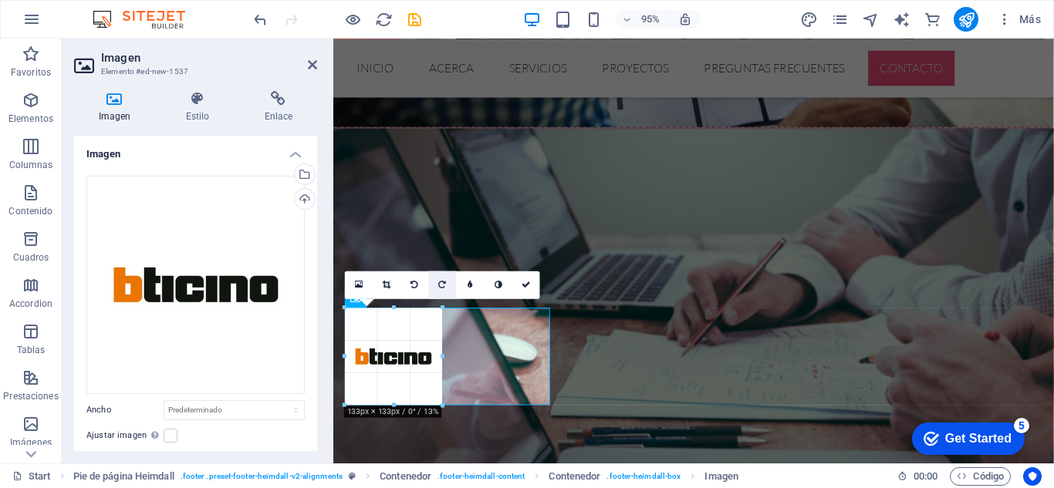
drag, startPoint x: 551, startPoint y: 405, endPoint x: 403, endPoint y: 256, distance: 209.4
type input "133"
select select "px"
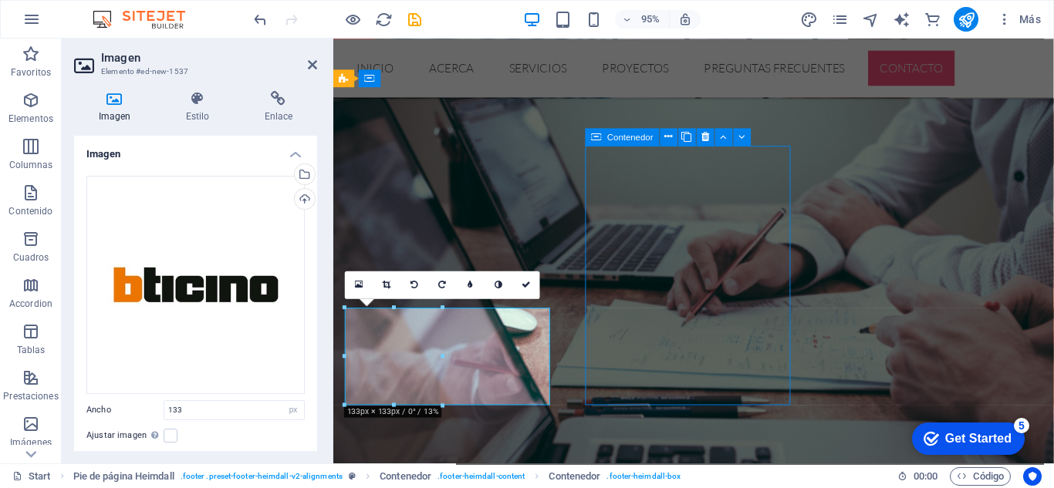
scroll to position [2747, 0]
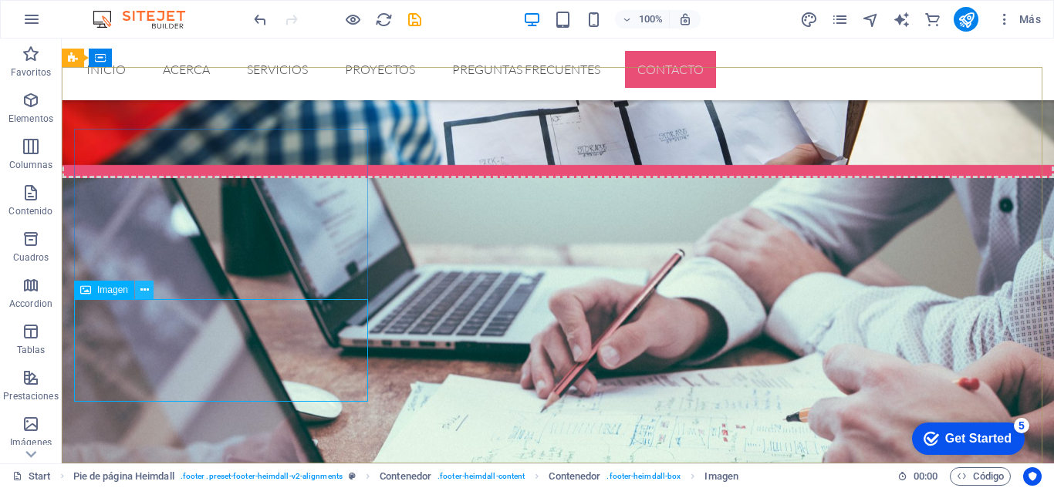
click at [143, 292] on icon at bounding box center [144, 290] width 8 height 16
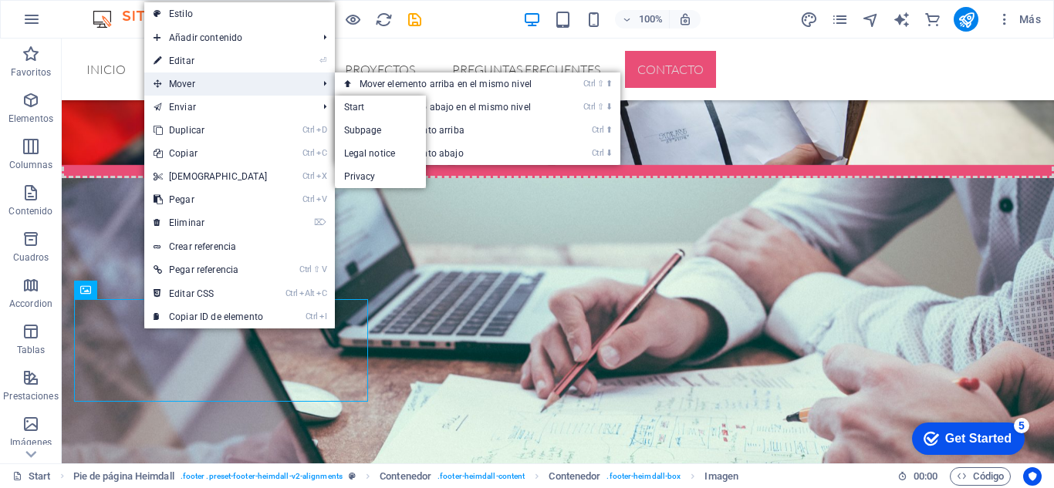
click at [195, 79] on span "Mover" at bounding box center [227, 84] width 167 height 23
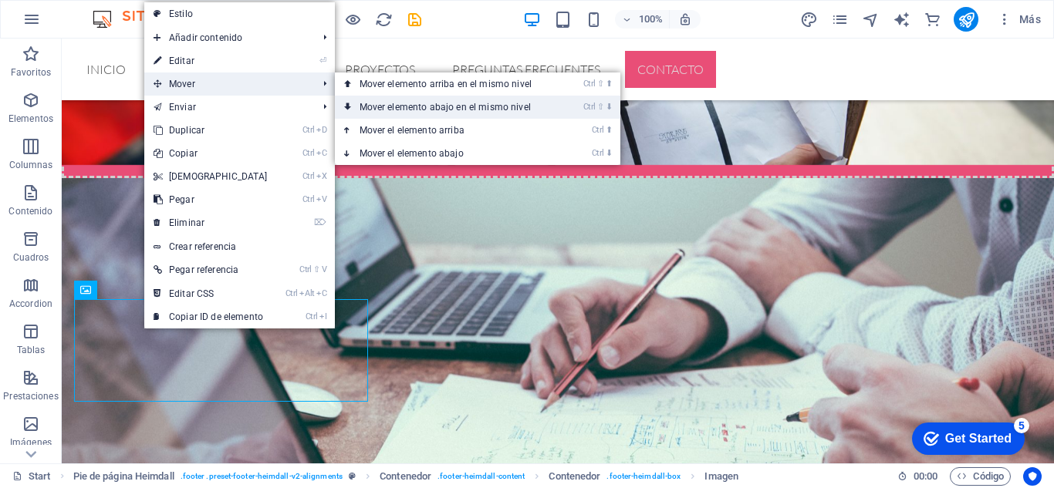
click at [400, 107] on link "Ctrl ⇧ ⬇ Mover elemento abajo en el mismo nivel" at bounding box center [449, 107] width 228 height 23
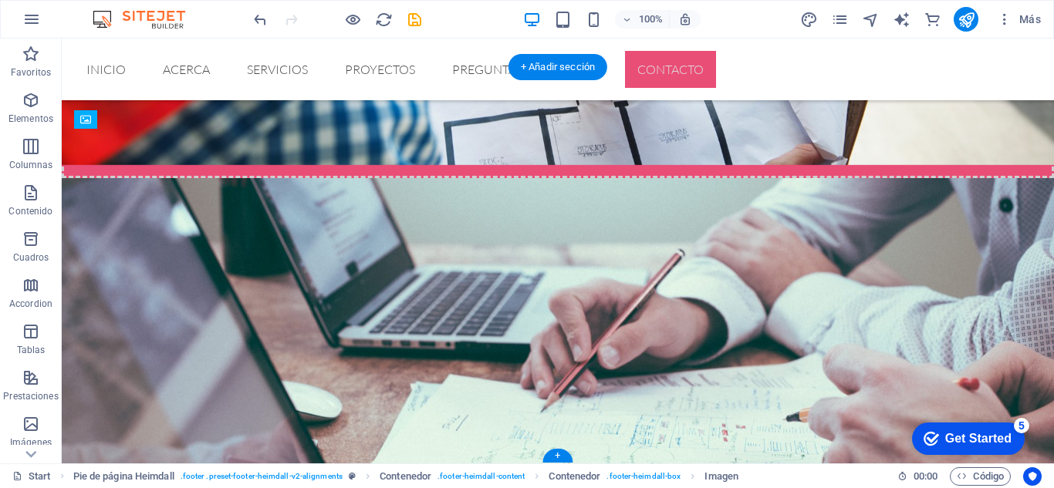
drag, startPoint x: 147, startPoint y: 369, endPoint x: 248, endPoint y: 261, distance: 147.9
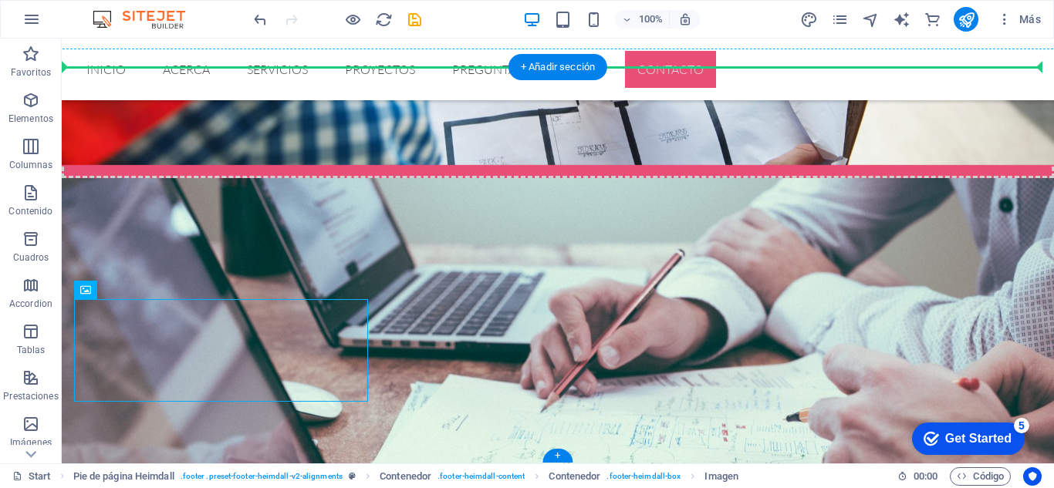
drag, startPoint x: 123, startPoint y: 369, endPoint x: 450, endPoint y: 246, distance: 348.8
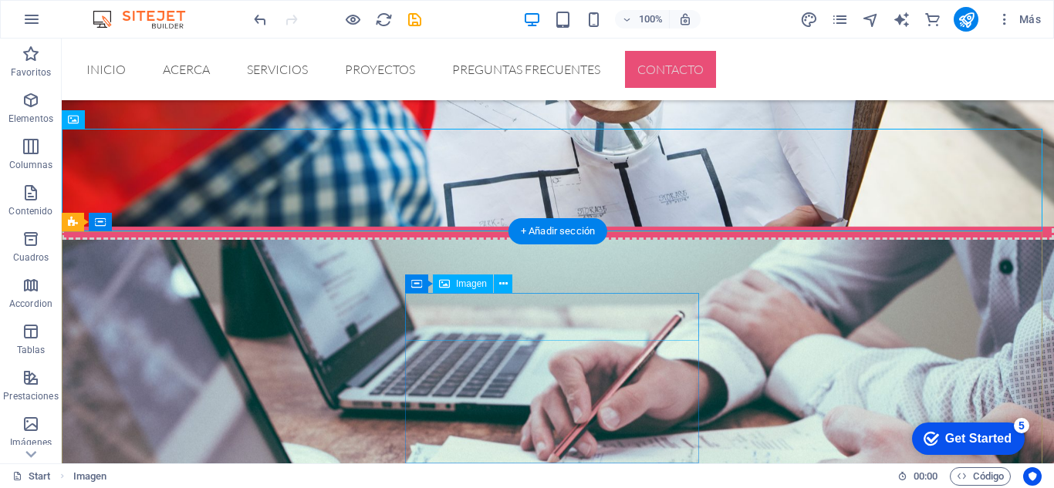
scroll to position [2686, 0]
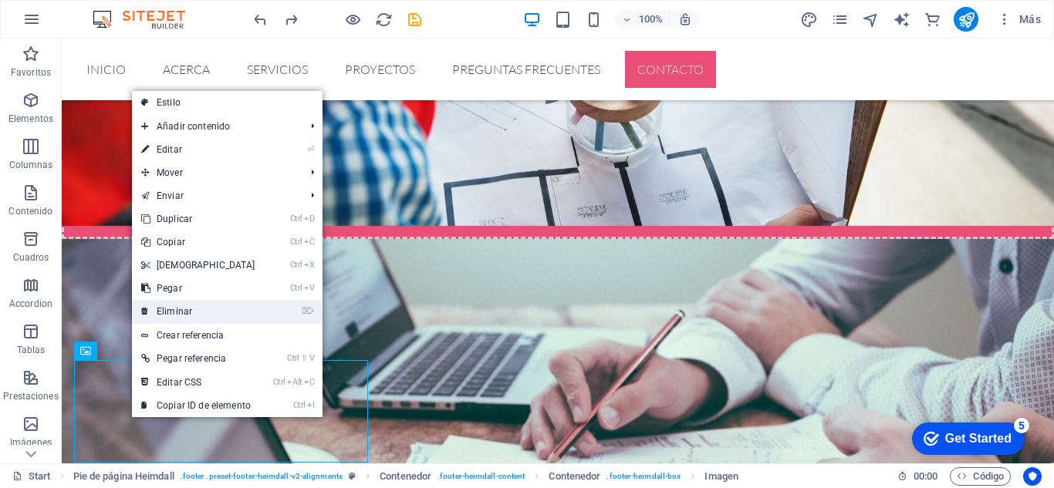
click at [185, 309] on link "⌦ Eliminar" at bounding box center [198, 311] width 133 height 23
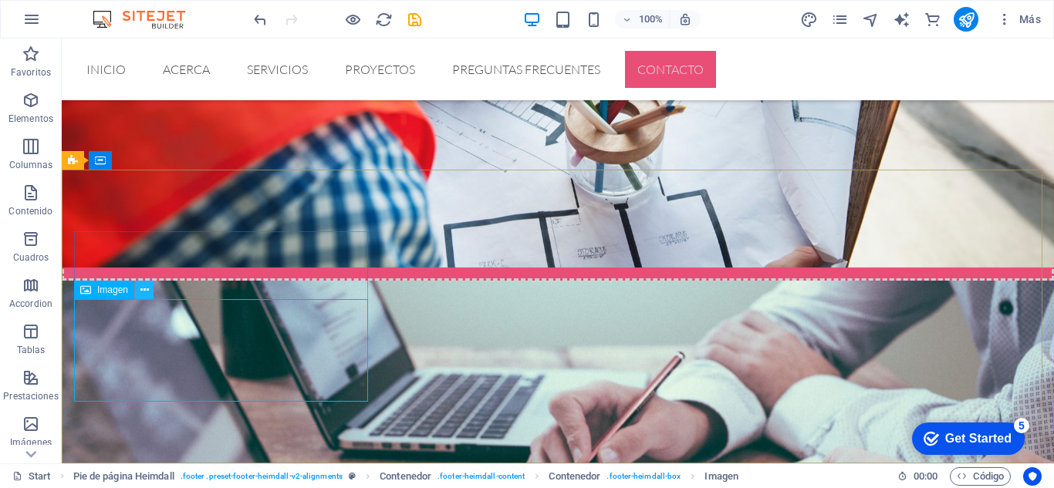
click at [146, 292] on icon at bounding box center [144, 290] width 8 height 16
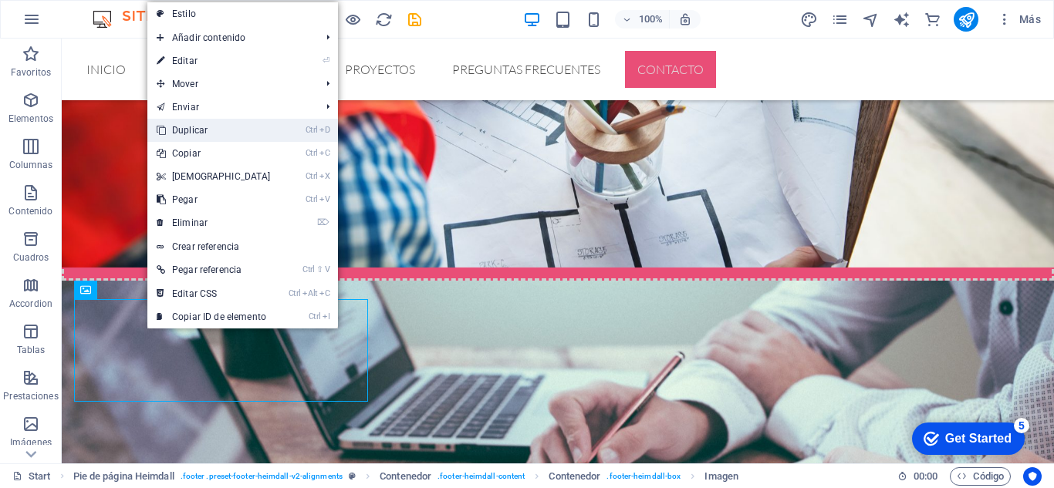
click at [207, 130] on link "Ctrl D Duplicar" at bounding box center [213, 130] width 133 height 23
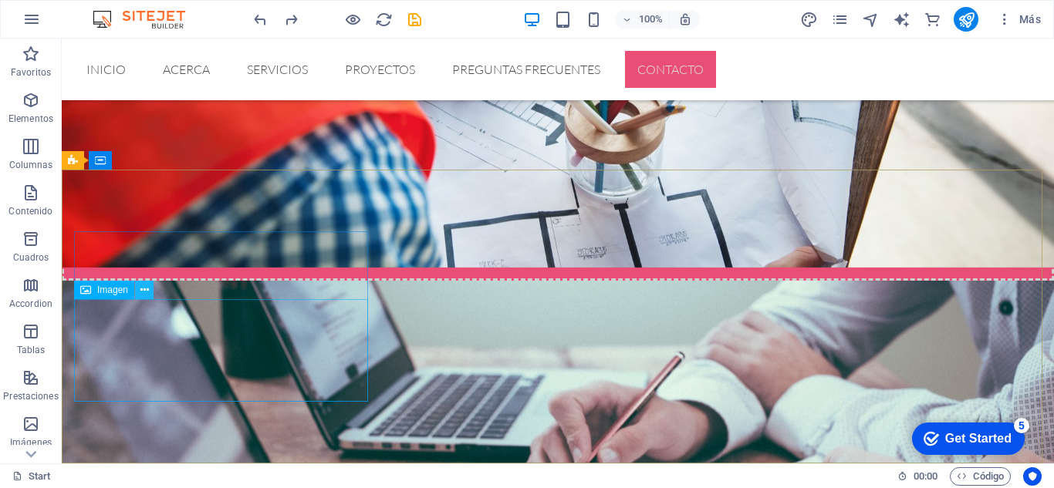
click at [144, 288] on icon at bounding box center [144, 290] width 8 height 16
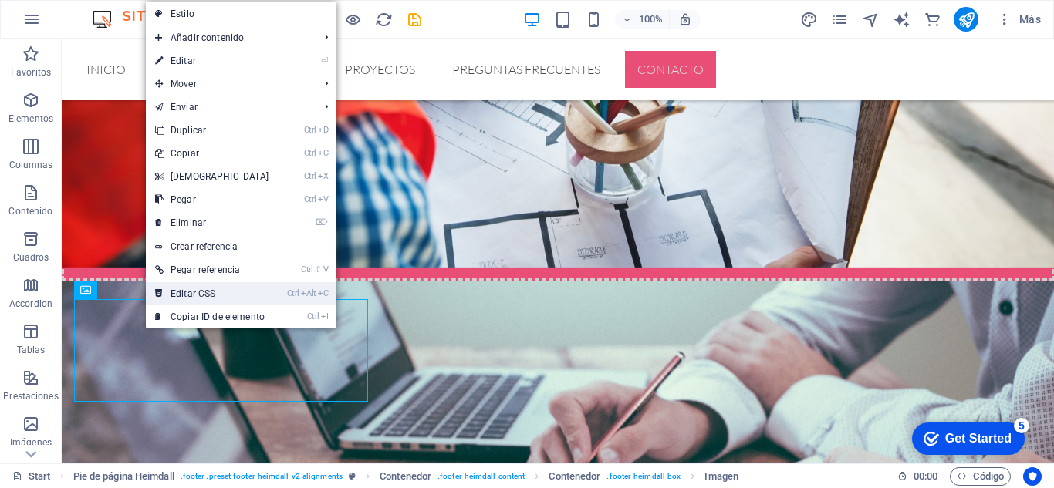
click at [200, 289] on link "Ctrl Alt C Editar CSS" at bounding box center [212, 293] width 133 height 23
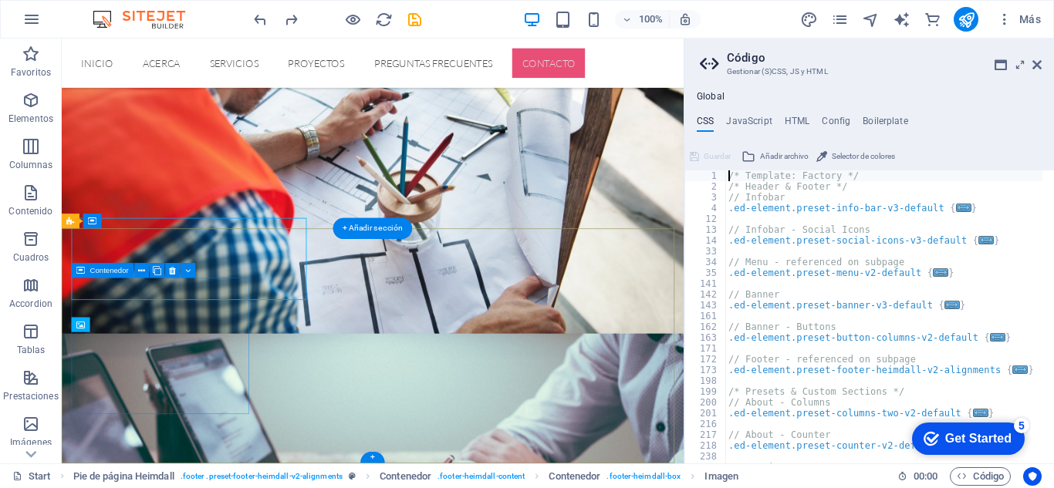
scroll to position [2681, 0]
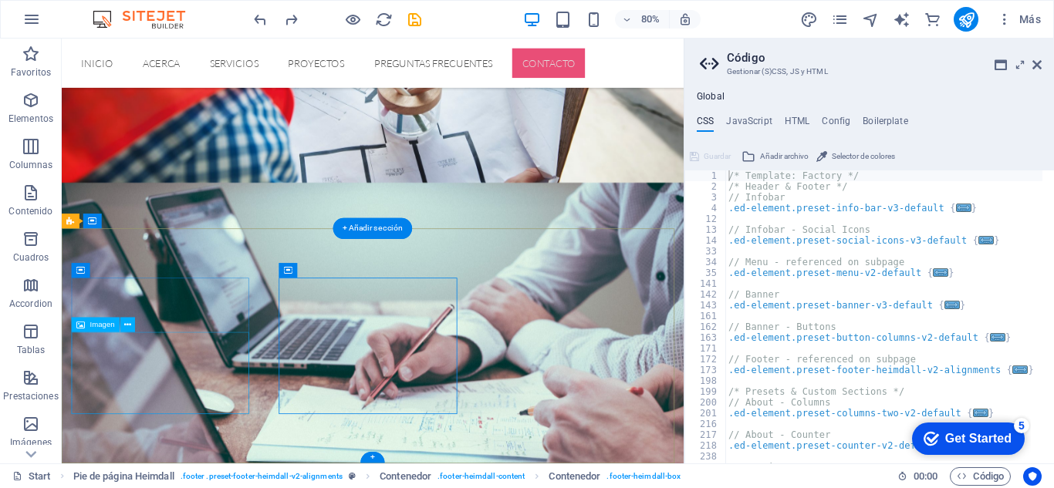
scroll to position [2645, 0]
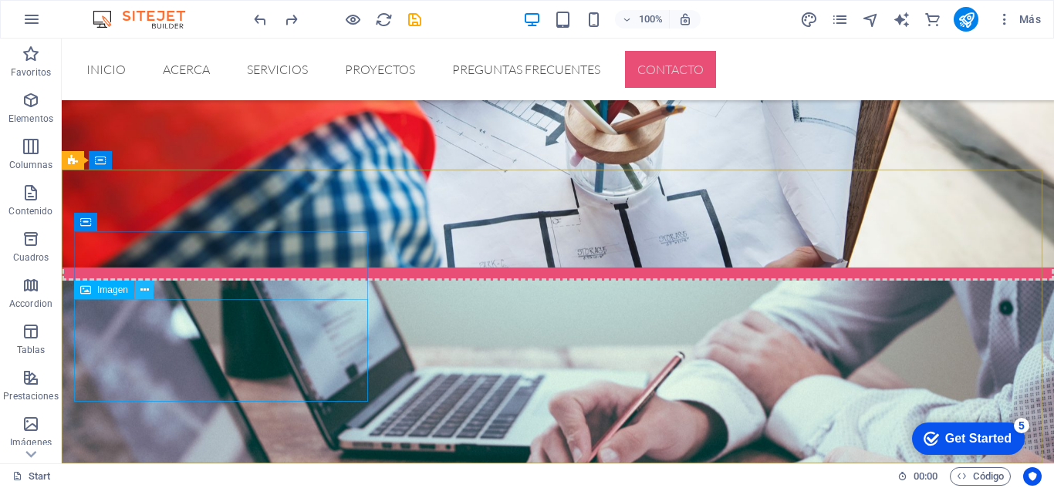
click at [144, 292] on icon at bounding box center [144, 290] width 8 height 16
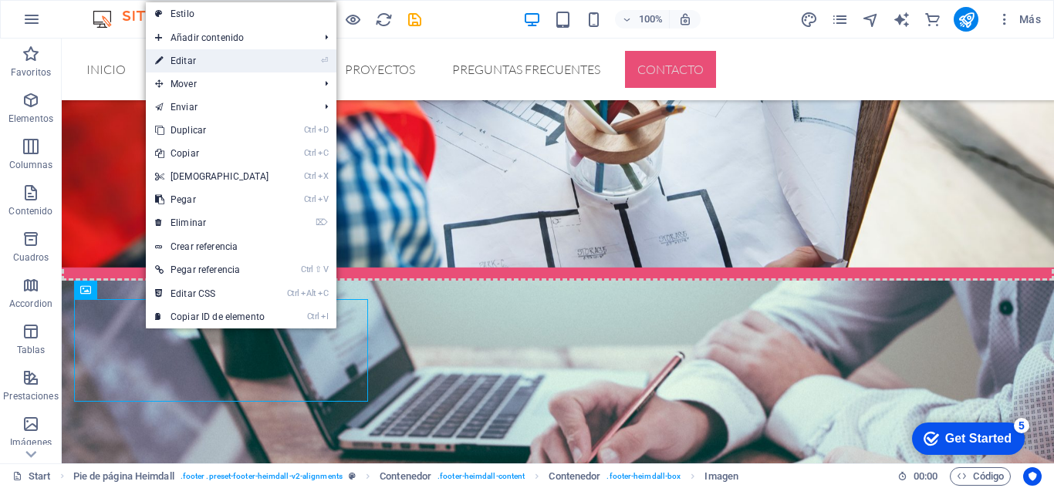
click at [187, 59] on link "⏎ Editar" at bounding box center [212, 60] width 133 height 23
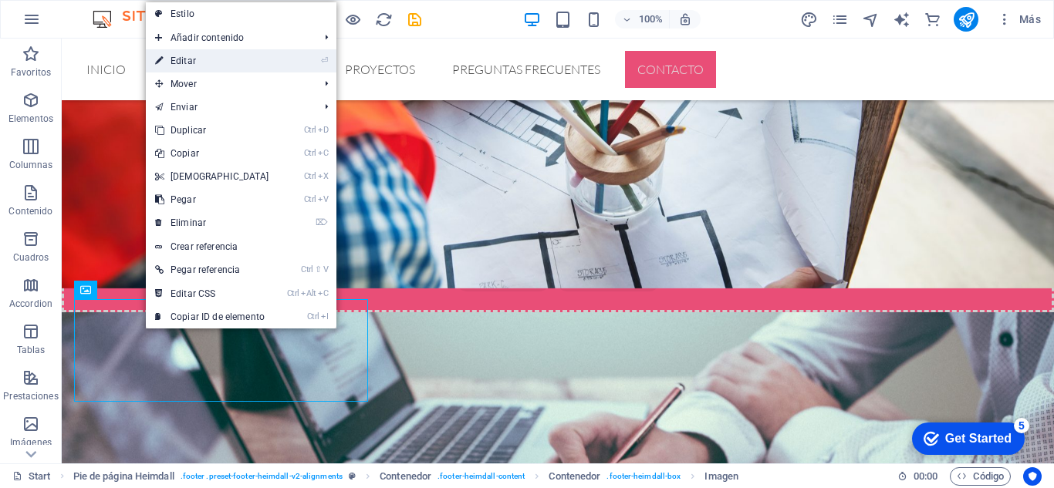
scroll to position [2694, 0]
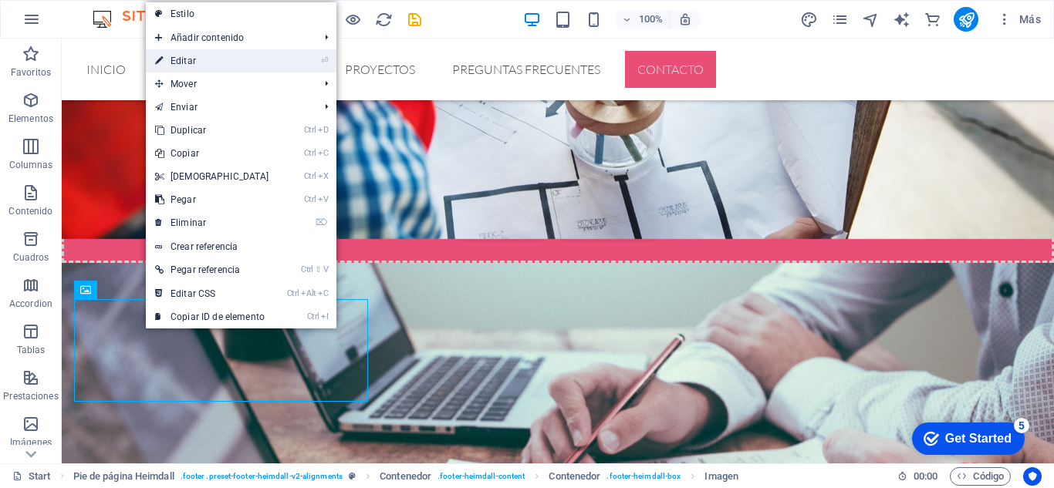
select select "px"
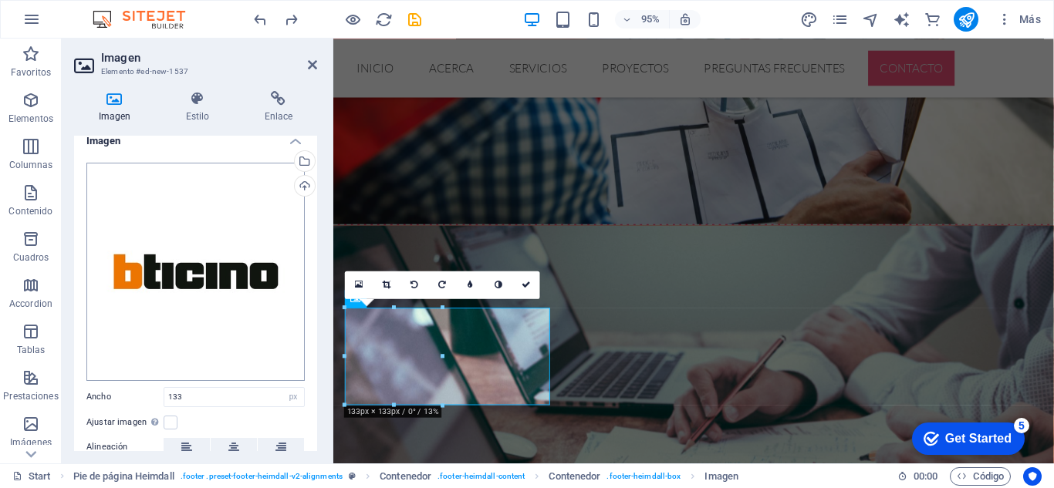
scroll to position [0, 0]
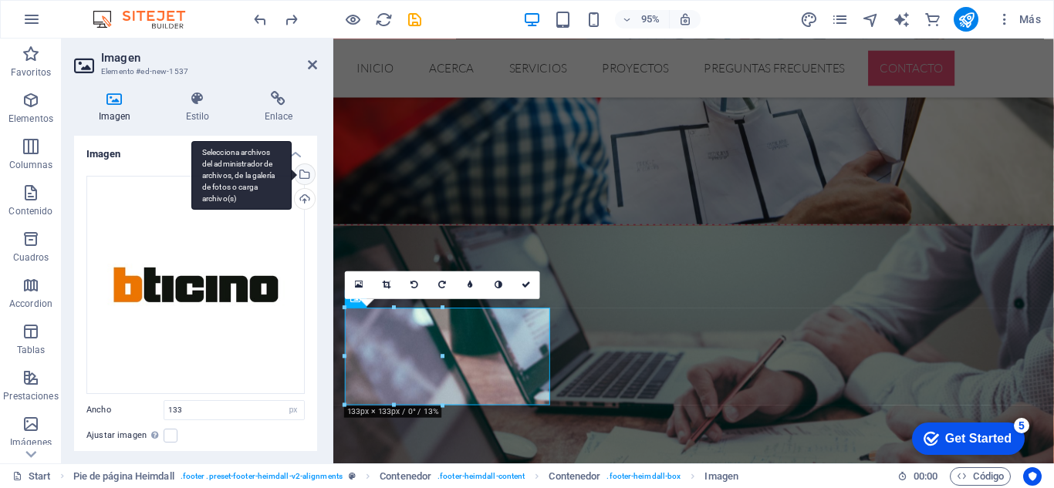
click at [301, 177] on div "Selecciona archivos del administrador de archivos, de la galería de fotos o car…" at bounding box center [303, 175] width 23 height 23
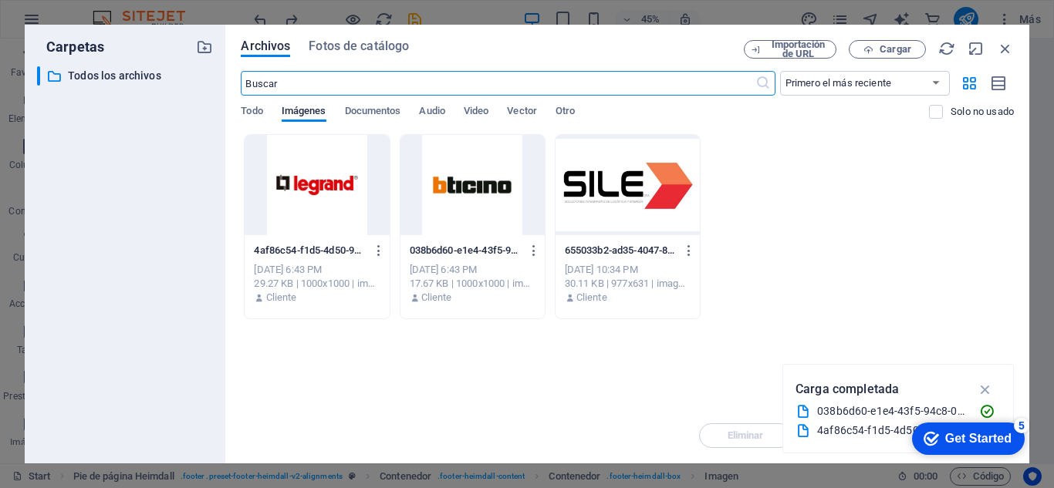
scroll to position [2619, 0]
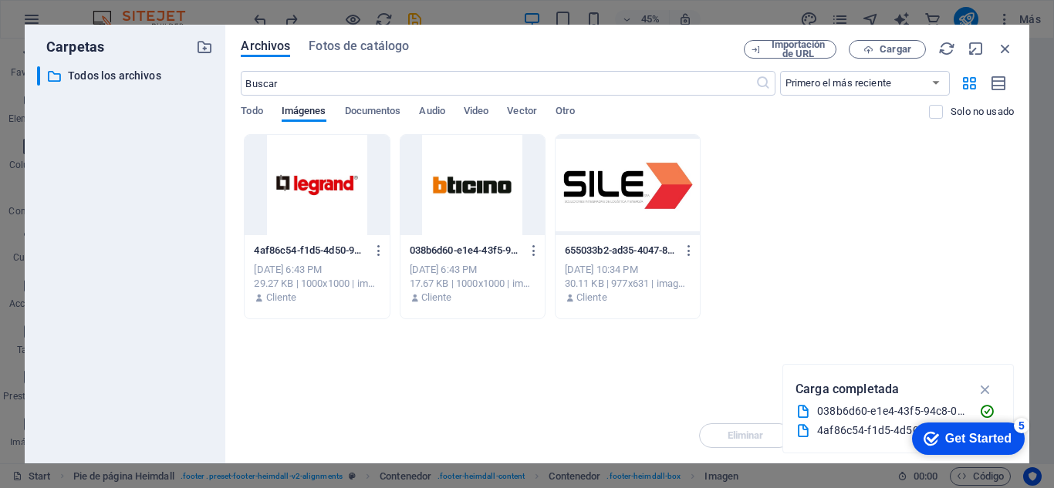
click at [332, 194] on div at bounding box center [316, 185] width 144 height 100
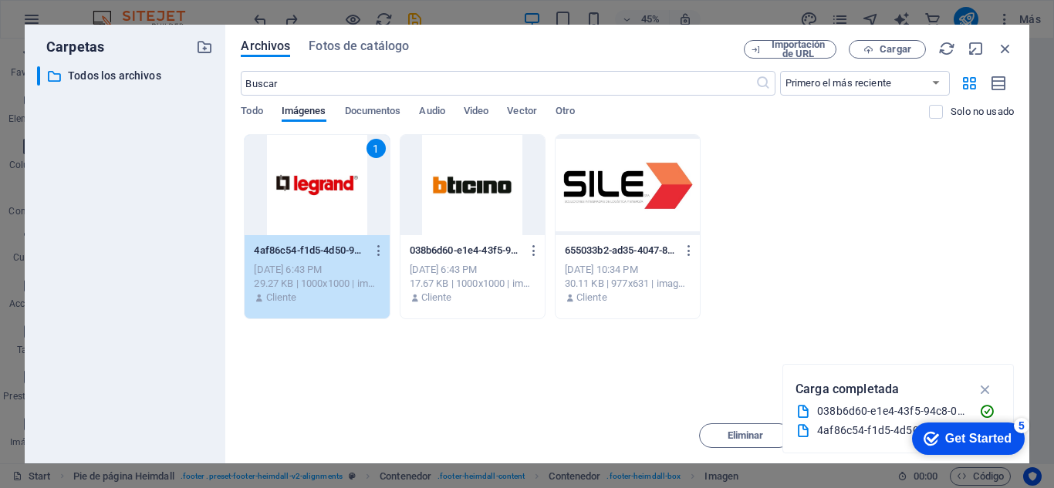
click at [490, 201] on div at bounding box center [472, 185] width 144 height 100
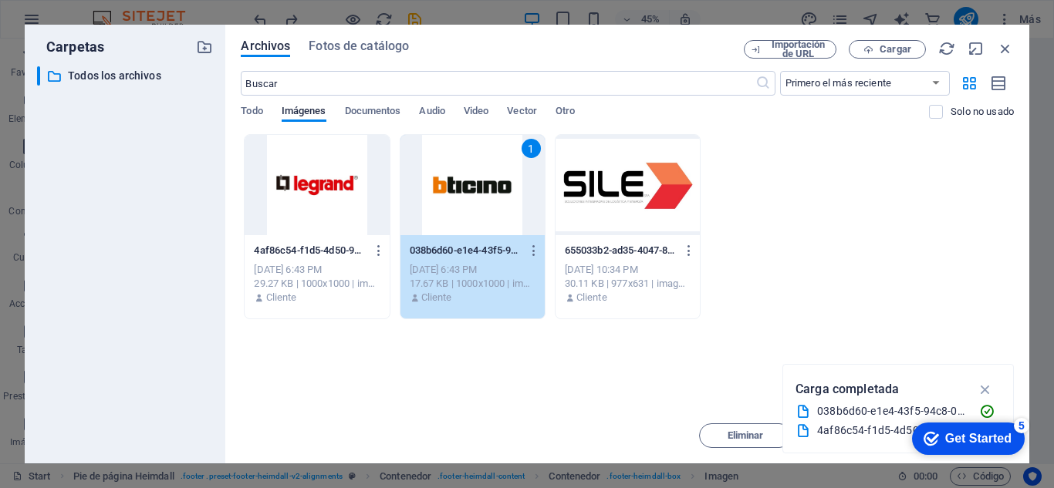
click at [342, 187] on div at bounding box center [316, 185] width 144 height 100
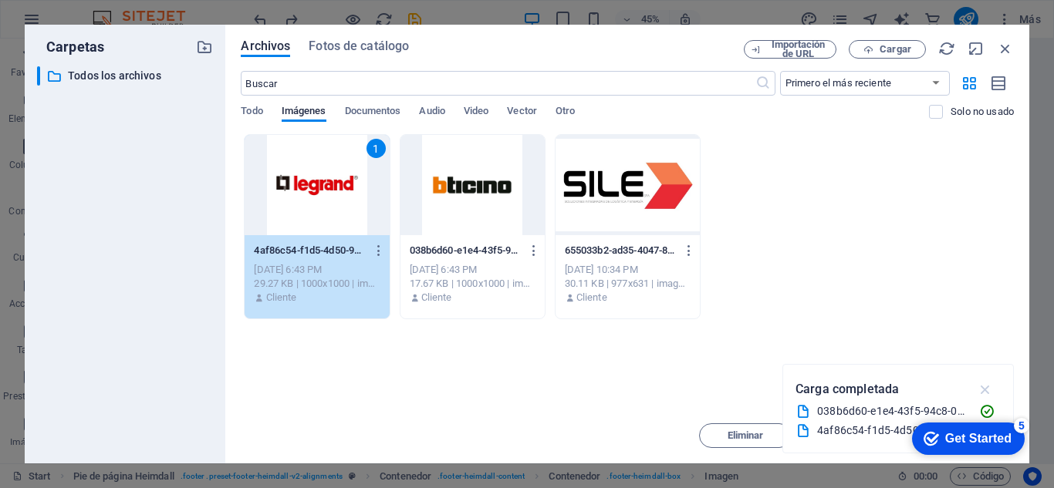
click at [989, 391] on icon "button" at bounding box center [985, 389] width 18 height 17
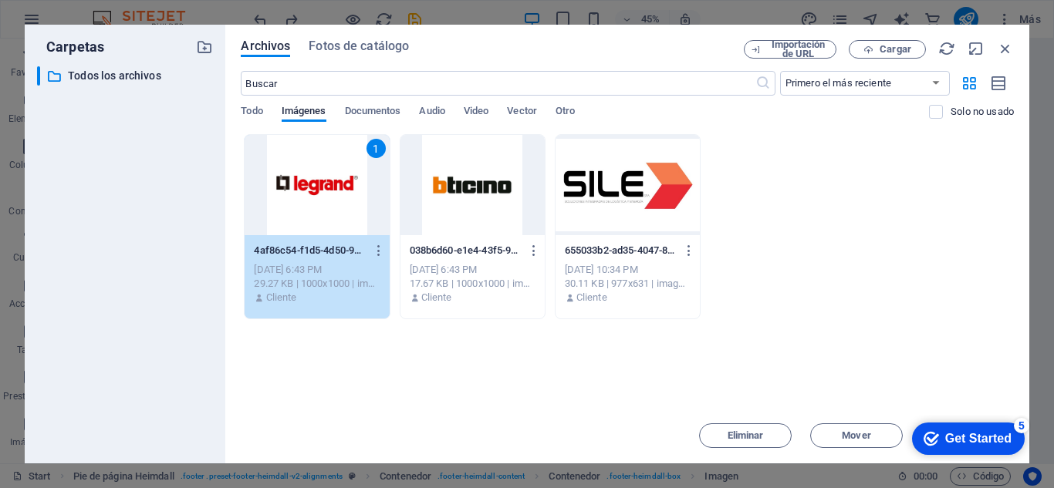
click at [304, 226] on div "1" at bounding box center [316, 185] width 144 height 100
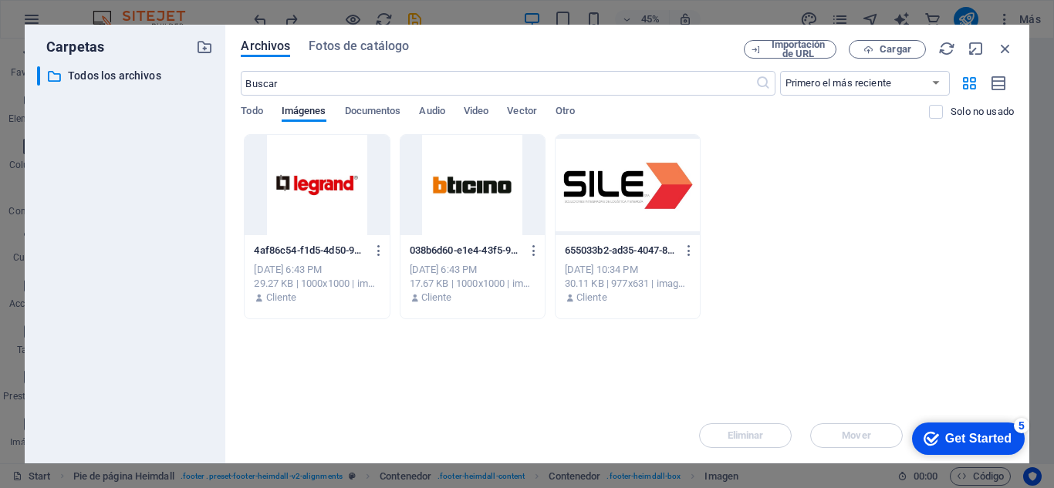
click at [304, 226] on div at bounding box center [316, 185] width 144 height 100
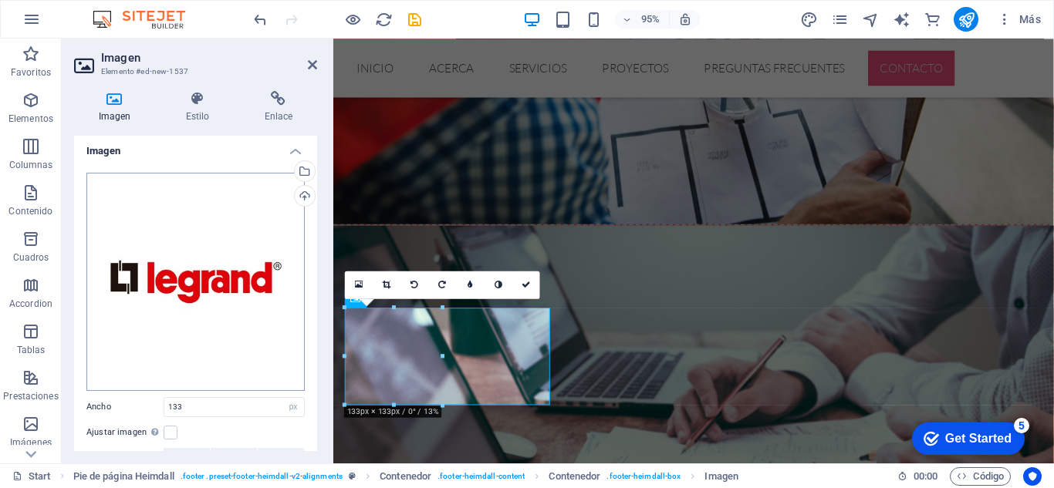
scroll to position [0, 0]
click at [114, 155] on h4 "Imagen" at bounding box center [195, 150] width 243 height 28
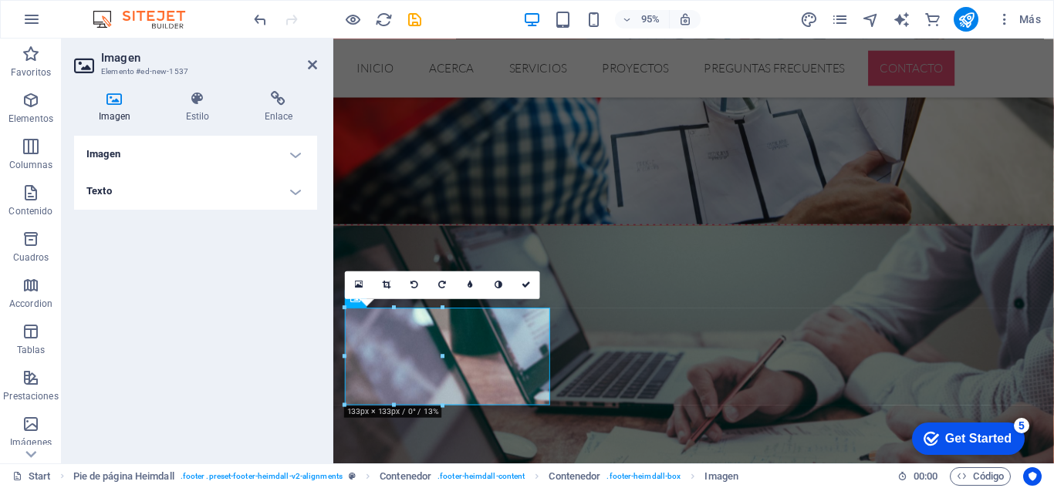
click at [114, 155] on h4 "Imagen" at bounding box center [195, 154] width 243 height 37
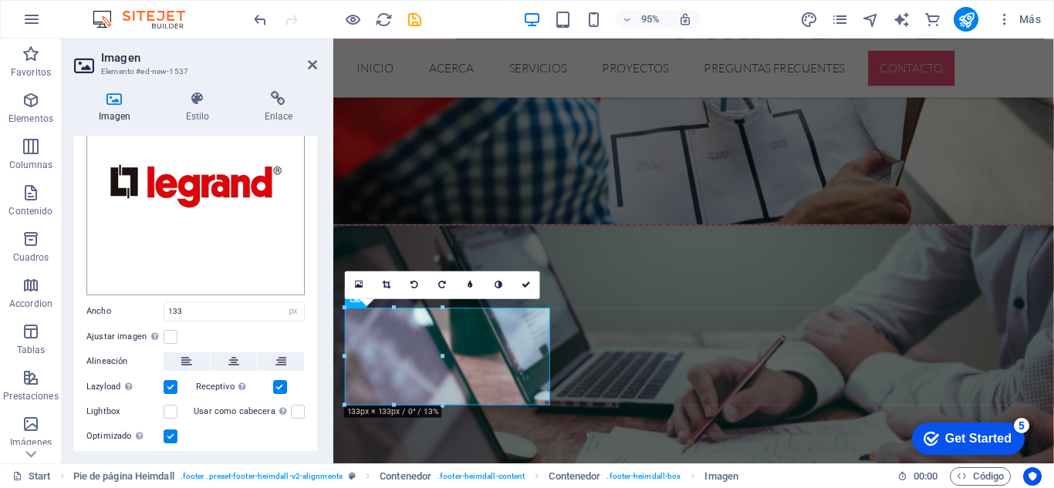
scroll to position [98, 0]
click at [356, 285] on icon at bounding box center [359, 284] width 8 height 10
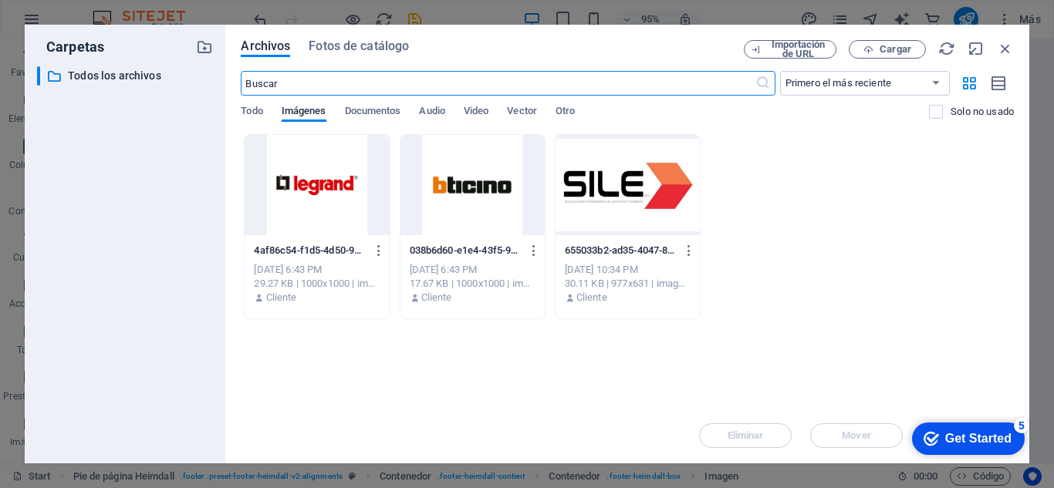
scroll to position [2619, 0]
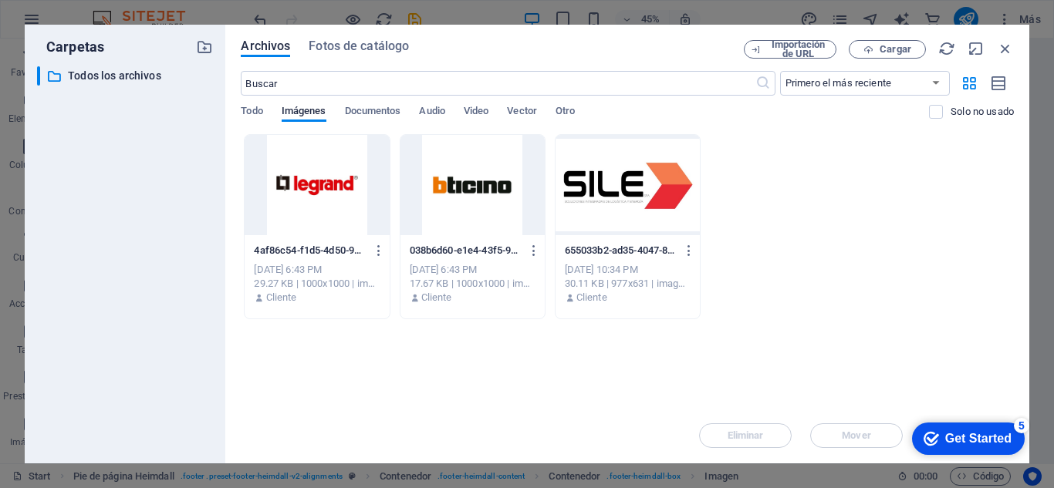
click at [454, 204] on div at bounding box center [472, 185] width 144 height 100
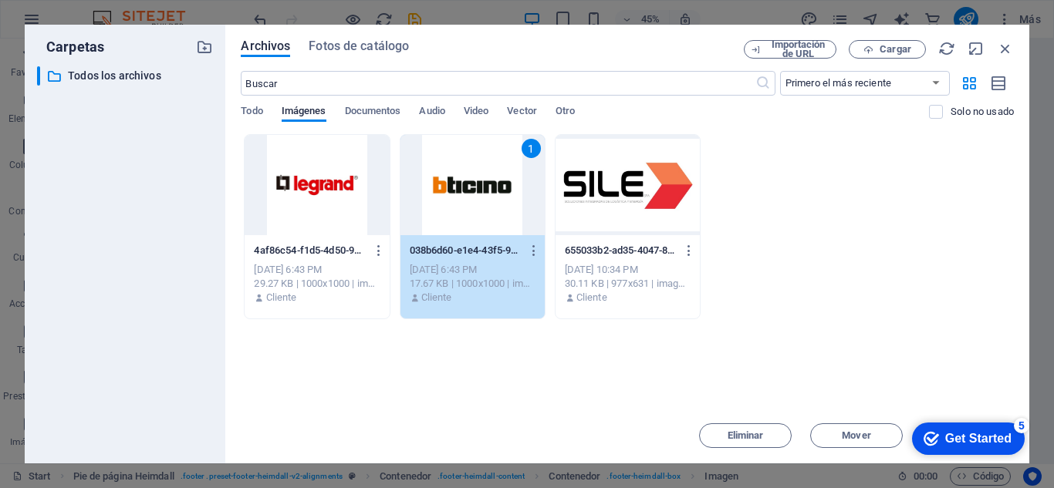
click at [454, 204] on div "1" at bounding box center [472, 185] width 144 height 100
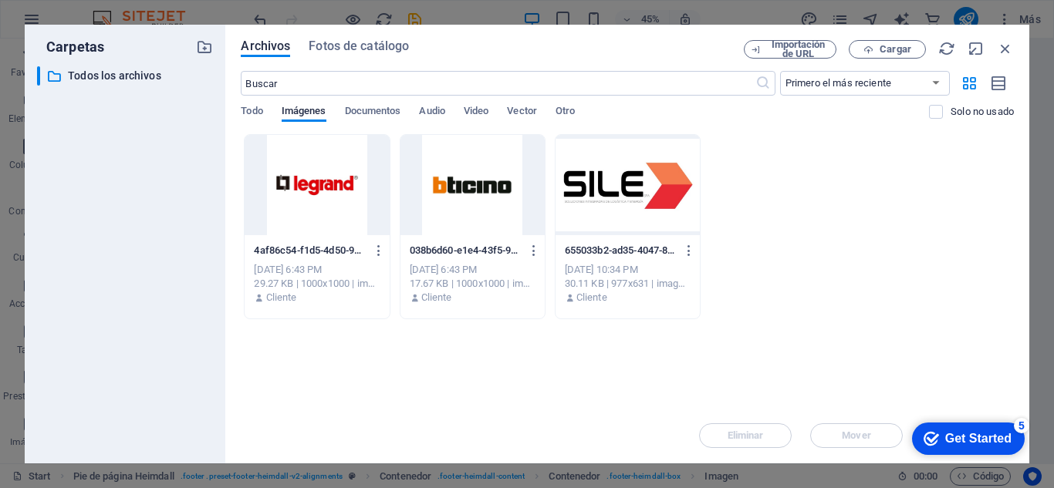
click at [454, 204] on div at bounding box center [472, 185] width 144 height 100
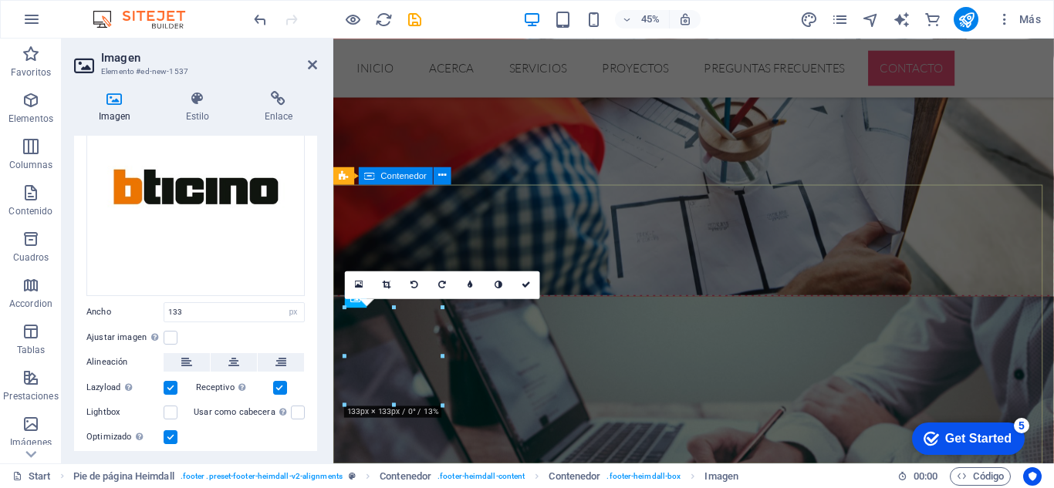
scroll to position [2694, 0]
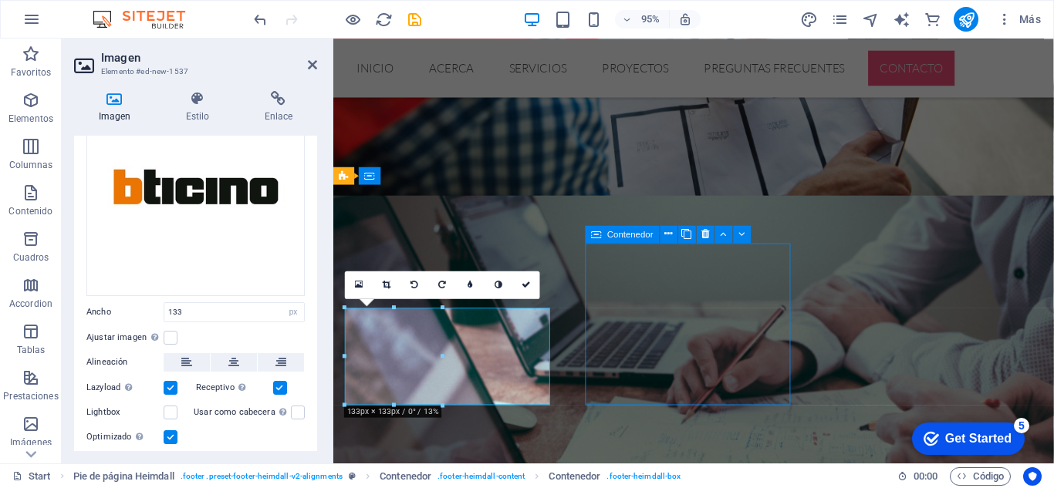
scroll to position [2645, 0]
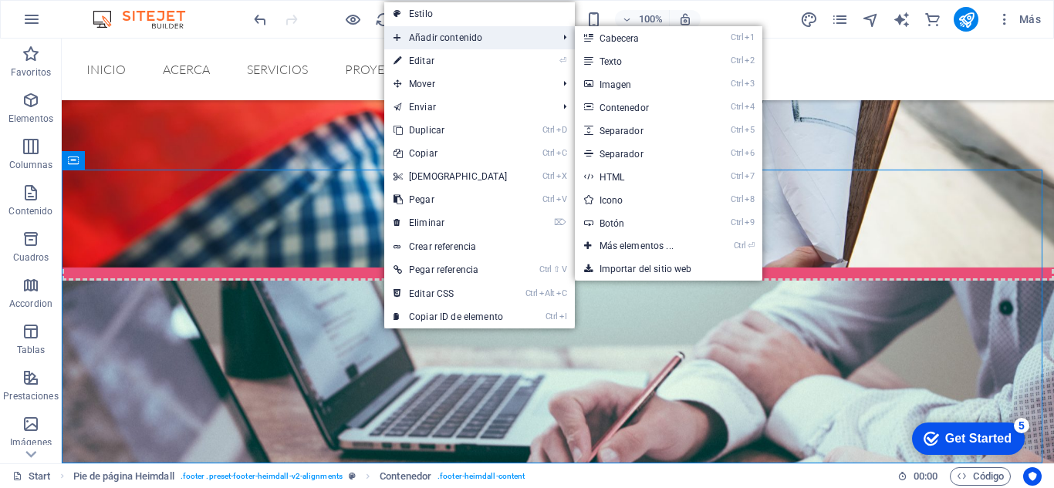
click at [457, 32] on span "Añadir contenido" at bounding box center [467, 37] width 167 height 23
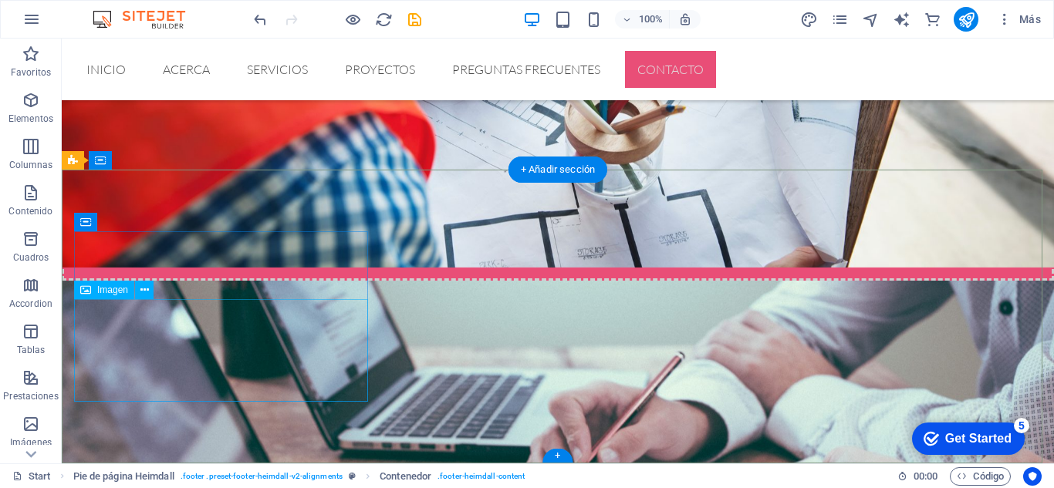
select select "px"
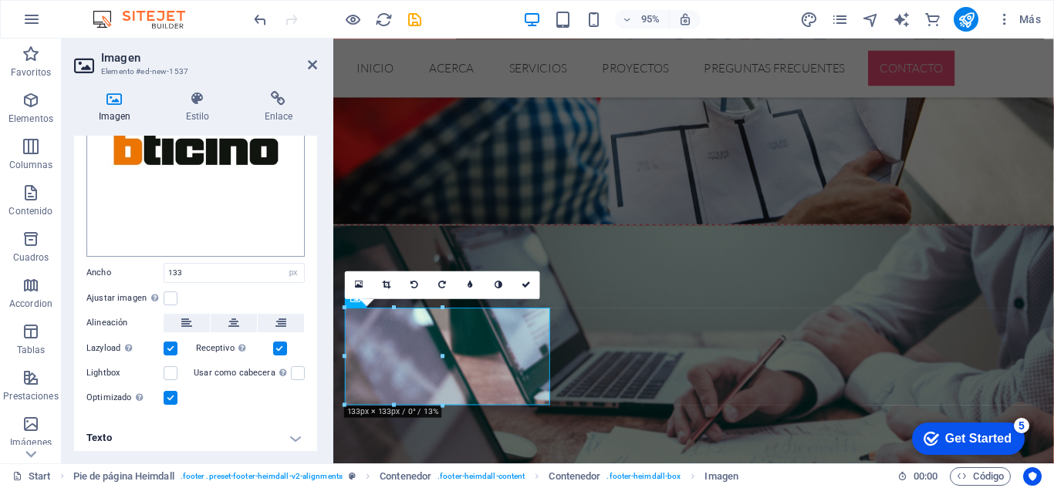
scroll to position [140, 0]
click at [168, 292] on label at bounding box center [171, 296] width 14 height 14
click at [0, 0] on input "Ajustar imagen Ajustar imagen automáticamente a un ancho y alto fijo" at bounding box center [0, 0] width 0 height 0
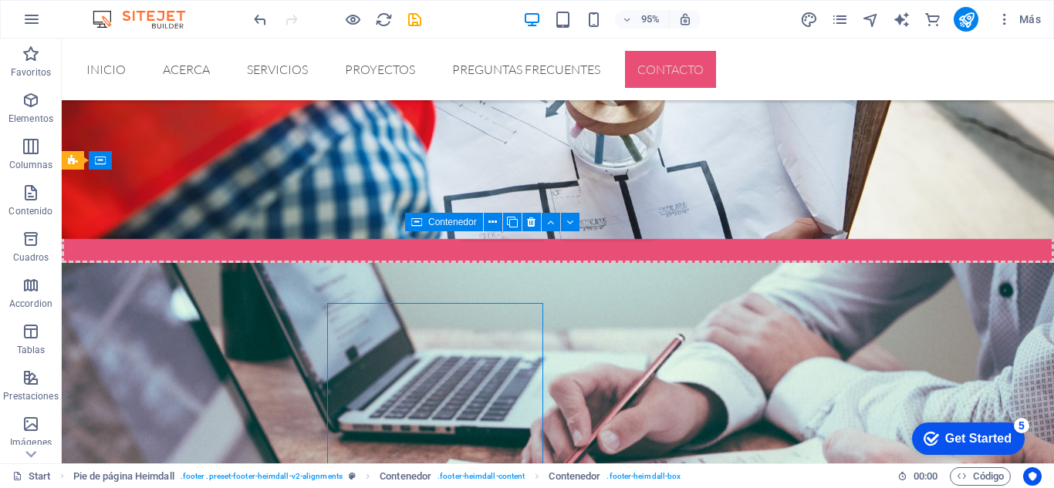
scroll to position [2645, 0]
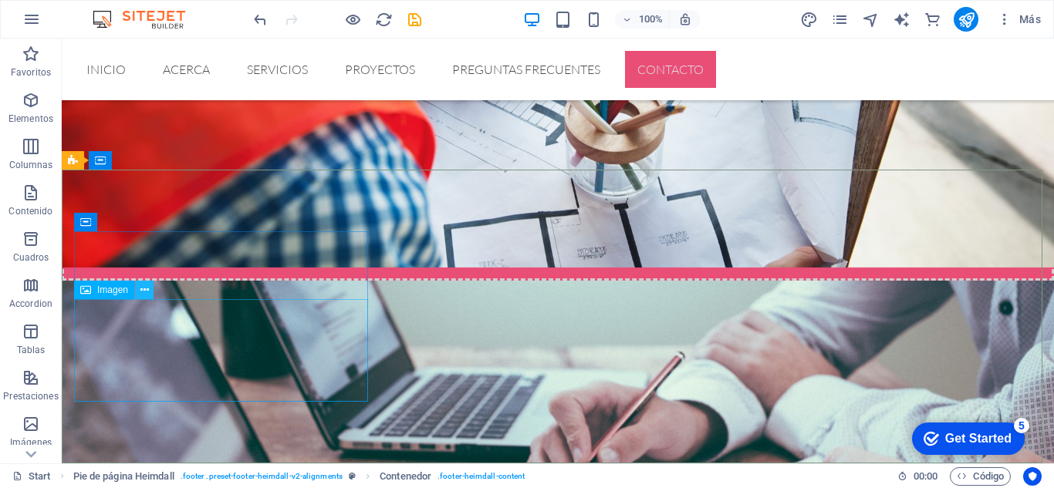
click at [142, 291] on icon at bounding box center [144, 290] width 8 height 16
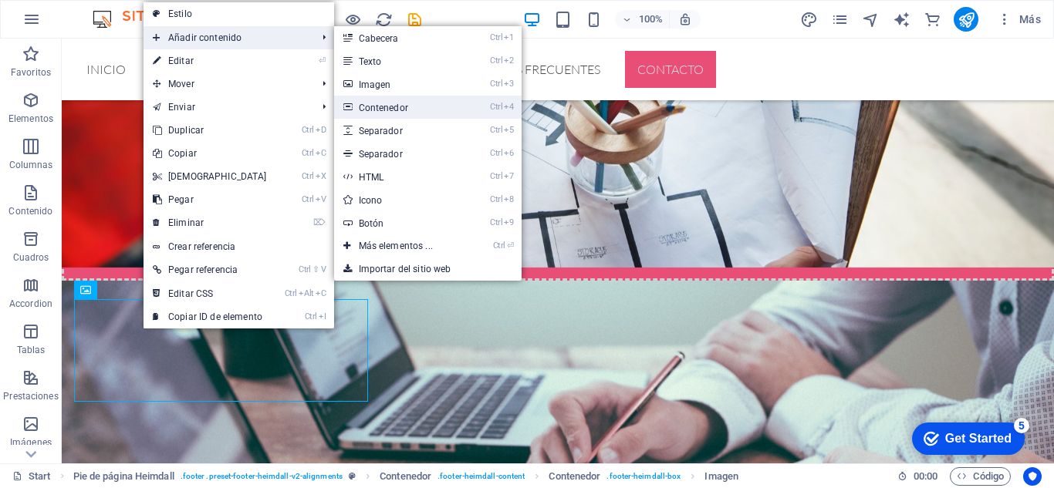
click at [395, 108] on link "Ctrl 4 Contenedor" at bounding box center [399, 107] width 130 height 23
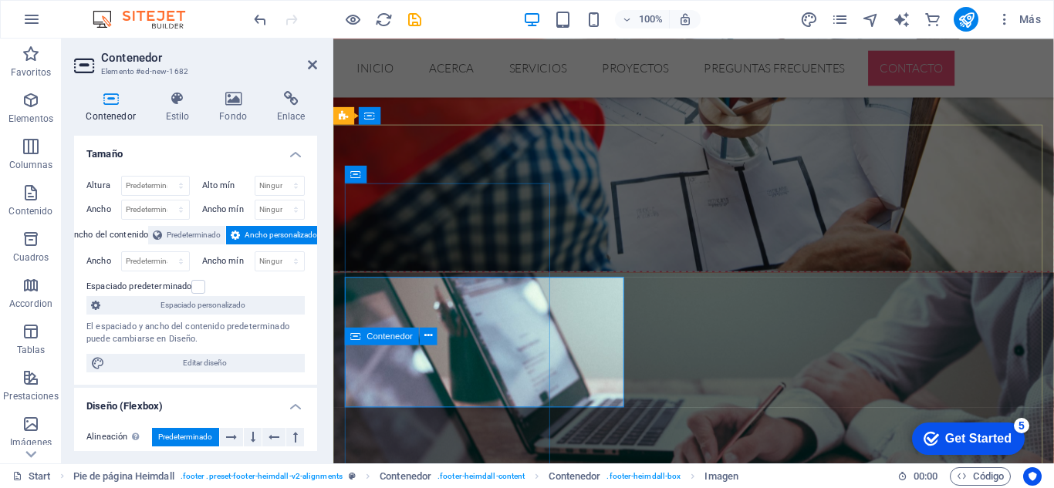
scroll to position [2757, 0]
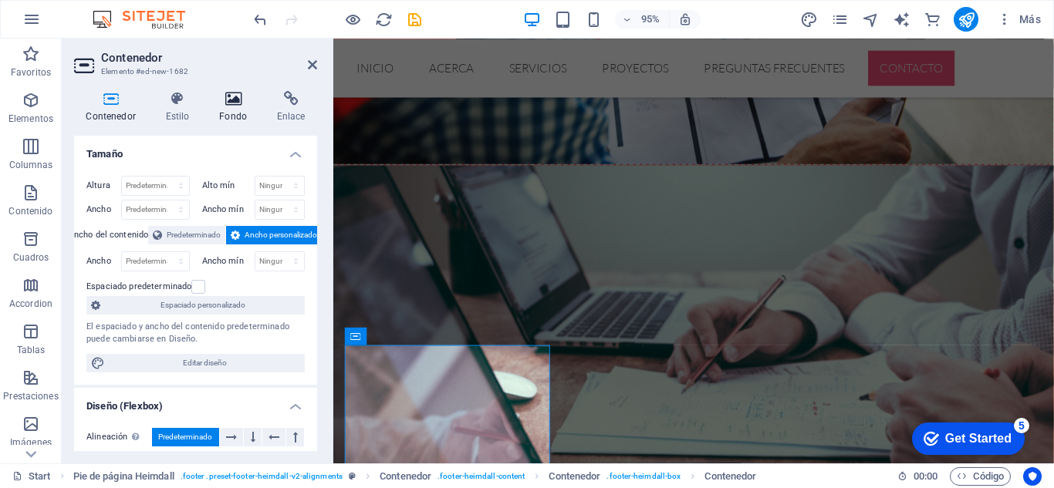
click at [237, 106] on h4 "Fondo" at bounding box center [236, 107] width 58 height 32
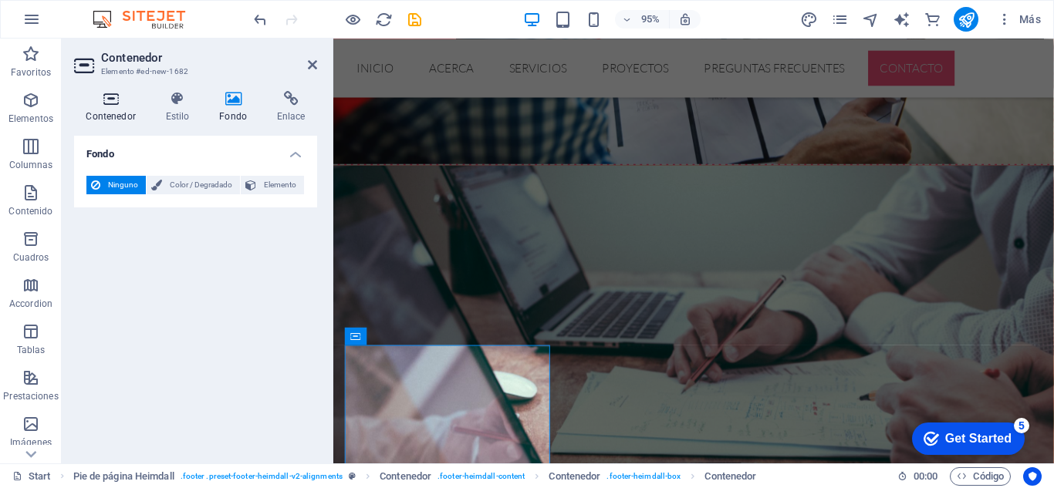
click at [100, 105] on icon at bounding box center [110, 98] width 73 height 15
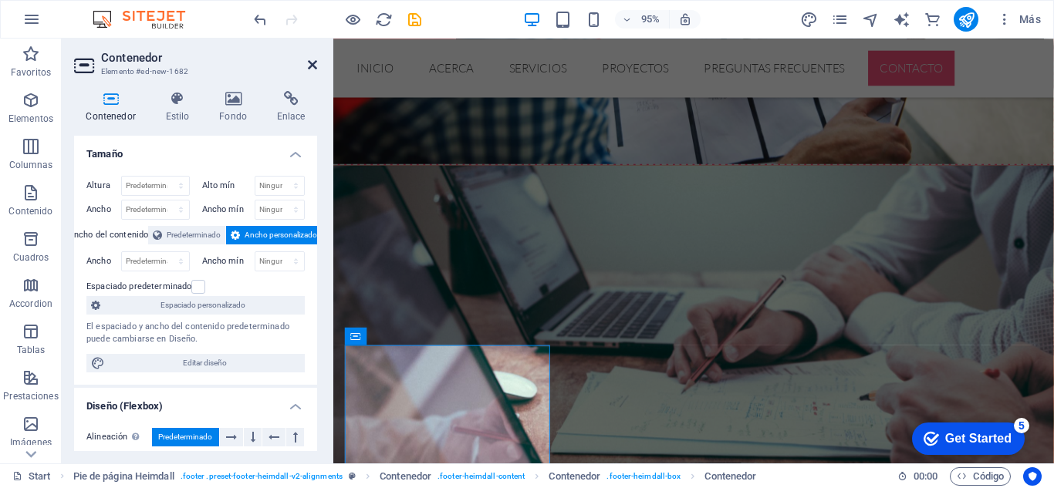
click at [311, 66] on icon at bounding box center [312, 65] width 9 height 12
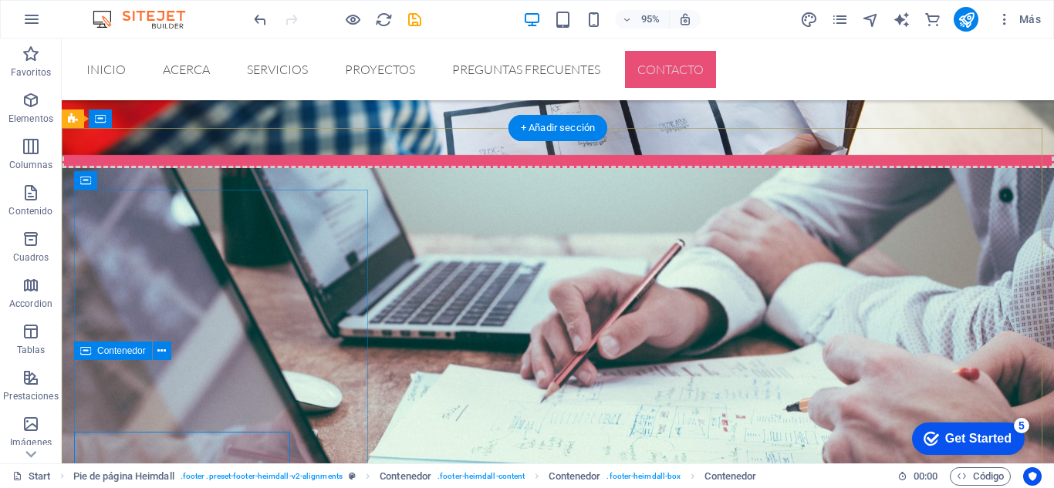
scroll to position [2686, 0]
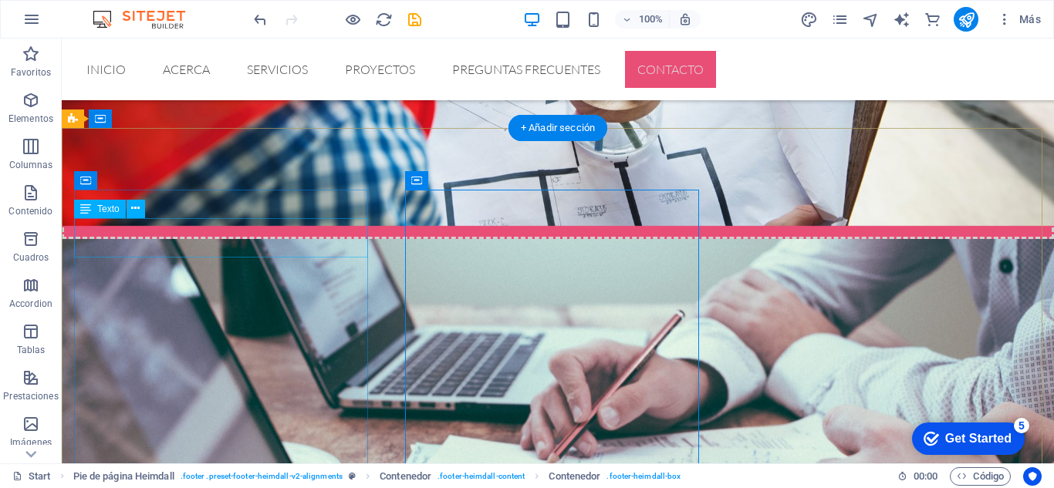
scroll to position [2782, 0]
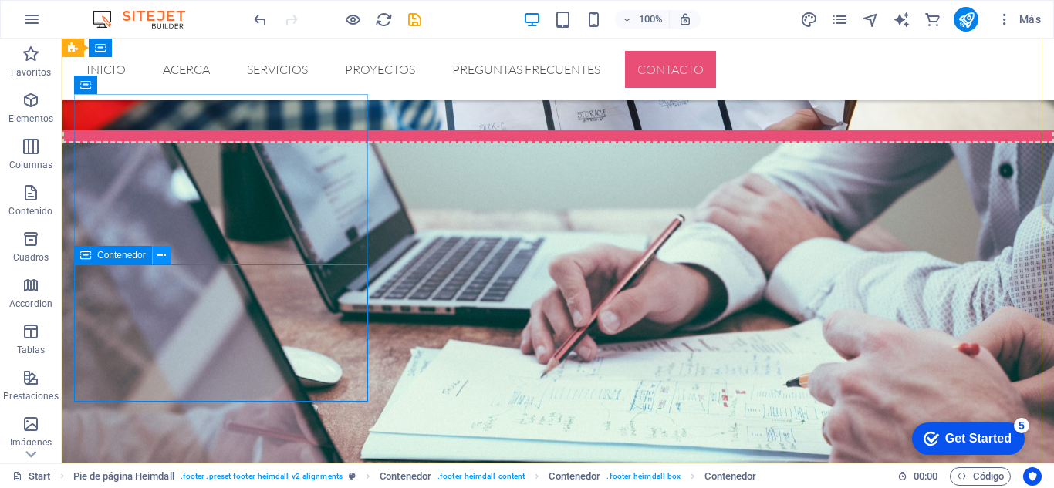
click at [164, 258] on icon at bounding box center [161, 256] width 8 height 16
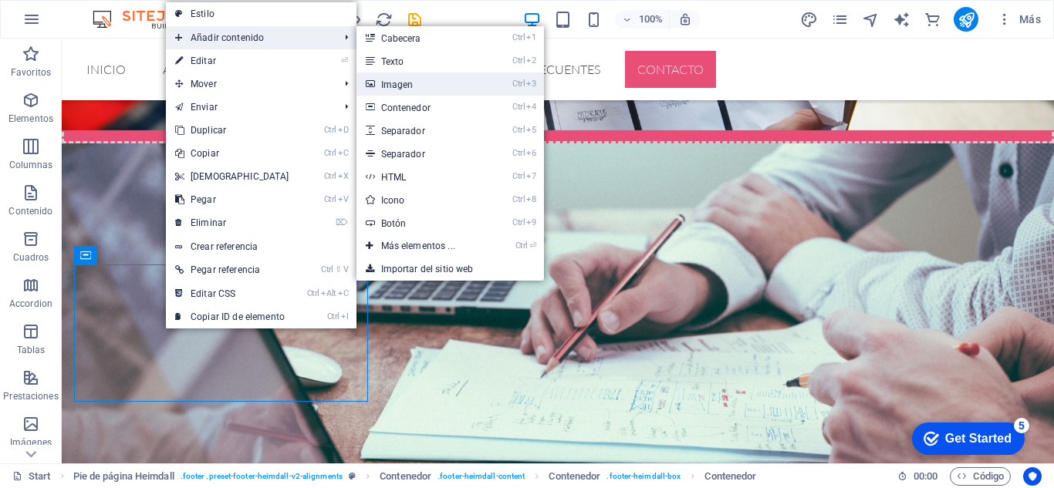
drag, startPoint x: 408, startPoint y: 88, endPoint x: 67, endPoint y: 81, distance: 341.0
click at [408, 88] on link "Ctrl 3 Imagen" at bounding box center [421, 84] width 130 height 23
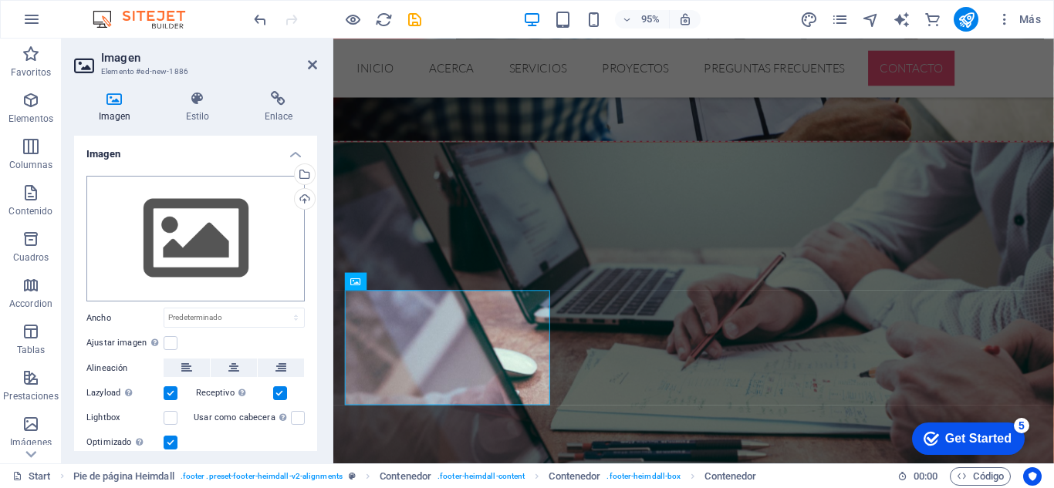
scroll to position [2815, 0]
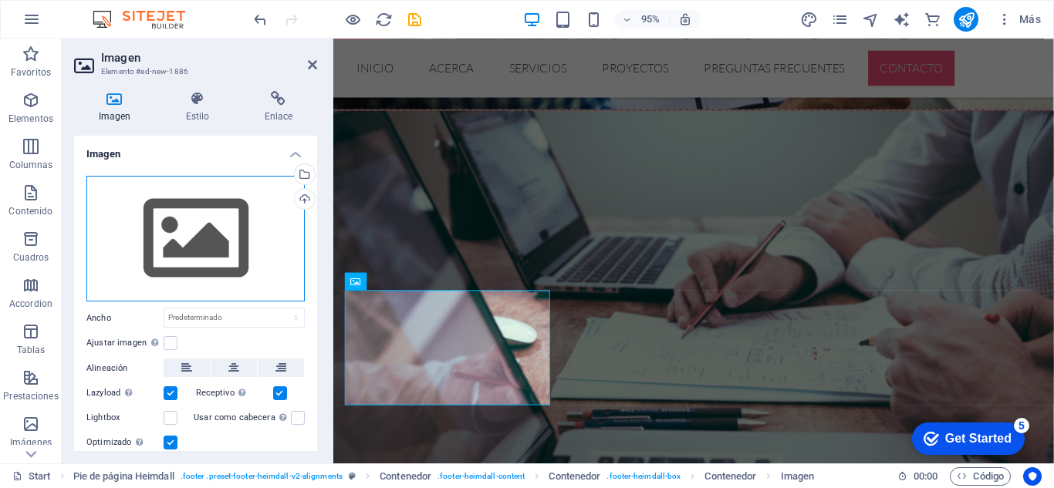
click at [167, 219] on div "Arrastra archivos aquí, haz clic para escoger archivos o selecciona archivos de…" at bounding box center [195, 239] width 218 height 126
click at [167, 219] on body "[DOMAIN_NAME] Start Favoritos Elementos Columnas Contenido [PERSON_NAME] Accord…" at bounding box center [527, 244] width 1054 height 488
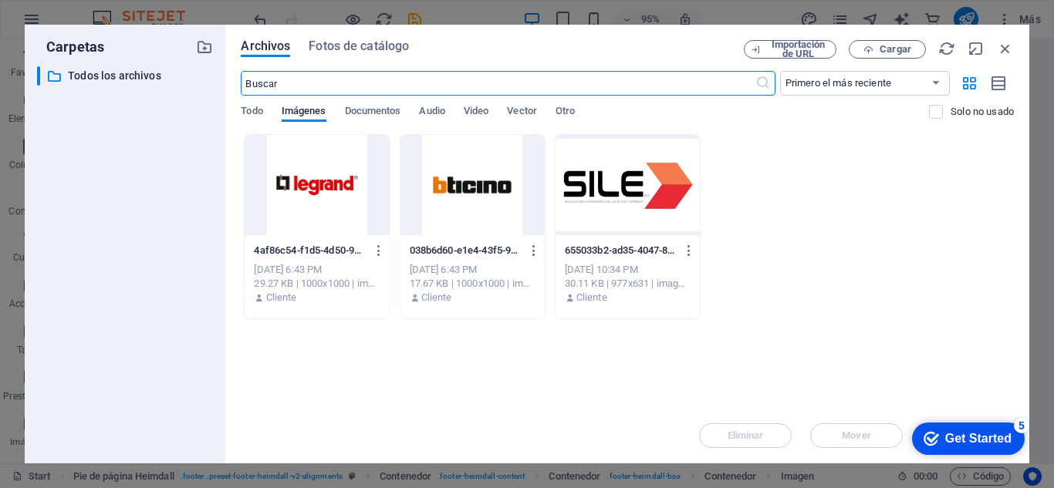
scroll to position [2741, 0]
click at [335, 181] on div at bounding box center [316, 185] width 144 height 100
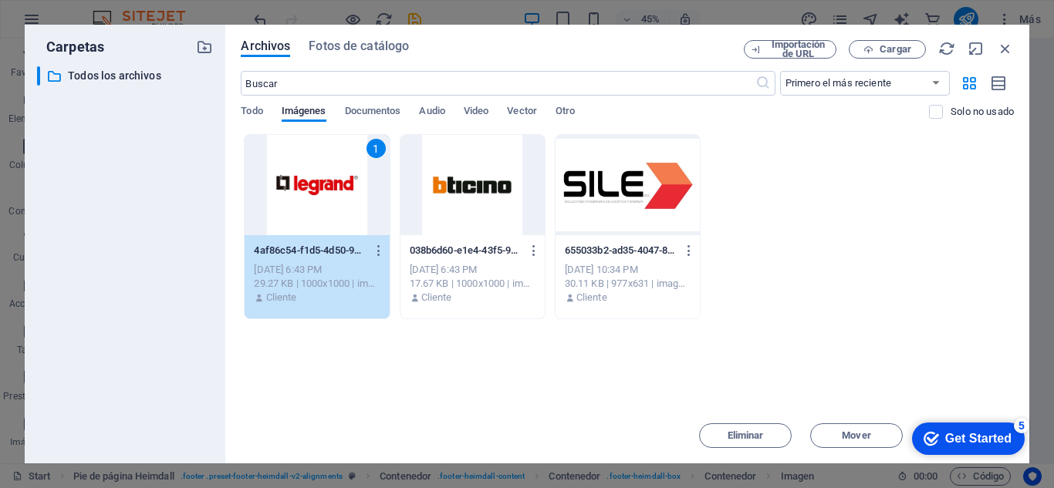
click at [335, 181] on div "1" at bounding box center [316, 185] width 144 height 100
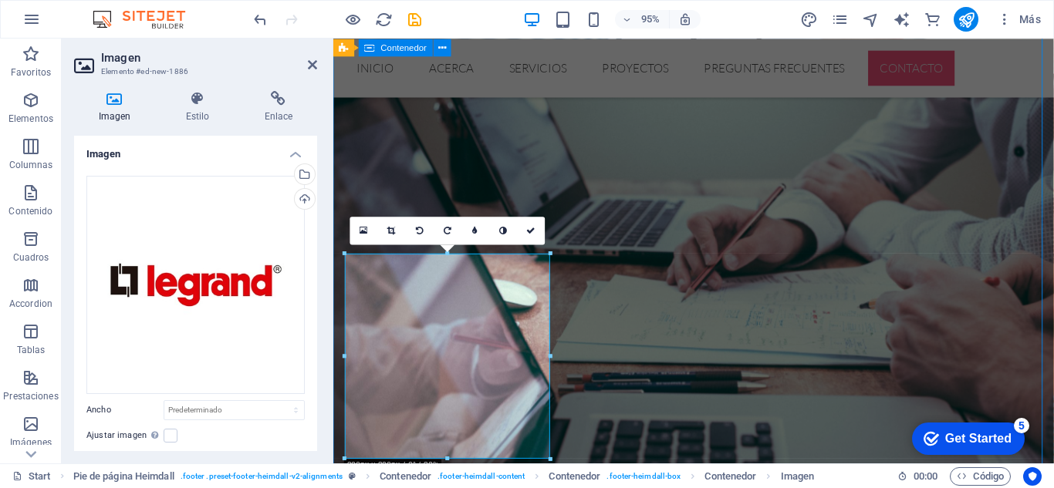
scroll to position [2782, 0]
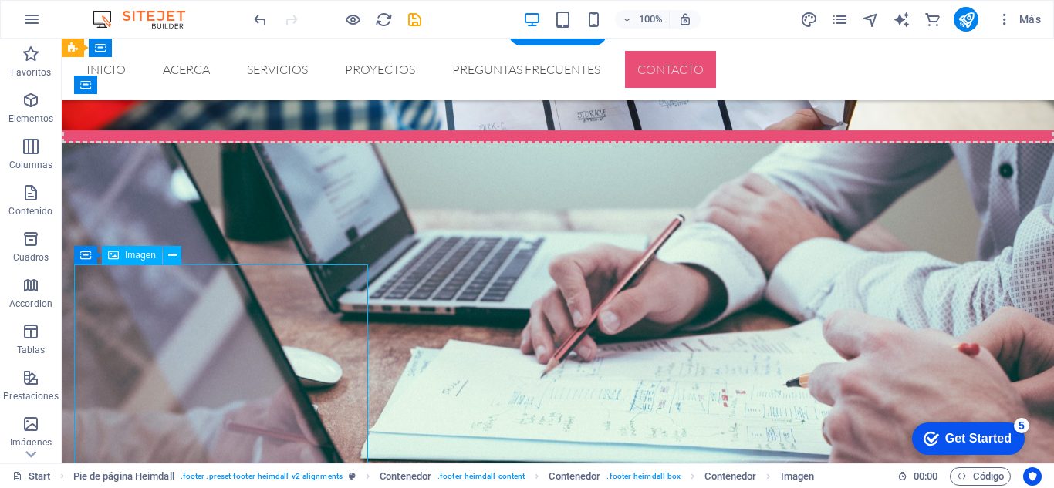
scroll to position [2912, 0]
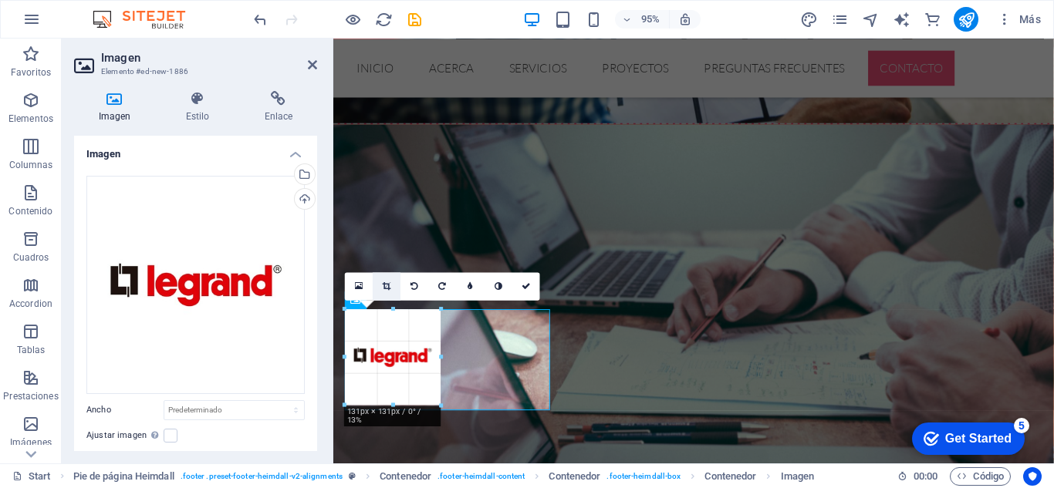
scroll to position [2795, 0]
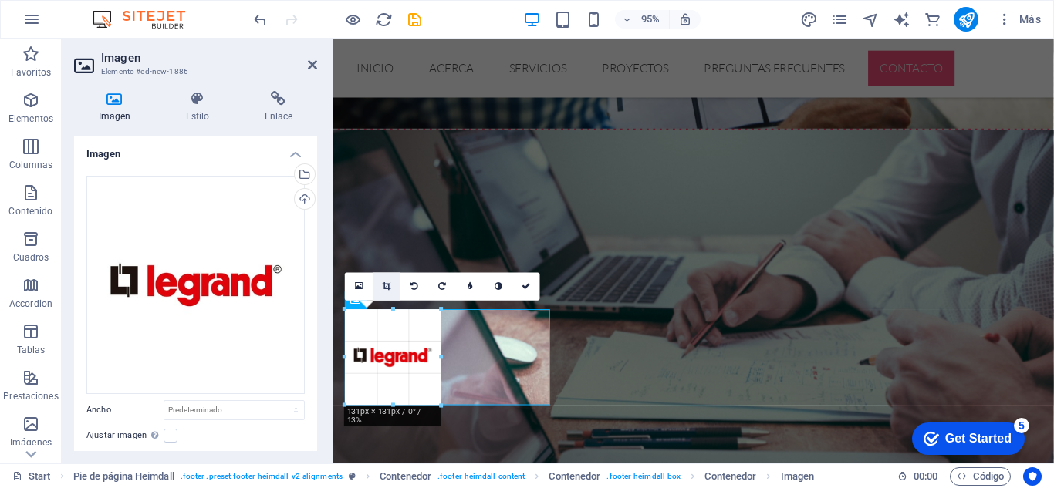
drag, startPoint x: 551, startPoint y: 404, endPoint x: 396, endPoint y: 288, distance: 194.5
type input "131"
select select "px"
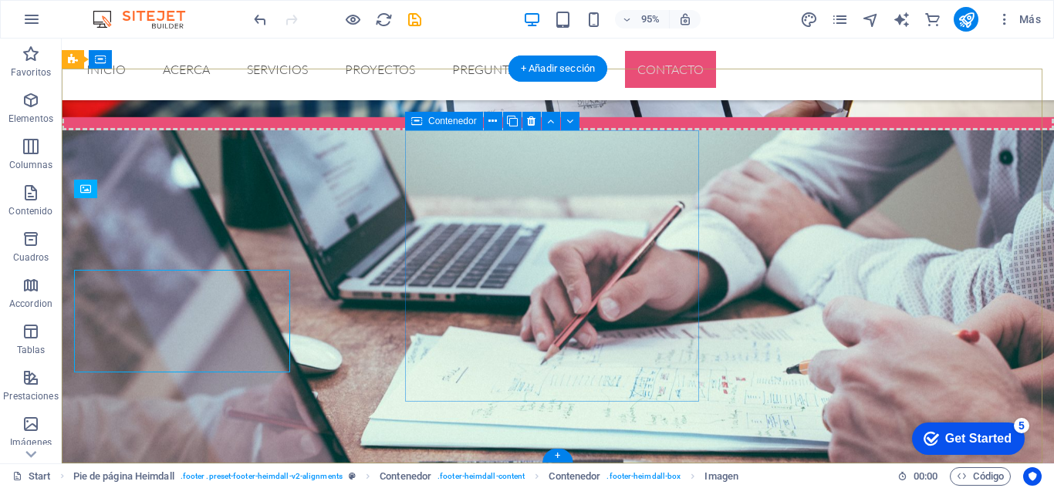
scroll to position [2746, 0]
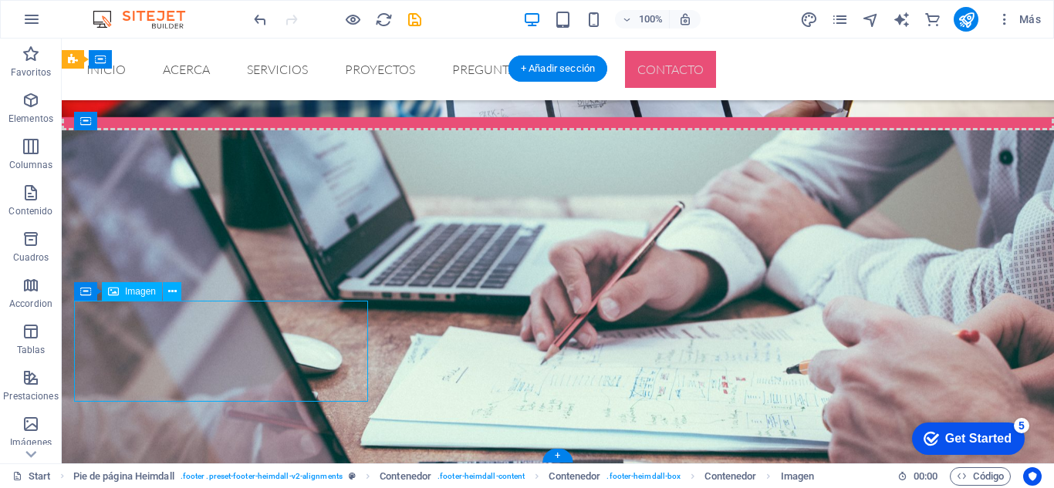
select select "px"
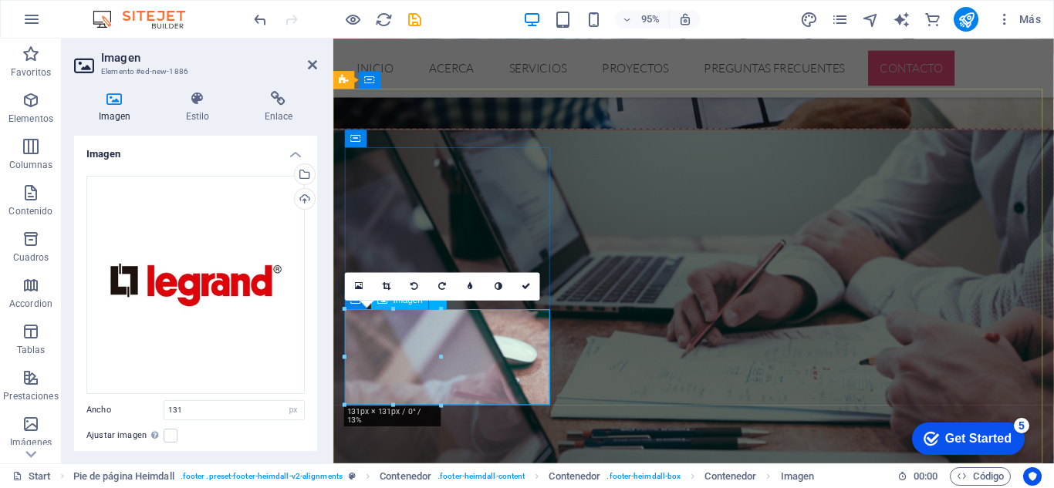
drag, startPoint x: 777, startPoint y: 396, endPoint x: 450, endPoint y: 374, distance: 327.8
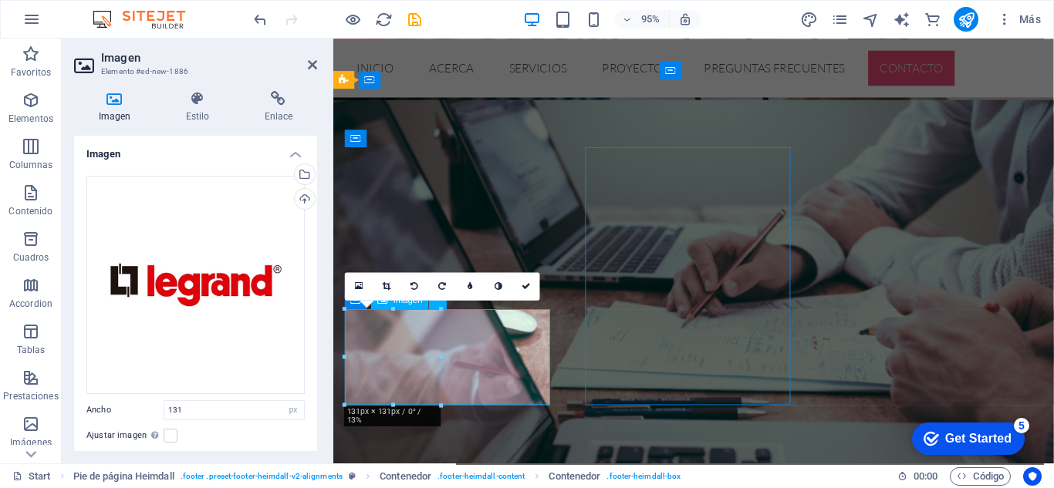
scroll to position [2746, 0]
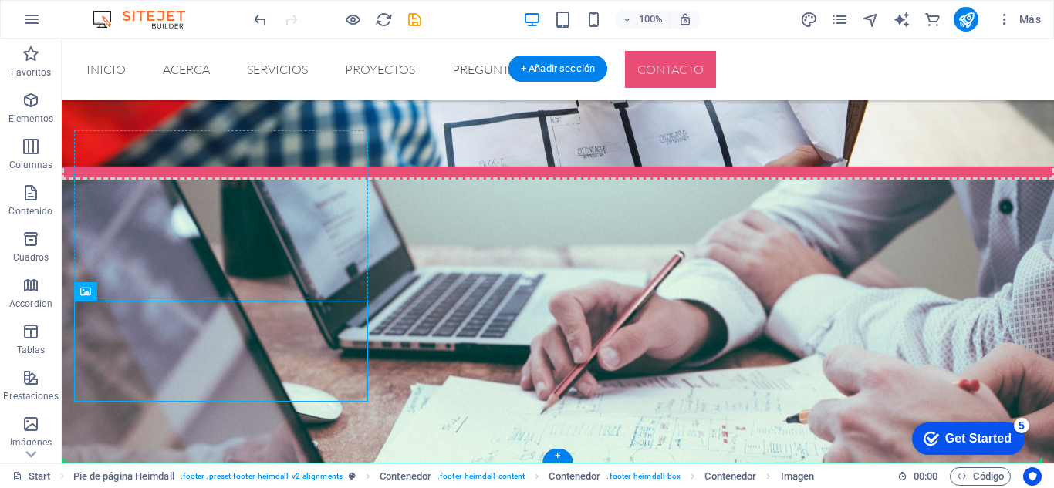
drag, startPoint x: 150, startPoint y: 351, endPoint x: 240, endPoint y: 278, distance: 115.6
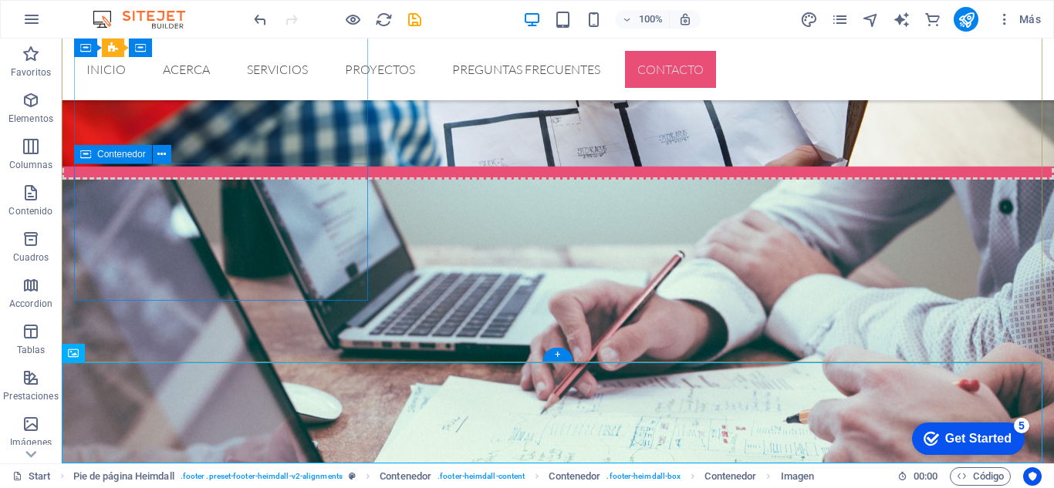
scroll to position [2883, 0]
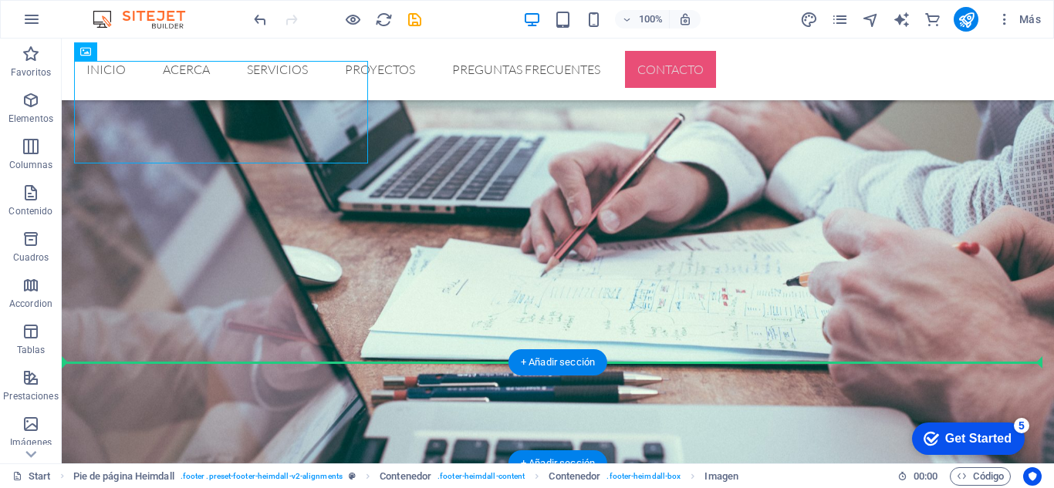
drag, startPoint x: 143, startPoint y: 133, endPoint x: 308, endPoint y: 409, distance: 321.3
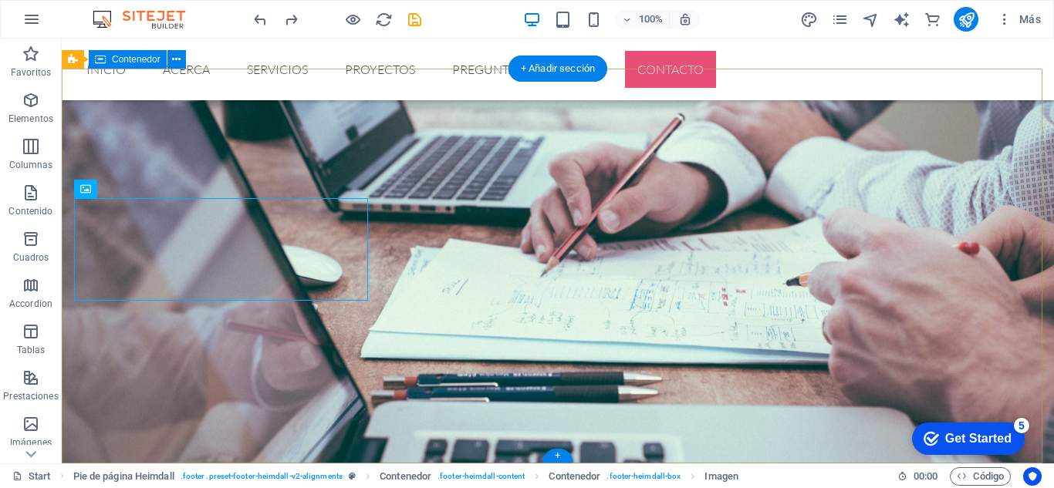
scroll to position [2746, 0]
